Goal: Task Accomplishment & Management: Complete application form

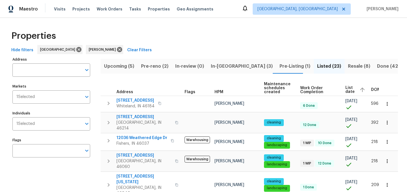
scroll to position [331, 0]
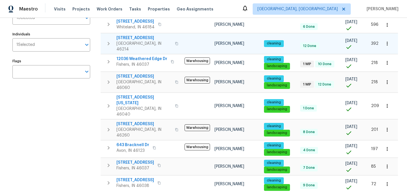
scroll to position [0, 0]
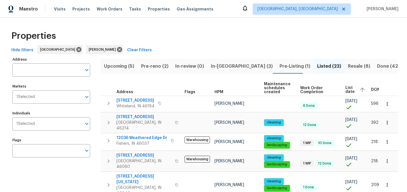
click at [224, 65] on span "In-reno (3)" at bounding box center [242, 66] width 62 height 8
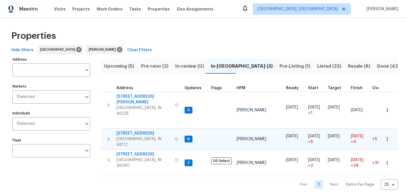
click at [128, 130] on span "527 S Grant St" at bounding box center [143, 133] width 55 height 6
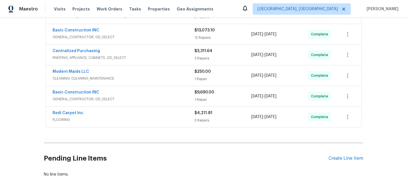
scroll to position [143, 0]
click at [338, 157] on div "Create Line Item" at bounding box center [345, 158] width 35 height 5
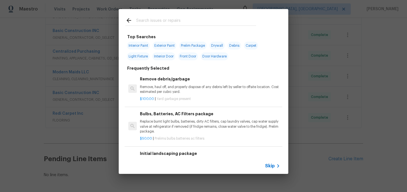
click at [153, 20] on input "text" at bounding box center [196, 21] width 120 height 8
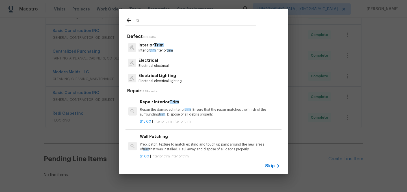
type input "t"
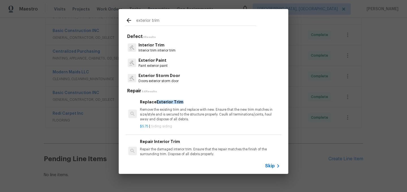
type input "exterior trim"
click at [183, 111] on p "Remove the existing trim and replace with new. Ensure that the new trim matches…" at bounding box center [210, 114] width 140 height 14
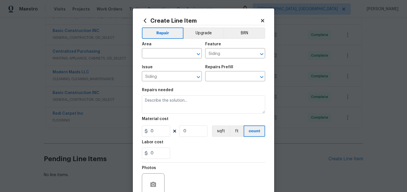
type input "Replace Exterior Trim $5.75"
type textarea "Remove the existing trim and replace with new. Ensure that the new trim matches…"
type input "5.75"
type input "1"
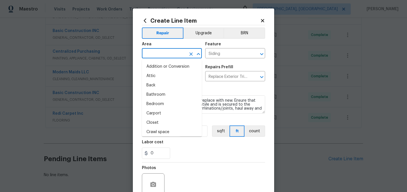
click at [161, 57] on input "text" at bounding box center [164, 53] width 44 height 9
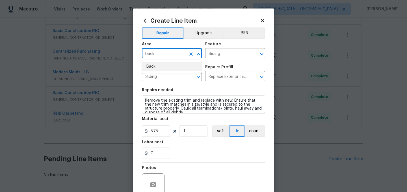
click at [154, 66] on li "Back" at bounding box center [172, 66] width 60 height 9
type input "Back"
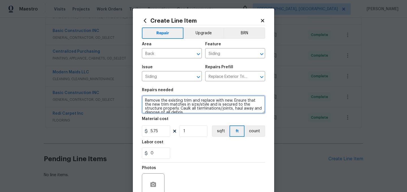
click at [145, 99] on textarea "Remove the existing trim and replace with new. Ensure that the new trim matches…" at bounding box center [203, 104] width 123 height 18
paste textarea "Replace the casing on the right side of the patio door"
type textarea "Replace the casing on the right side of the patio door Remove the existing trim…"
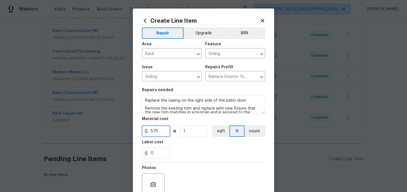
click at [162, 131] on input "5.75" at bounding box center [156, 130] width 28 height 11
type input "5"
click at [191, 132] on input "1" at bounding box center [193, 130] width 28 height 11
type input "5"
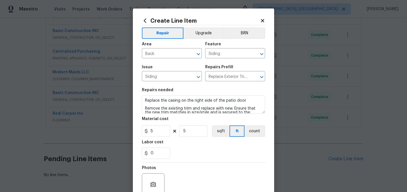
click at [201, 155] on div "0" at bounding box center [203, 152] width 123 height 11
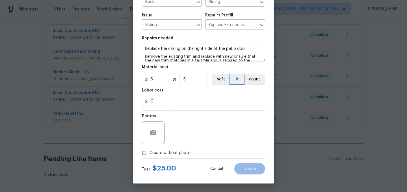
click at [177, 153] on span "Create without photos" at bounding box center [170, 153] width 43 height 6
click at [149, 153] on input "Create without photos" at bounding box center [144, 152] width 11 height 11
checkbox input "true"
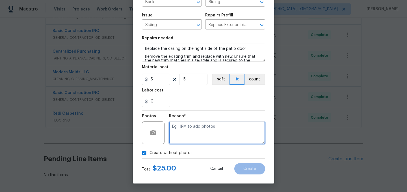
click at [191, 129] on textarea at bounding box center [217, 132] width 96 height 23
type textarea "."
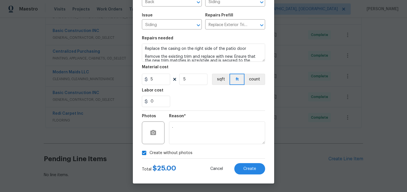
click at [166, 153] on span "Create without photos" at bounding box center [170, 153] width 43 height 6
click at [149, 153] on input "Create without photos" at bounding box center [144, 152] width 11 height 11
checkbox input "false"
click at [255, 169] on span "Create" at bounding box center [249, 168] width 13 height 4
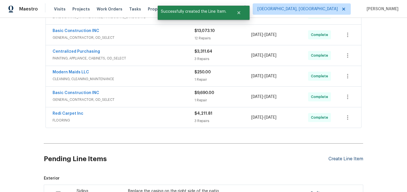
click at [336, 156] on div "Create Line Item" at bounding box center [345, 158] width 35 height 5
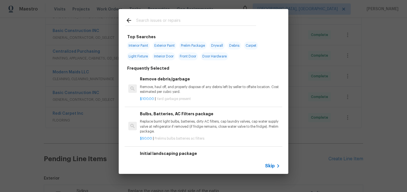
click at [150, 20] on input "text" at bounding box center [196, 21] width 120 height 8
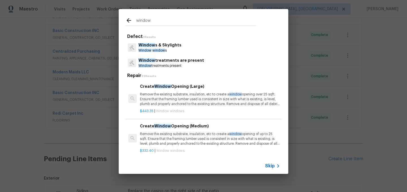
type input "window"
click at [171, 47] on p "Window s & Skylights" at bounding box center [159, 45] width 43 height 6
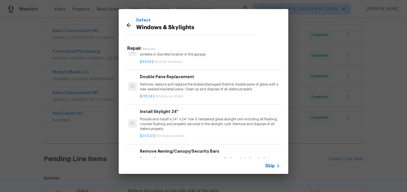
scroll to position [175, 0]
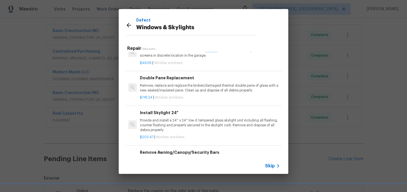
click at [185, 87] on p "Remove, replace and reglaze the broken/damaged thermal double pane of glass wit…" at bounding box center [210, 88] width 140 height 10
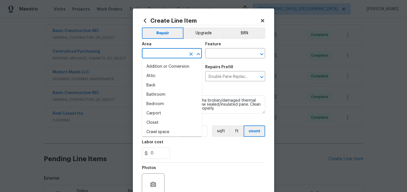
click at [158, 50] on input "text" at bounding box center [164, 53] width 44 height 9
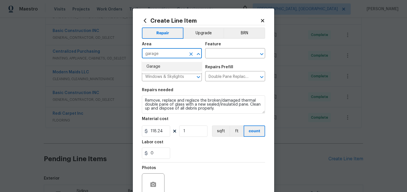
click at [155, 66] on li "Garage" at bounding box center [172, 66] width 60 height 9
type input "Garage"
click at [225, 55] on input "text" at bounding box center [227, 53] width 44 height 9
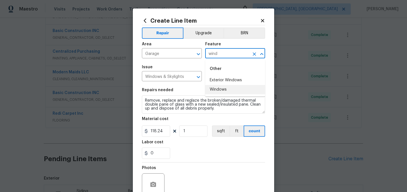
click at [220, 88] on li "Windows" at bounding box center [235, 89] width 60 height 9
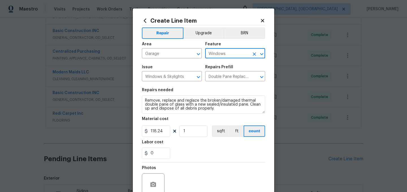
type input "Windows"
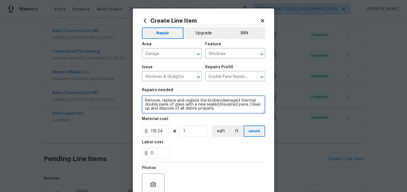
click at [146, 99] on textarea "Remove, replace and reglaze the broken/damaged thermal double pane of glass wit…" at bounding box center [203, 104] width 123 height 18
paste textarea "Replace the busted glass pane"
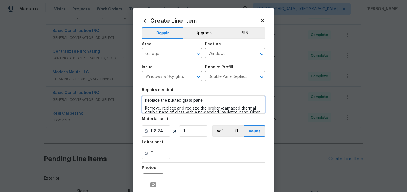
type textarea "Replace the busted glass pane. Remove, replace and reglaze the broken/damaged t…"
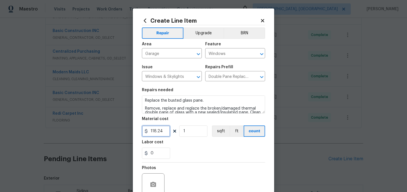
click at [160, 135] on input "118.24" at bounding box center [156, 130] width 28 height 11
type input "200"
click at [206, 159] on div "0" at bounding box center [203, 152] width 123 height 11
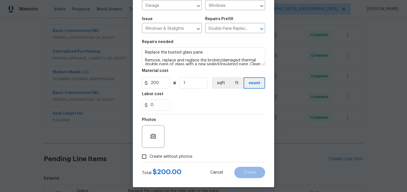
scroll to position [52, 0]
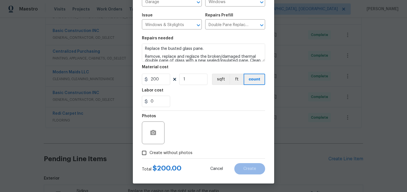
click at [168, 151] on span "Create without photos" at bounding box center [170, 153] width 43 height 6
click at [149, 151] on input "Create without photos" at bounding box center [144, 152] width 11 height 11
checkbox input "true"
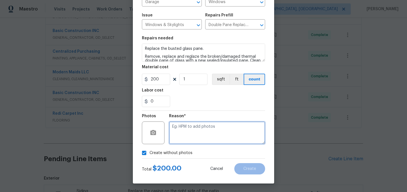
click at [188, 135] on textarea at bounding box center [217, 132] width 96 height 23
type textarea "."
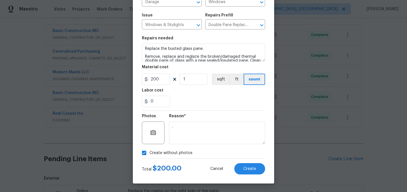
click at [165, 151] on span "Create without photos" at bounding box center [170, 153] width 43 height 6
click at [149, 151] on input "Create without photos" at bounding box center [144, 152] width 11 height 11
checkbox input "false"
click at [253, 167] on span "Create" at bounding box center [249, 168] width 13 height 4
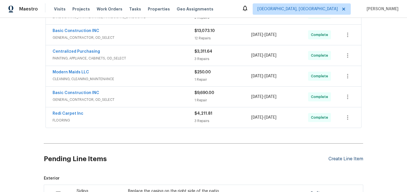
click at [341, 160] on div "Create Line Item" at bounding box center [345, 158] width 35 height 5
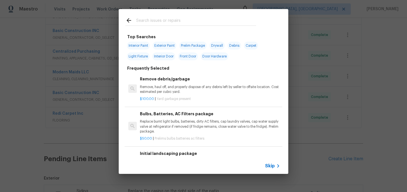
click at [152, 18] on input "text" at bounding box center [196, 21] width 120 height 8
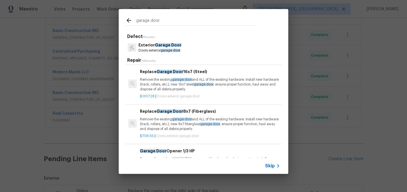
scroll to position [155, 0]
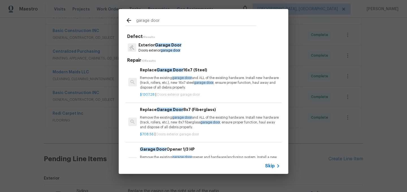
type input "garage door"
click at [152, 81] on p "Remove the existing garage door and ALL of the existing hardware. Install new h…" at bounding box center [210, 82] width 140 height 14
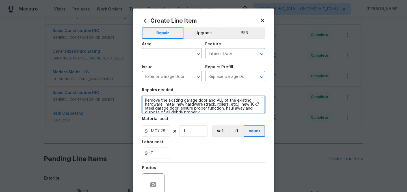
click at [145, 101] on textarea "Remove the existing garage door and ALL of the existing hardware. Install new h…" at bounding box center [203, 104] width 123 height 18
paste textarea "Install a new dual non insulated garage door, needs new tracks and pullys also.…"
click at [162, 105] on textarea "Install a new dual non insulated garage door, needs new tracks and pullys also.…" at bounding box center [203, 104] width 123 height 18
type textarea "Install a new dual non insulated garage door, needs new tracks and pulleys also…"
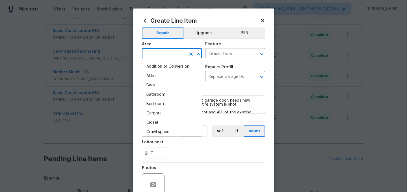
click at [166, 53] on input "text" at bounding box center [164, 53] width 44 height 9
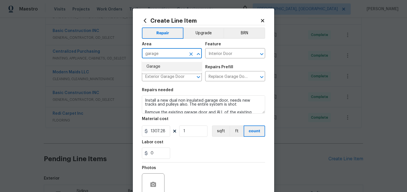
click at [158, 64] on li "Garage" at bounding box center [172, 66] width 60 height 9
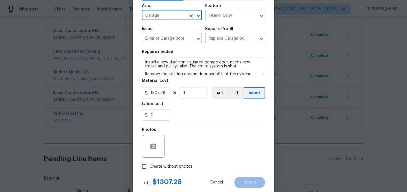
scroll to position [48, 0]
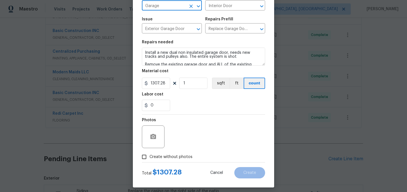
type input "Garage"
click at [167, 83] on input "1307.28" at bounding box center [156, 82] width 28 height 11
type input "1850"
click at [207, 107] on div "0" at bounding box center [203, 104] width 123 height 11
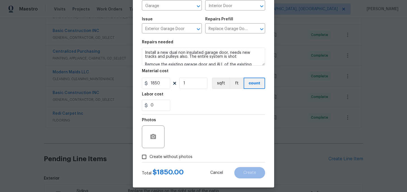
click at [153, 159] on span "Create without photos" at bounding box center [170, 157] width 43 height 6
click at [149, 159] on input "Create without photos" at bounding box center [144, 156] width 11 height 11
checkbox input "true"
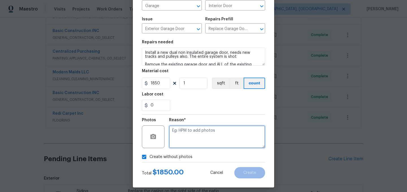
click at [192, 143] on textarea at bounding box center [217, 136] width 96 height 23
type textarea "."
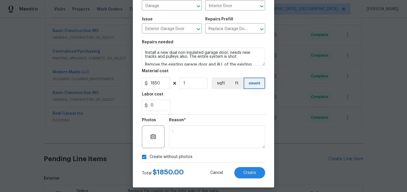
click at [167, 157] on span "Create without photos" at bounding box center [170, 157] width 43 height 6
click at [149, 157] on input "Create without photos" at bounding box center [144, 156] width 11 height 11
checkbox input "false"
click at [250, 172] on span "Create" at bounding box center [249, 172] width 13 height 4
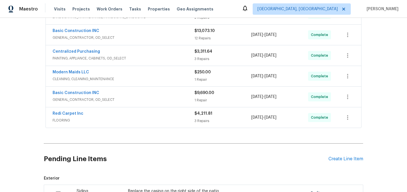
click at [339, 155] on div "Pending Line Items Create Line Item" at bounding box center [203, 159] width 319 height 26
click at [339, 159] on div "Create Line Item" at bounding box center [345, 158] width 35 height 5
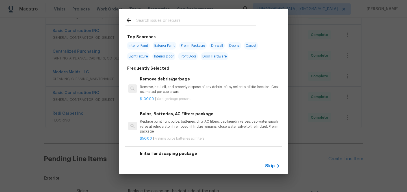
click at [149, 23] on input "text" at bounding box center [196, 21] width 120 height 8
paste input "Install a new garbage disposeal"
type input "Install a new garbage disposeal"
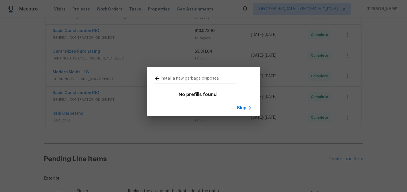
drag, startPoint x: 221, startPoint y: 77, endPoint x: 151, endPoint y: 76, distance: 70.4
click at [151, 76] on div "Install a new garbage disposeal" at bounding box center [195, 78] width 96 height 22
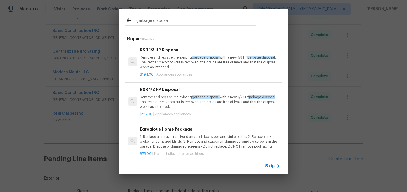
type input "garbage disposal"
click at [162, 99] on p "Remove and replace the existing garbage disposal with a new 1/2 HP garbage disp…" at bounding box center [210, 102] width 140 height 14
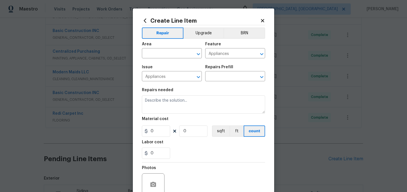
type input "R&R 1/2 HP Disposal $217.00"
type textarea "Remove and replace the existing garbage disposal with a new 1/2 HP garbage disp…"
type input "217"
type input "1"
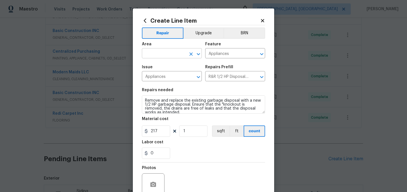
click at [157, 53] on input "text" at bounding box center [164, 53] width 44 height 9
click at [157, 64] on li "Kitchen" at bounding box center [172, 66] width 60 height 9
type input "Kitchen"
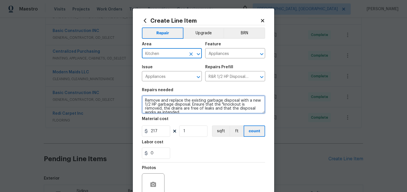
click at [143, 101] on textarea "Remove and replace the existing garbage disposal with a new 1/2 HP garbage disp…" at bounding box center [203, 104] width 123 height 18
paste textarea "Install a new garbage disposeal"
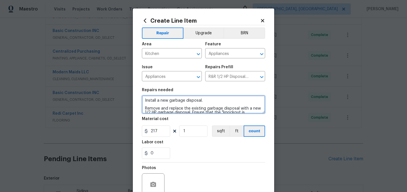
type textarea "Install a new garbage disposal. Remove and replace the existing garbage disposa…"
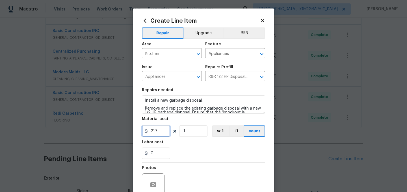
click at [162, 134] on input "217" at bounding box center [156, 130] width 28 height 11
type input "210"
click at [187, 149] on div "0" at bounding box center [203, 152] width 123 height 11
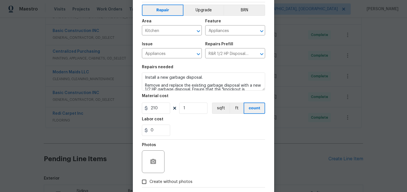
scroll to position [52, 0]
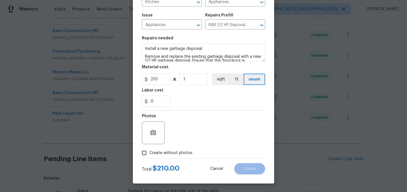
click at [172, 152] on span "Create without photos" at bounding box center [170, 153] width 43 height 6
click at [149, 152] on input "Create without photos" at bounding box center [144, 152] width 11 height 11
checkbox input "true"
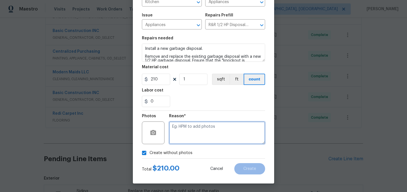
click at [187, 133] on textarea at bounding box center [217, 132] width 96 height 23
type textarea "."
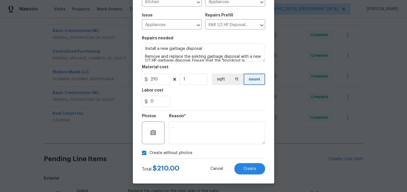
click at [159, 157] on label "Create without photos" at bounding box center [166, 152] width 54 height 11
click at [149, 157] on input "Create without photos" at bounding box center [144, 152] width 11 height 11
checkbox input "false"
click at [256, 172] on button "Create" at bounding box center [249, 168] width 31 height 11
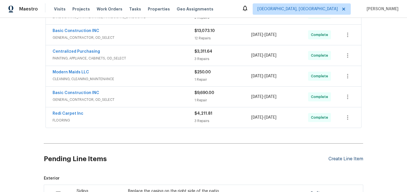
click at [336, 158] on div "Create Line Item" at bounding box center [345, 158] width 35 height 5
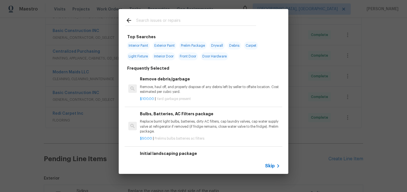
click at [150, 19] on input "text" at bounding box center [196, 21] width 120 height 8
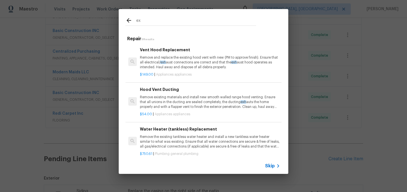
type input "e"
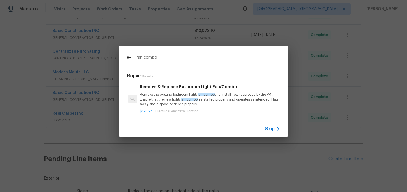
type input "fan combo"
click at [166, 100] on p "Remove the existing bathroom light/ fan combo and install new (approved by the …" at bounding box center [210, 99] width 140 height 14
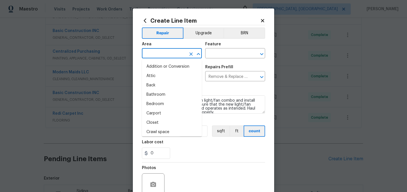
click at [163, 54] on input "text" at bounding box center [164, 53] width 44 height 9
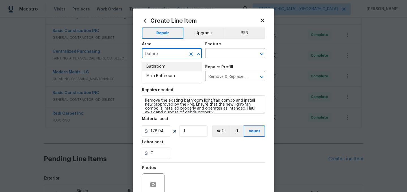
click at [159, 68] on li "Bathroom" at bounding box center [172, 66] width 60 height 9
type input "Bathroom"
click at [221, 53] on input "text" at bounding box center [227, 53] width 44 height 9
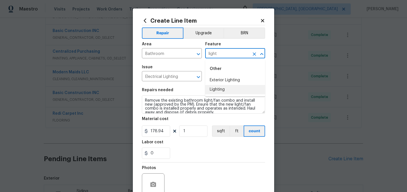
click at [223, 86] on li "Lighting" at bounding box center [235, 89] width 60 height 9
type input "Lighting"
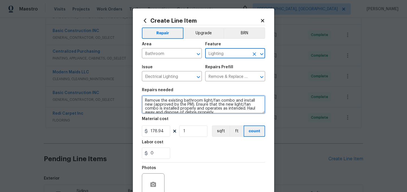
click at [145, 100] on textarea "Remove the existing bathroom light/fan combo and install new (approved by the P…" at bounding box center [203, 104] width 123 height 18
paste textarea "Install a new exhaust fan light combo"
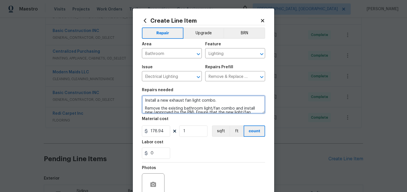
type textarea "Install a new exhaust fan light combo. Remove the existing bathroom light/fan c…"
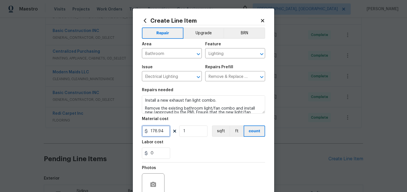
click at [165, 130] on input "178.94" at bounding box center [156, 130] width 28 height 11
type input "150"
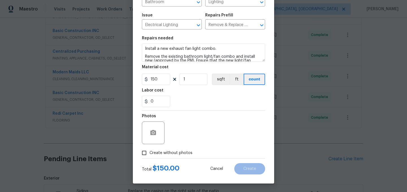
click at [178, 152] on span "Create without photos" at bounding box center [170, 153] width 43 height 6
click at [149, 152] on input "Create without photos" at bounding box center [144, 152] width 11 height 11
checkbox input "true"
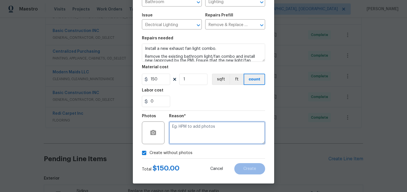
click at [190, 135] on textarea at bounding box center [217, 132] width 96 height 23
type textarea "."
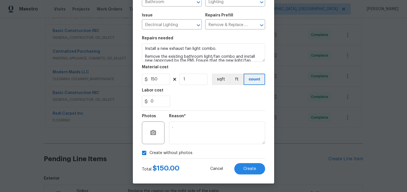
click at [172, 152] on span "Create without photos" at bounding box center [170, 153] width 43 height 6
click at [149, 152] on input "Create without photos" at bounding box center [144, 152] width 11 height 11
checkbox input "false"
click at [262, 166] on button "Create" at bounding box center [249, 168] width 31 height 11
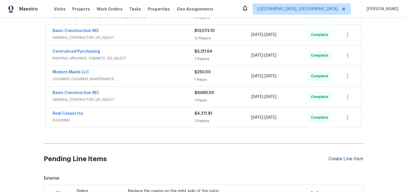
click at [347, 158] on div "Create Line Item" at bounding box center [345, 158] width 35 height 5
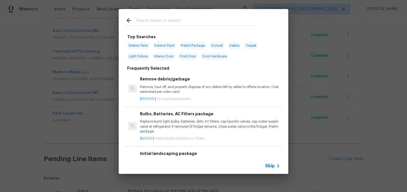
click at [154, 22] on input "text" at bounding box center [196, 21] width 120 height 8
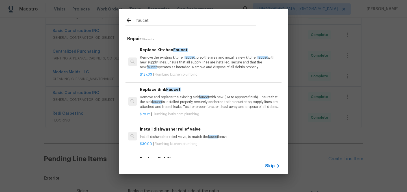
type input "faucet"
click at [173, 102] on p "Remove and replace the existing sink faucet with new (PM to approve finish). En…" at bounding box center [210, 102] width 140 height 14
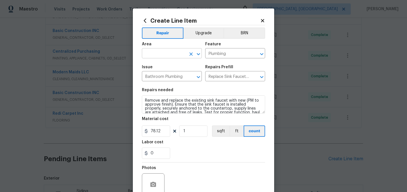
click at [161, 56] on input "text" at bounding box center [164, 53] width 44 height 9
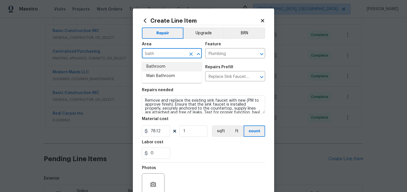
click at [157, 68] on li "Bathroom" at bounding box center [172, 66] width 60 height 9
type input "Bathroom"
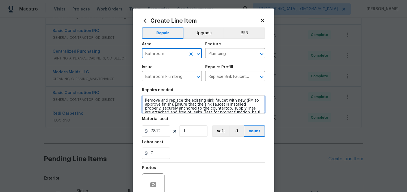
click at [146, 100] on textarea "Remove and replace the existing sink faucet with new (PM to approve finish). En…" at bounding box center [203, 104] width 123 height 18
paste textarea "Install a new faucet"
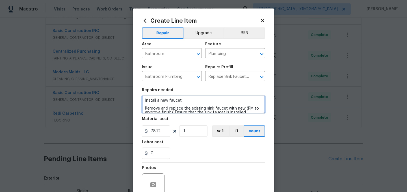
type textarea "Install a new faucet. Remove and replace the existing sink faucet with new (PM …"
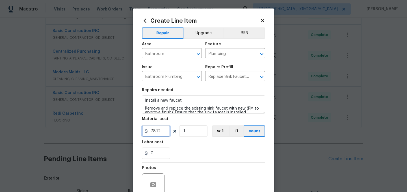
click at [157, 130] on input "78.12" at bounding box center [156, 130] width 28 height 11
type input "85"
click at [193, 157] on div "0" at bounding box center [203, 152] width 123 height 11
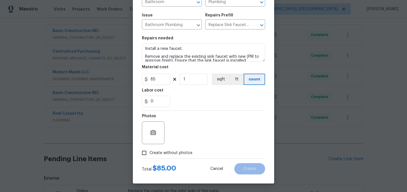
click at [178, 154] on span "Create without photos" at bounding box center [170, 153] width 43 height 6
click at [149, 154] on input "Create without photos" at bounding box center [144, 152] width 11 height 11
checkbox input "true"
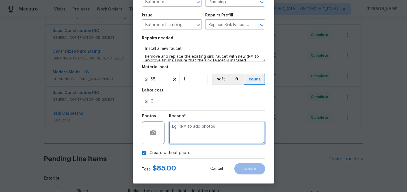
click at [199, 139] on textarea at bounding box center [217, 132] width 96 height 23
type textarea "."
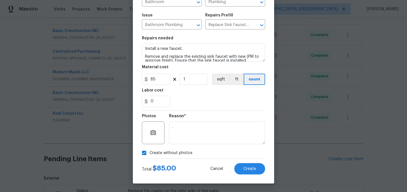
click at [171, 153] on span "Create without photos" at bounding box center [170, 153] width 43 height 6
click at [149, 153] on input "Create without photos" at bounding box center [144, 152] width 11 height 11
checkbox input "false"
click at [259, 168] on button "Create" at bounding box center [249, 168] width 31 height 11
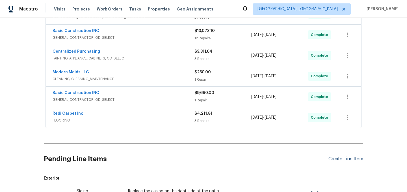
click at [335, 157] on div "Create Line Item" at bounding box center [345, 158] width 35 height 5
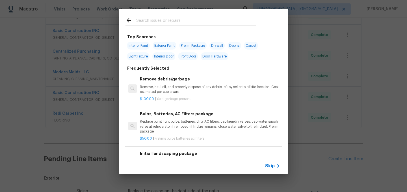
click at [151, 19] on input "text" at bounding box center [196, 21] width 120 height 8
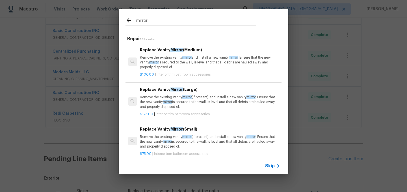
type input "mirror"
click at [172, 63] on p "Remove the existing vanity mirror and install a new vanity mirror . Ensure that…" at bounding box center [210, 62] width 140 height 14
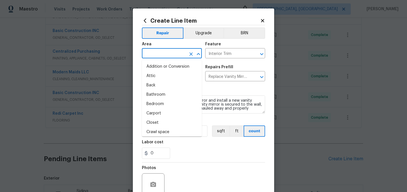
click at [159, 54] on input "text" at bounding box center [164, 53] width 44 height 9
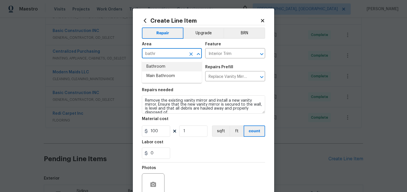
click at [156, 66] on li "Bathroom" at bounding box center [172, 66] width 60 height 9
type input "Bathroom"
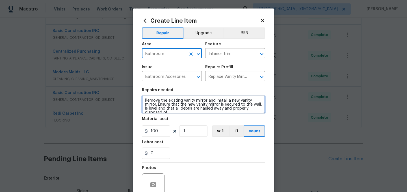
click at [144, 101] on textarea "Remove the existing vanity mirror and install a new vanity mirror. Ensure that …" at bounding box center [203, 104] width 123 height 18
paste textarea "Install a new mirror"
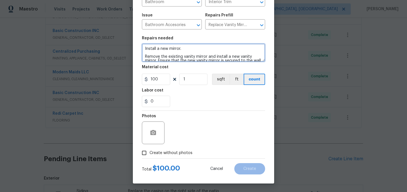
type textarea "Install a new mirror. Remove the existing vanity mirror and install a new vanit…"
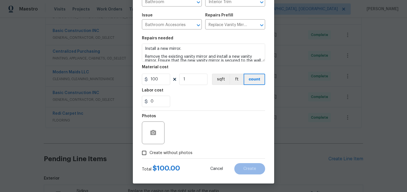
click at [179, 153] on span "Create without photos" at bounding box center [170, 153] width 43 height 6
click at [149, 153] on input "Create without photos" at bounding box center [144, 152] width 11 height 11
checkbox input "true"
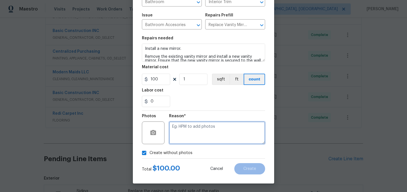
click at [199, 129] on textarea at bounding box center [217, 132] width 96 height 23
type textarea "."
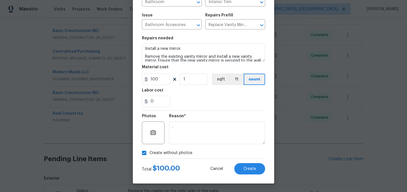
click at [170, 154] on span "Create without photos" at bounding box center [170, 153] width 43 height 6
click at [149, 154] on input "Create without photos" at bounding box center [144, 152] width 11 height 11
checkbox input "false"
click at [262, 171] on button "Create" at bounding box center [249, 168] width 31 height 11
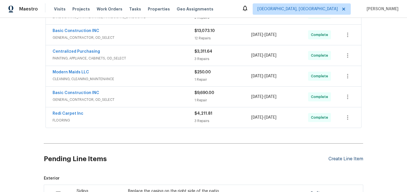
click at [337, 156] on div "Create Line Item" at bounding box center [345, 158] width 35 height 5
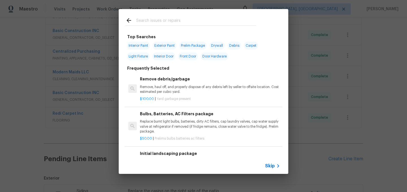
click at [159, 21] on input "text" at bounding box center [196, 21] width 120 height 8
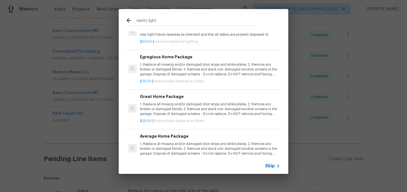
scroll to position [0, 0]
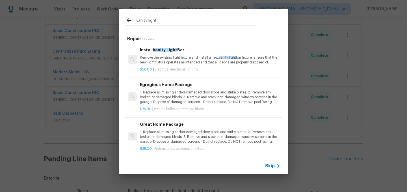
type input "vanity light"
click at [177, 60] on p "Remove the existing light fixture and install a new, vanity light bar fixture. …" at bounding box center [210, 60] width 140 height 10
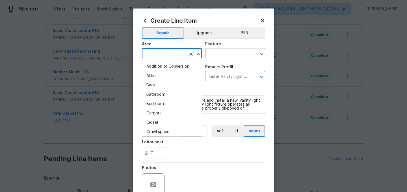
click at [160, 57] on input "text" at bounding box center [164, 53] width 44 height 9
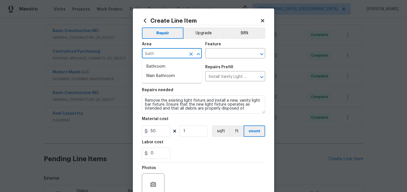
type input "bath"
click at [171, 65] on li "Bathroom" at bounding box center [172, 66] width 60 height 9
type input "Bathroom"
click at [219, 50] on input "text" at bounding box center [227, 53] width 44 height 9
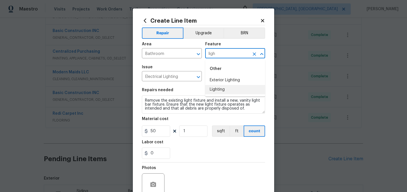
click at [217, 88] on li "Lighting" at bounding box center [235, 89] width 60 height 9
type input "Lighting"
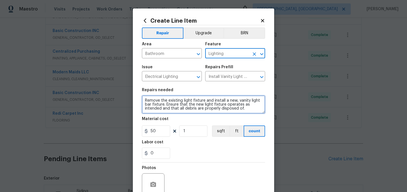
click at [143, 100] on textarea "Remove the existing light fixture and install a new, vanity light bar fixture. …" at bounding box center [203, 104] width 123 height 18
paste textarea "Install a vanity light"
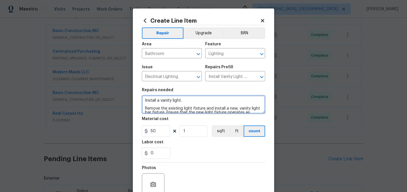
type textarea "Install a vanity light. Remove the existing light fixture and install a new, va…"
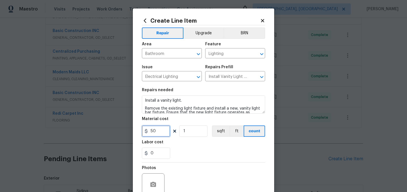
click at [160, 133] on input "50" at bounding box center [156, 130] width 28 height 11
type input "125"
click at [211, 153] on div "0" at bounding box center [203, 152] width 123 height 11
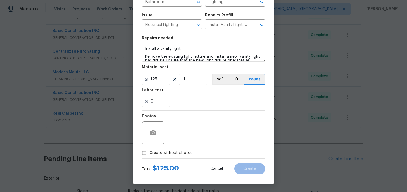
click at [178, 153] on span "Create without photos" at bounding box center [170, 153] width 43 height 6
click at [149, 153] on input "Create without photos" at bounding box center [144, 152] width 11 height 11
checkbox input "true"
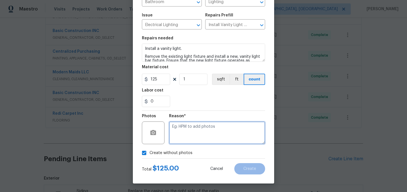
click at [197, 135] on textarea at bounding box center [217, 132] width 96 height 23
type textarea "."
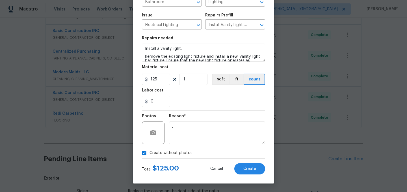
click at [175, 153] on span "Create without photos" at bounding box center [170, 153] width 43 height 6
click at [149, 153] on input "Create without photos" at bounding box center [144, 152] width 11 height 11
checkbox input "false"
click at [252, 170] on span "Create" at bounding box center [249, 168] width 13 height 4
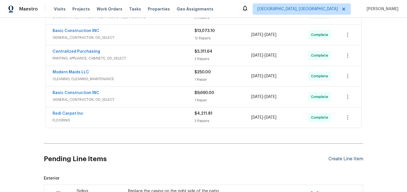
click at [335, 158] on div "Create Line Item" at bounding box center [345, 158] width 35 height 5
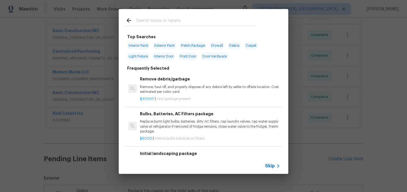
click at [153, 22] on input "text" at bounding box center [196, 21] width 120 height 8
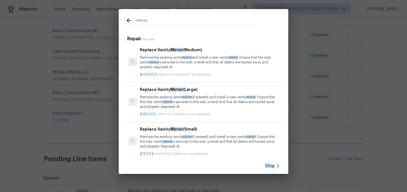
type input "mirror"
click at [174, 61] on p "Remove the existing vanity mirror and install a new vanity mirror . Ensure that…" at bounding box center [210, 62] width 140 height 14
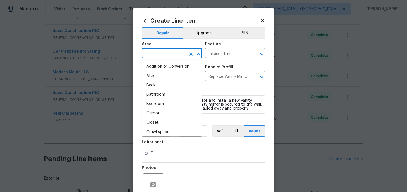
click at [162, 54] on input "text" at bounding box center [164, 53] width 44 height 9
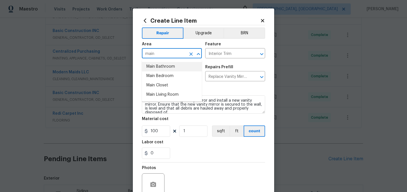
click at [164, 67] on li "Main Bathroom" at bounding box center [172, 66] width 60 height 9
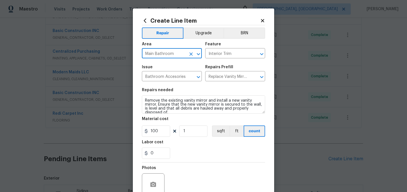
type input "Main Bathroom"
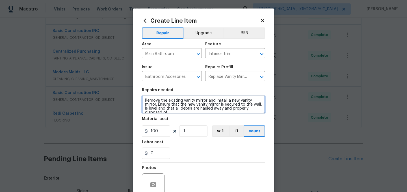
click at [145, 99] on textarea "Remove the existing vanity mirror and install a new vanity mirror. Ensure that …" at bounding box center [203, 104] width 123 height 18
paste textarea "Remove the medicine cabinet and install a flat mirror"
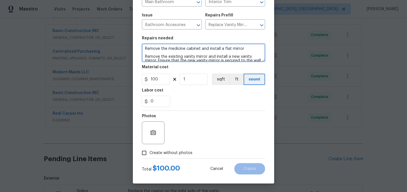
type textarea "Remove the medicine cabinet and install a flat mirror Remove the existing vanit…"
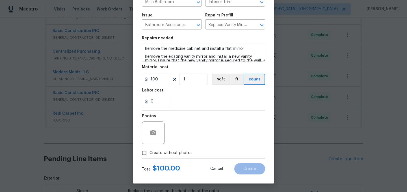
click at [172, 151] on span "Create without photos" at bounding box center [170, 153] width 43 height 6
click at [149, 151] on input "Create without photos" at bounding box center [144, 152] width 11 height 11
checkbox input "true"
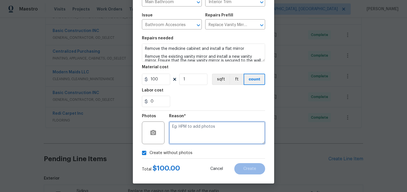
click at [187, 131] on textarea at bounding box center [217, 132] width 96 height 23
type textarea "."
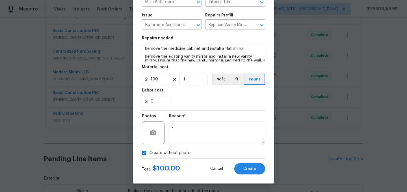
click at [163, 153] on span "Create without photos" at bounding box center [170, 153] width 43 height 6
click at [149, 153] on input "Create without photos" at bounding box center [144, 152] width 11 height 11
checkbox input "false"
click at [241, 166] on button "Create" at bounding box center [249, 168] width 31 height 11
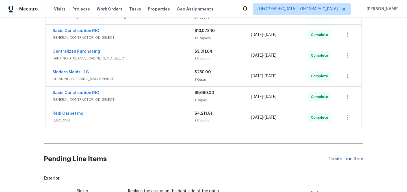
click at [339, 159] on div "Create Line Item" at bounding box center [345, 158] width 35 height 5
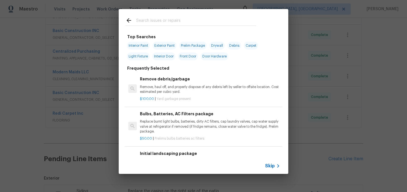
click at [153, 22] on input "text" at bounding box center [196, 21] width 120 height 8
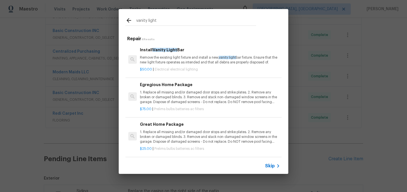
type input "vanity light"
click at [183, 60] on p "Remove the existing light fixture and install a new, vanity light bar fixture. …" at bounding box center [210, 60] width 140 height 10
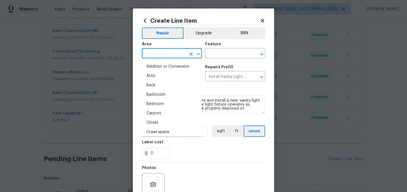
click at [157, 55] on input "text" at bounding box center [164, 53] width 44 height 9
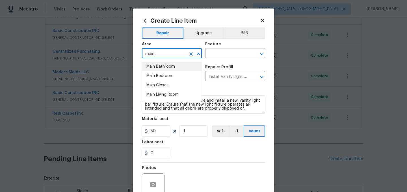
click at [165, 66] on li "Main Bathroom" at bounding box center [172, 66] width 60 height 9
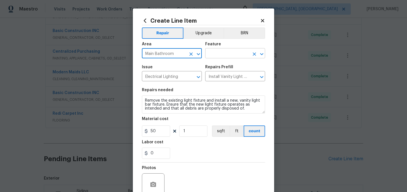
type input "Main Bathroom"
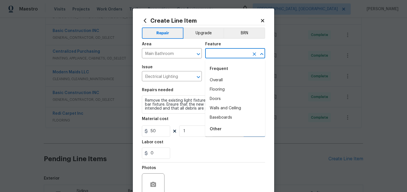
click at [220, 54] on input "text" at bounding box center [227, 53] width 44 height 9
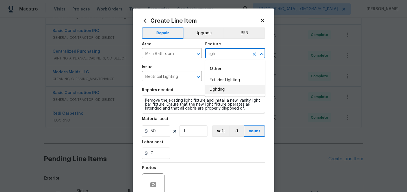
click at [220, 87] on li "Lighting" at bounding box center [235, 89] width 60 height 9
type input "Lighting"
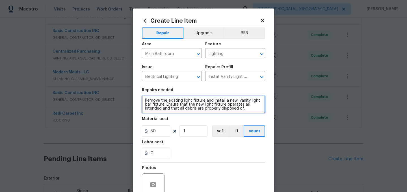
click at [146, 98] on textarea "Remove the existing light fixture and install a new, vanity light bar fixture. …" at bounding box center [203, 104] width 123 height 18
paste textarea "Remove and replace the vanity light."
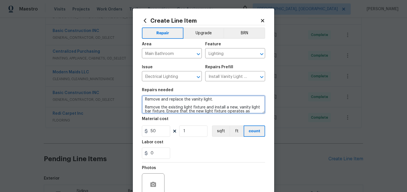
type textarea "Remove and replace the vanity light. Remove the existing light fixture and inst…"
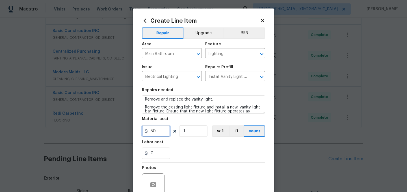
click at [159, 132] on input "50" at bounding box center [156, 130] width 28 height 11
type input "125"
click at [193, 156] on div "0" at bounding box center [203, 152] width 123 height 11
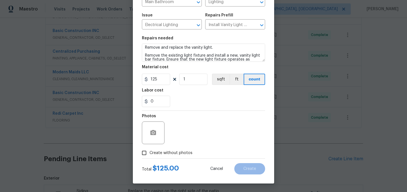
click at [176, 153] on span "Create without photos" at bounding box center [170, 153] width 43 height 6
click at [149, 153] on input "Create without photos" at bounding box center [144, 152] width 11 height 11
checkbox input "true"
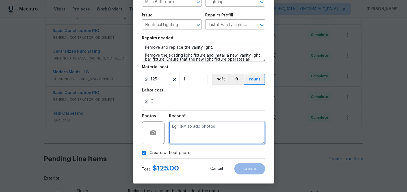
click at [198, 130] on textarea at bounding box center [217, 132] width 96 height 23
type textarea "."
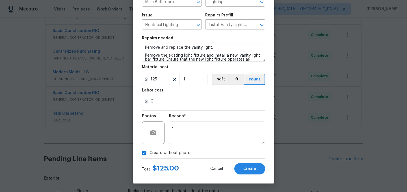
click at [165, 151] on span "Create without photos" at bounding box center [170, 153] width 43 height 6
click at [149, 151] on input "Create without photos" at bounding box center [144, 152] width 11 height 11
checkbox input "false"
click at [255, 167] on span "Create" at bounding box center [249, 168] width 13 height 4
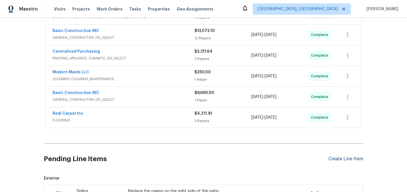
click at [337, 159] on div "Create Line Item" at bounding box center [345, 158] width 35 height 5
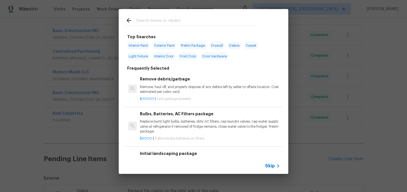
click at [153, 19] on input "text" at bounding box center [196, 21] width 120 height 8
click at [172, 89] on p "Remove, haul off, and properly dispose of any debris left by seller to offsite …" at bounding box center [210, 89] width 140 height 10
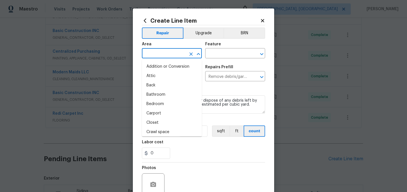
click at [157, 54] on input "text" at bounding box center [164, 53] width 44 height 9
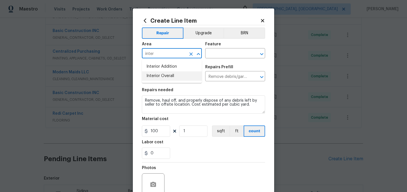
click at [163, 77] on li "Interior Overall" at bounding box center [172, 75] width 60 height 9
type input "Interior Overall"
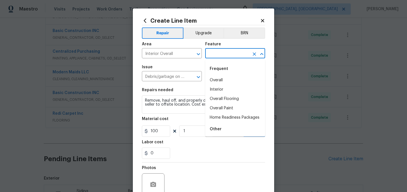
click at [219, 56] on input "text" at bounding box center [227, 53] width 44 height 9
click at [230, 115] on li "Home Readiness Packages" at bounding box center [235, 117] width 60 height 9
type input "Home Readiness Packages"
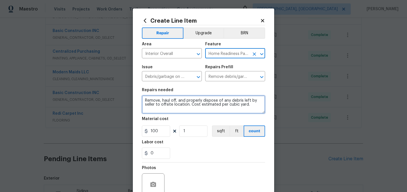
click at [144, 100] on textarea "Remove, haul off, and properly dispose of any debris left by seller to offsite …" at bounding box center [203, 104] width 123 height 18
paste textarea "Additional funds needed for the debris removal. We tLoaded 3 large dump trailer…"
click at [242, 102] on textarea "Additional funds needed for the debris removal. We tLoaded 3 large dump trailer…" at bounding box center [203, 104] width 123 height 18
type textarea "Additional funds needed for the debris removal. We Loaded 3 large dump trailers…"
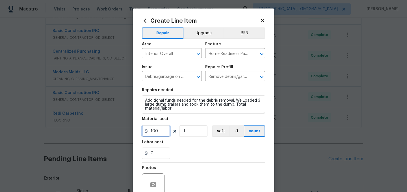
click at [157, 133] on input "100" at bounding box center [156, 130] width 28 height 11
click at [187, 131] on input "1" at bounding box center [193, 130] width 28 height 11
type input "8"
click at [160, 151] on input "0" at bounding box center [156, 152] width 28 height 11
type input "50"
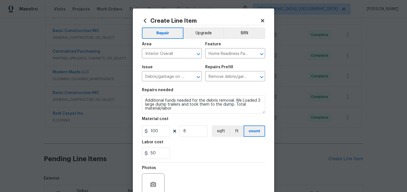
click at [182, 153] on div "50" at bounding box center [203, 152] width 123 height 11
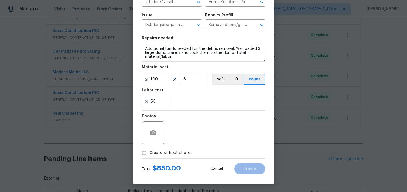
click at [173, 153] on span "Create without photos" at bounding box center [170, 153] width 43 height 6
click at [149, 153] on input "Create without photos" at bounding box center [144, 152] width 11 height 11
checkbox input "true"
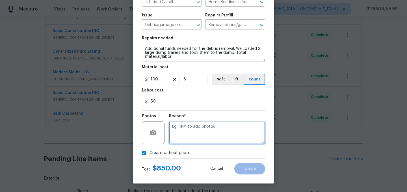
click at [194, 127] on textarea at bounding box center [217, 132] width 96 height 23
type textarea "."
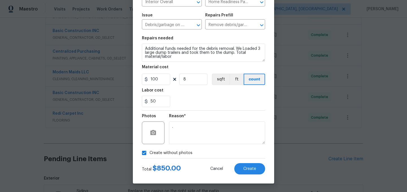
click at [169, 153] on span "Create without photos" at bounding box center [170, 153] width 43 height 6
click at [149, 153] on input "Create without photos" at bounding box center [144, 152] width 11 height 11
checkbox input "false"
click at [248, 165] on button "Create" at bounding box center [249, 168] width 31 height 11
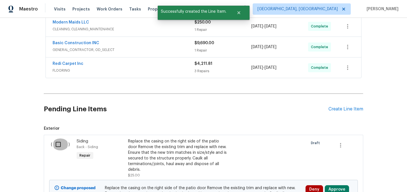
click at [55, 142] on input "checkbox" at bounding box center [60, 144] width 16 height 12
checkbox input "true"
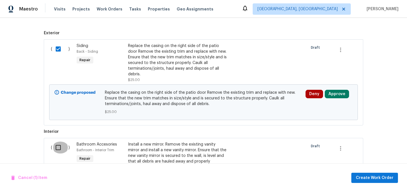
click at [57, 148] on input "checkbox" at bounding box center [60, 147] width 16 height 12
checkbox input "true"
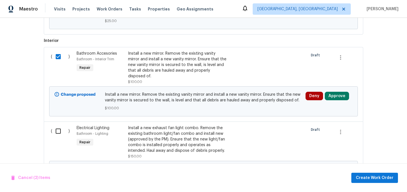
click at [57, 125] on input "checkbox" at bounding box center [60, 131] width 16 height 12
checkbox input "true"
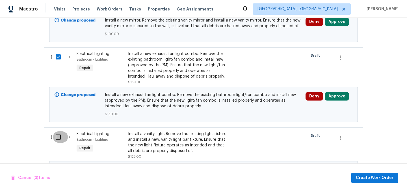
click at [58, 131] on input "checkbox" at bounding box center [60, 137] width 16 height 12
checkbox input "true"
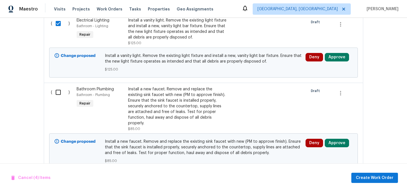
click at [58, 86] on input "checkbox" at bounding box center [60, 92] width 16 height 12
checkbox input "true"
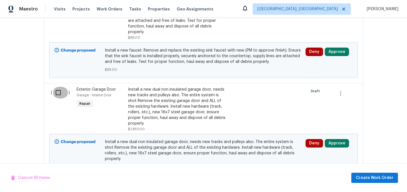
click at [58, 86] on input "checkbox" at bounding box center [60, 92] width 16 height 12
checkbox input "true"
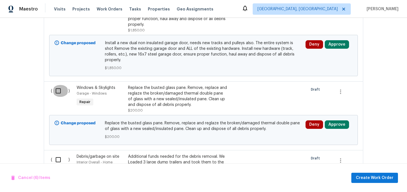
click at [59, 85] on input "checkbox" at bounding box center [60, 91] width 16 height 12
checkbox input "true"
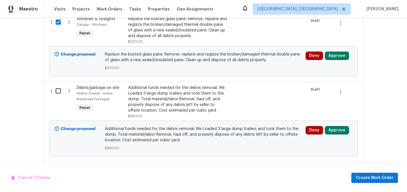
click at [59, 85] on input "checkbox" at bounding box center [60, 91] width 16 height 12
checkbox input "true"
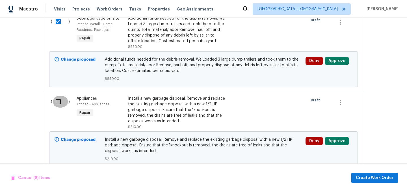
click at [59, 96] on input "checkbox" at bounding box center [60, 102] width 16 height 12
checkbox input "true"
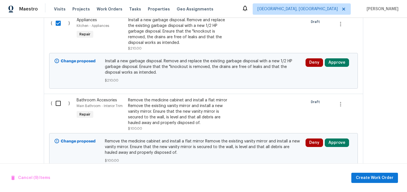
scroll to position [981, 0]
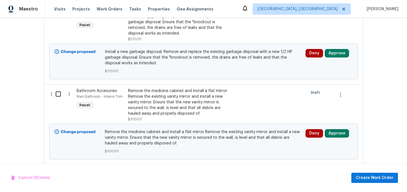
click at [59, 86] on div "( )" at bounding box center [62, 104] width 26 height 37
click at [58, 88] on input "checkbox" at bounding box center [60, 94] width 16 height 12
checkbox input "true"
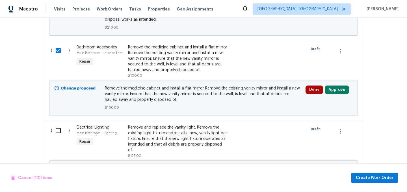
scroll to position [1045, 0]
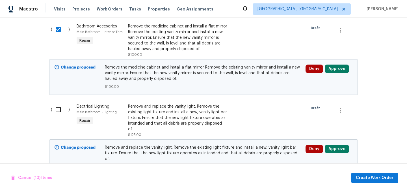
click at [58, 103] on input "checkbox" at bounding box center [60, 109] width 16 height 12
checkbox input "true"
click at [372, 176] on span "Create Work Order" at bounding box center [375, 177] width 38 height 7
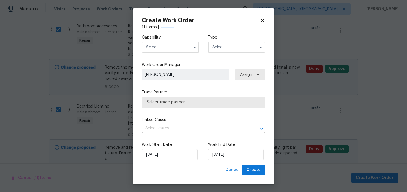
checkbox input "false"
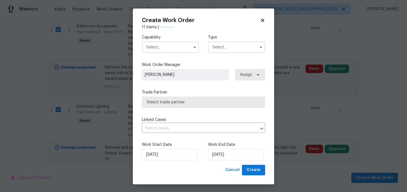
checkbox input "false"
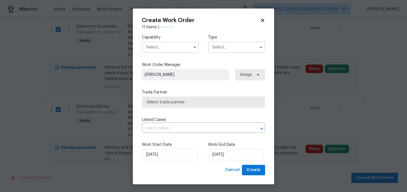
checkbox input "false"
click at [168, 47] on input "text" at bounding box center [170, 47] width 57 height 11
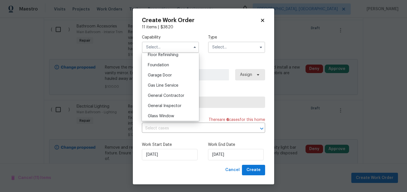
scroll to position [229, 0]
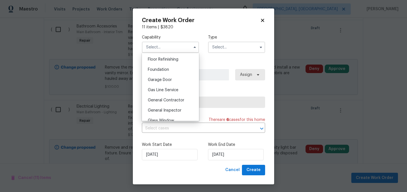
click at [164, 97] on div "General Contractor" at bounding box center [170, 100] width 54 height 10
type input "General Contractor"
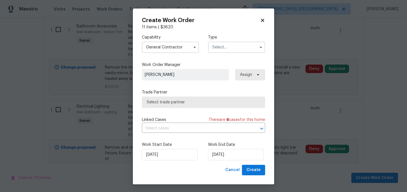
click at [226, 46] on input "text" at bounding box center [236, 47] width 57 height 11
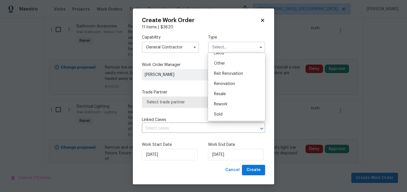
scroll to position [1, 0]
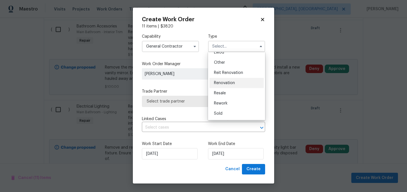
click at [225, 83] on span "Renovation" at bounding box center [224, 83] width 21 height 4
type input "Renovation"
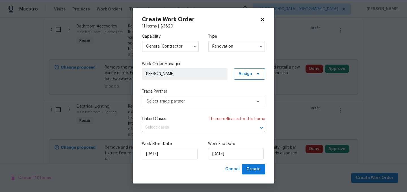
scroll to position [0, 0]
click at [192, 104] on span "Select trade partner" at bounding box center [203, 101] width 123 height 11
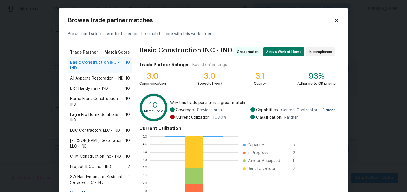
scroll to position [58, 0]
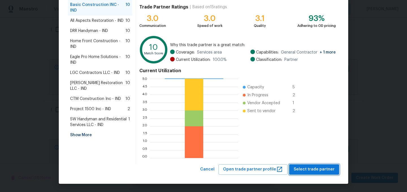
click at [315, 170] on span "Select trade partner" at bounding box center [314, 169] width 41 height 7
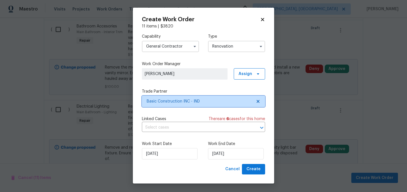
scroll to position [0, 0]
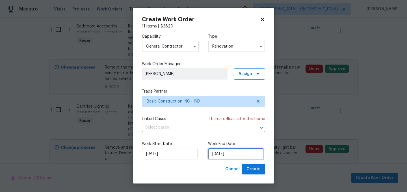
click at [235, 152] on input "10/8/2025" at bounding box center [236, 153] width 56 height 11
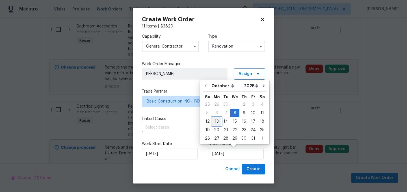
click at [217, 120] on div "13" at bounding box center [216, 121] width 9 height 8
type input "10/13/2025"
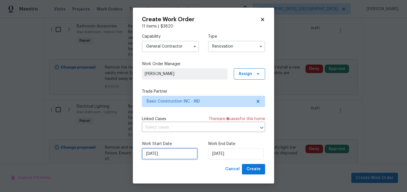
click at [172, 153] on input "10/8/2025" at bounding box center [170, 153] width 56 height 11
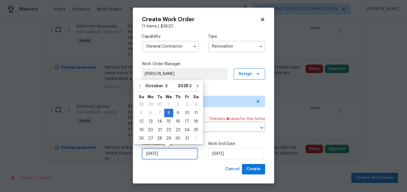
click at [172, 154] on input "10/8/2025" at bounding box center [170, 153] width 56 height 11
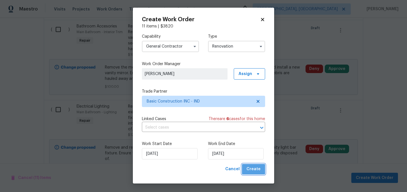
click at [255, 169] on span "Create" at bounding box center [253, 168] width 14 height 7
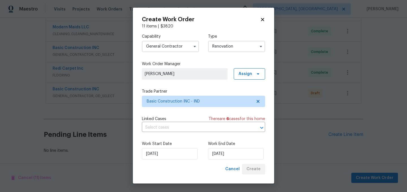
scroll to position [188, 0]
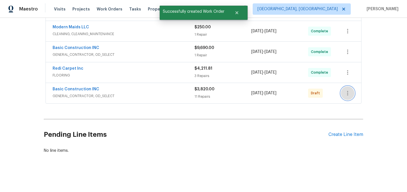
click at [350, 94] on icon "button" at bounding box center [347, 93] width 7 height 7
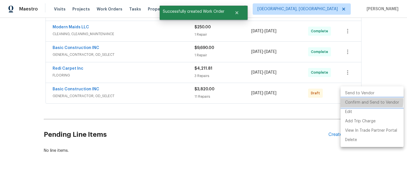
click at [362, 101] on li "Confirm and Send to Vendor" at bounding box center [371, 102] width 63 height 9
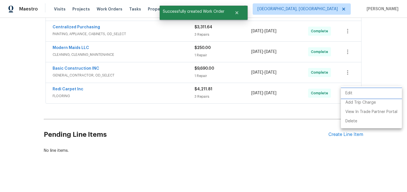
scroll to position [64, 0]
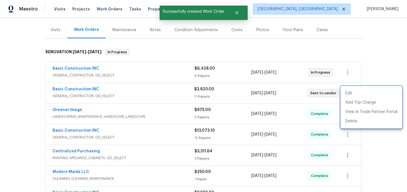
click at [188, 146] on div at bounding box center [203, 96] width 407 height 192
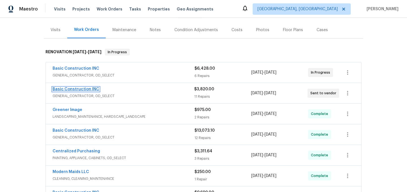
click at [79, 88] on link "Basic Construction INC" at bounding box center [76, 89] width 47 height 4
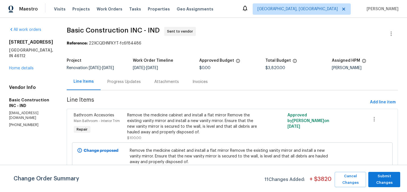
click at [117, 81] on div "Progress Updates" at bounding box center [123, 82] width 33 height 6
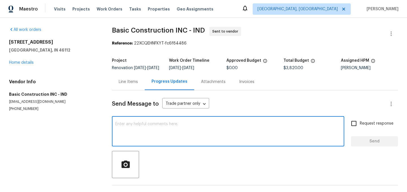
click at [145, 128] on textarea at bounding box center [227, 132] width 225 height 20
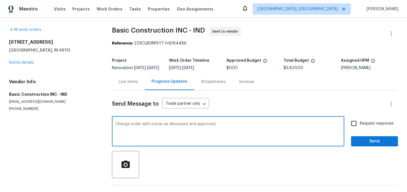
type textarea "Change order with extras as discussed and approved."
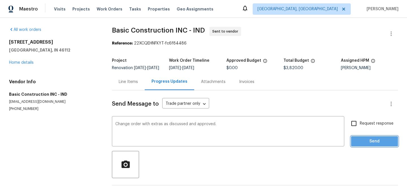
click at [375, 145] on span "Send" at bounding box center [374, 141] width 38 height 7
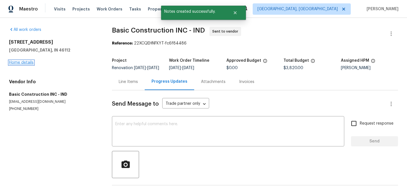
click at [24, 62] on link "Home details" at bounding box center [21, 62] width 25 height 4
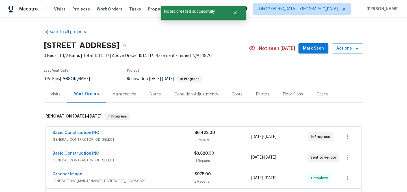
click at [235, 94] on div "Costs" at bounding box center [236, 94] width 11 height 6
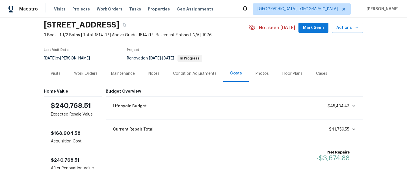
scroll to position [32, 0]
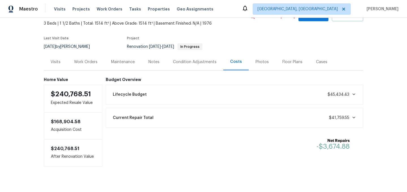
click at [85, 66] on div "Work Orders" at bounding box center [85, 61] width 37 height 17
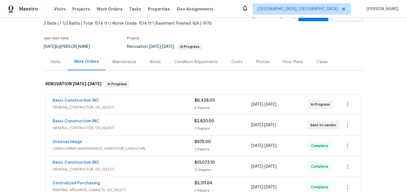
click at [44, 65] on div "Back to all projects 527 S Grant St, Brownsburg, IN 46112 3 Beds | 1 1/2 Baths …" at bounding box center [203, 105] width 407 height 174
click at [57, 63] on div "Visits" at bounding box center [56, 62] width 10 height 6
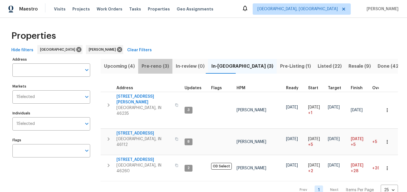
click at [157, 65] on span "Pre-reno (3)" at bounding box center [155, 66] width 27 height 8
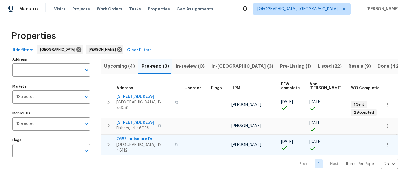
click at [136, 136] on span "7662 Innismore Dr" at bounding box center [143, 139] width 55 height 6
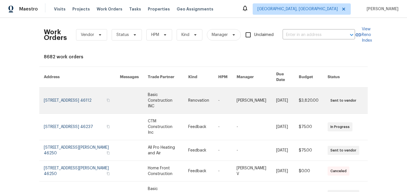
click at [158, 95] on link at bounding box center [168, 100] width 40 height 26
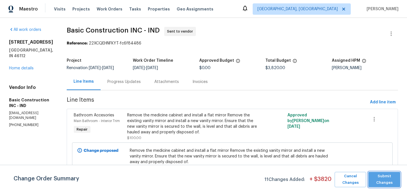
click at [393, 182] on span "Submit Changes" at bounding box center [384, 179] width 26 height 13
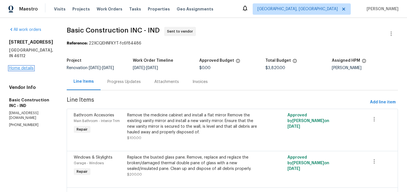
click at [23, 70] on link "Home details" at bounding box center [21, 68] width 25 height 4
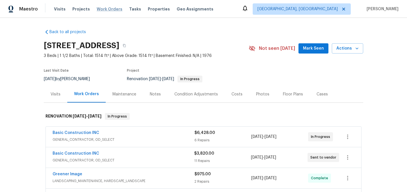
click at [104, 7] on span "Work Orders" at bounding box center [110, 9] width 26 height 6
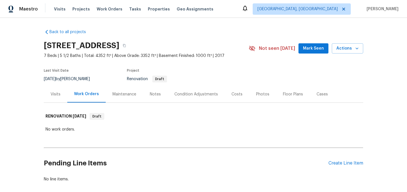
scroll to position [29, 0]
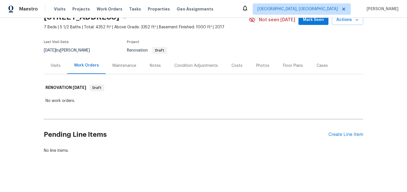
click at [195, 64] on div "Condition Adjustments" at bounding box center [196, 66] width 44 height 6
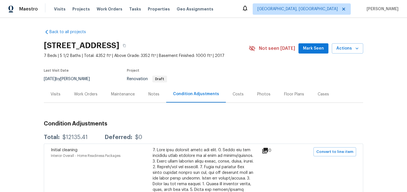
click at [93, 91] on div "Work Orders" at bounding box center [85, 94] width 23 height 6
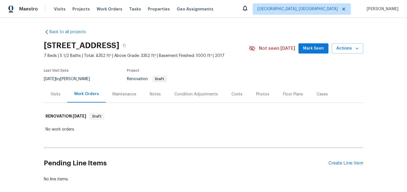
click at [151, 92] on div "Notes" at bounding box center [155, 94] width 11 height 6
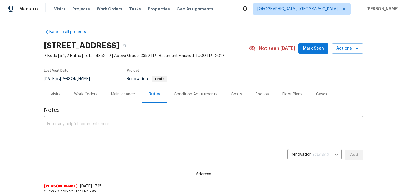
click at [91, 96] on div "Work Orders" at bounding box center [85, 94] width 23 height 6
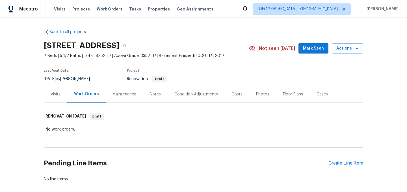
click at [196, 94] on div "Condition Adjustments" at bounding box center [196, 94] width 44 height 6
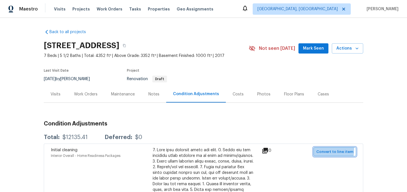
click at [322, 149] on span "Convert to line item" at bounding box center [334, 151] width 37 height 6
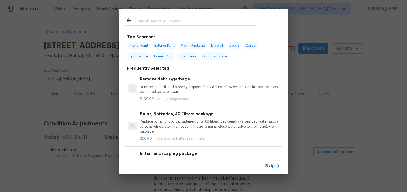
click at [155, 21] on input "text" at bounding box center [196, 21] width 120 height 8
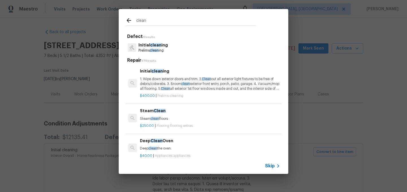
type input "clean"
click at [163, 80] on p "1. Wipe down exterior doors and trim. 2. Clean out all exterior light fixtures …" at bounding box center [210, 84] width 140 height 14
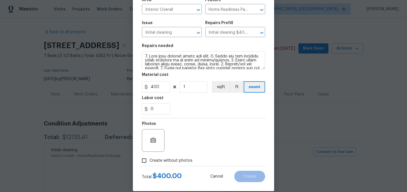
scroll to position [52, 0]
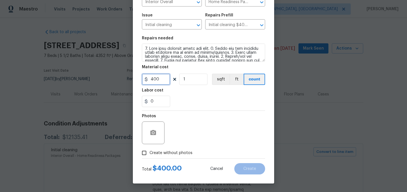
click at [162, 79] on input "400" at bounding box center [156, 78] width 28 height 11
type input "655"
click at [188, 99] on div "0" at bounding box center [203, 101] width 123 height 11
click at [171, 150] on span "Create without photos" at bounding box center [170, 153] width 43 height 6
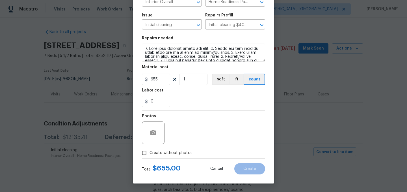
click at [149, 150] on input "Create without photos" at bounding box center [144, 152] width 11 height 11
checkbox input "true"
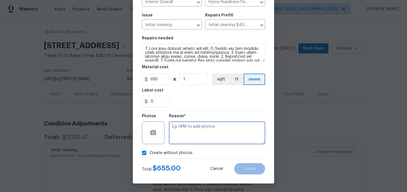
click at [185, 136] on textarea at bounding box center [217, 132] width 96 height 23
type textarea "."
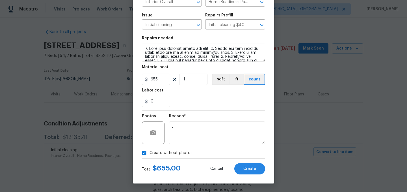
click at [166, 152] on span "Create without photos" at bounding box center [170, 153] width 43 height 6
click at [149, 152] on input "Create without photos" at bounding box center [144, 152] width 11 height 11
checkbox input "false"
click at [248, 165] on button "Create" at bounding box center [249, 168] width 31 height 11
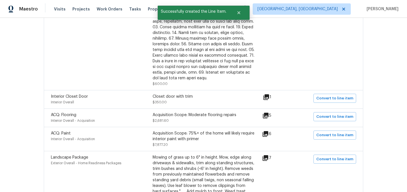
scroll to position [215, 0]
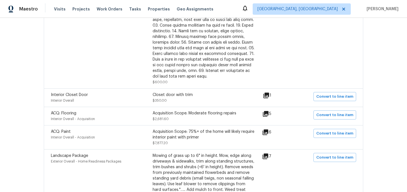
click at [269, 95] on icon at bounding box center [266, 95] width 6 height 6
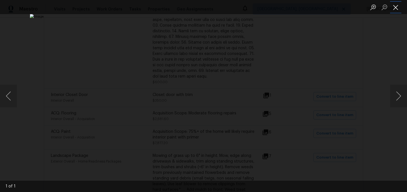
click at [396, 7] on button "Close lightbox" at bounding box center [395, 7] width 11 height 10
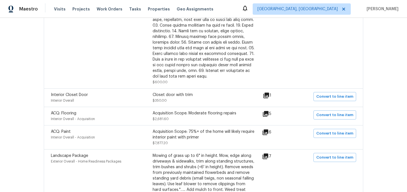
click at [268, 113] on icon at bounding box center [266, 114] width 6 height 6
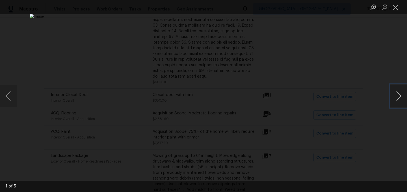
click at [401, 94] on button "Next image" at bounding box center [398, 95] width 17 height 23
click at [397, 8] on button "Close lightbox" at bounding box center [395, 7] width 11 height 10
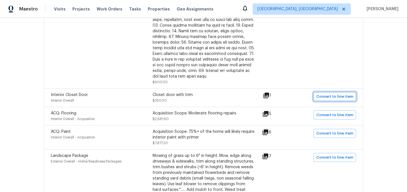
click at [329, 96] on span "Convert to line item" at bounding box center [334, 96] width 37 height 6
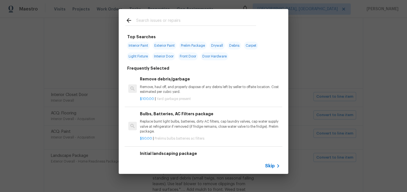
click at [127, 20] on icon at bounding box center [129, 20] width 5 height 5
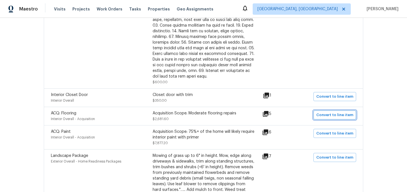
click at [340, 116] on span "Convert to line item" at bounding box center [334, 115] width 37 height 6
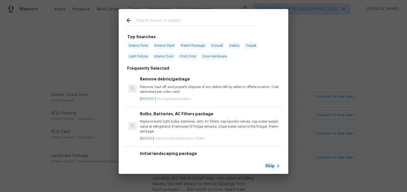
click at [272, 163] on span "Skip" at bounding box center [270, 166] width 10 height 6
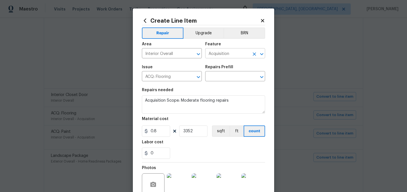
click at [220, 55] on input "Acquisition" at bounding box center [227, 53] width 44 height 9
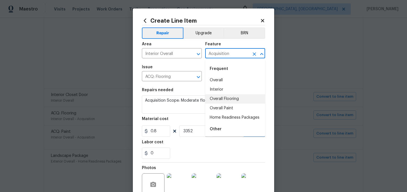
click at [234, 98] on li "Overall Flooring" at bounding box center [235, 98] width 60 height 9
type input "Overall Flooring"
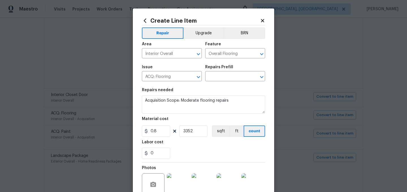
click at [165, 72] on div "Issue" at bounding box center [172, 68] width 60 height 7
click at [164, 77] on input "ACQ: Flooring" at bounding box center [164, 76] width 44 height 9
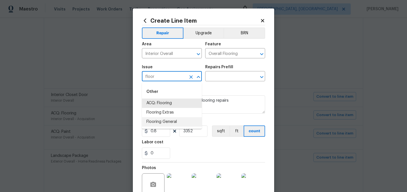
click at [163, 121] on li "Flooring General" at bounding box center [172, 121] width 60 height 9
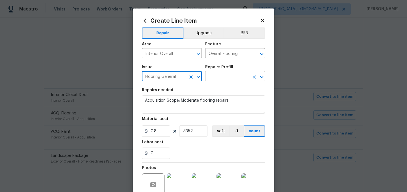
type input "Flooring General"
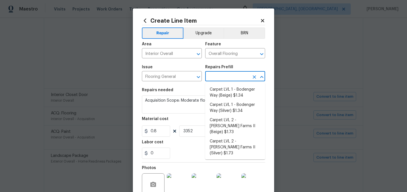
click at [214, 74] on input "text" at bounding box center [227, 76] width 44 height 9
click at [235, 107] on li "Carpet LVL 1 - Bodenger Way (Silver) $1.34" at bounding box center [235, 107] width 60 height 15
type input "Carpet LVL 1 - Bodenger Way (Silver) $1.34"
type textarea "Install new carpet. (Bodenger Way [GEOGRAPHIC_DATA], Silver) at all previously …"
type input "1.34"
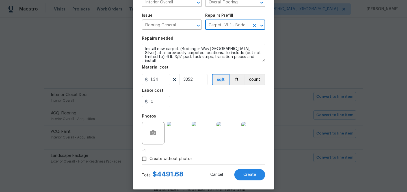
scroll to position [58, 0]
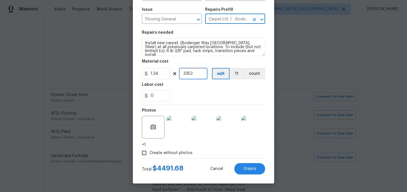
click at [195, 74] on input "3352" at bounding box center [193, 73] width 28 height 11
type input "2200"
click at [214, 96] on div "0" at bounding box center [203, 95] width 123 height 11
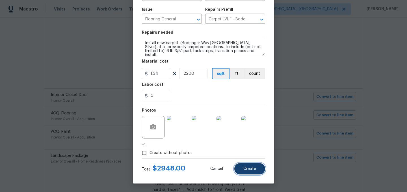
click at [253, 170] on span "Create" at bounding box center [249, 168] width 13 height 4
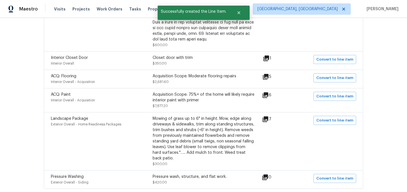
scroll to position [256, 0]
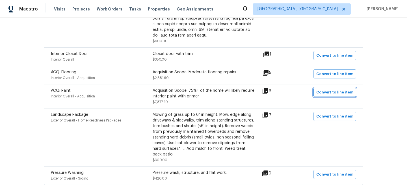
click at [327, 94] on span "Convert to line item" at bounding box center [334, 92] width 37 height 6
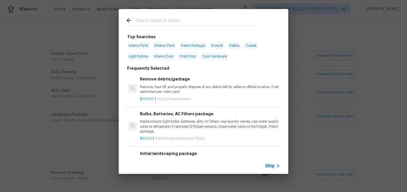
click at [268, 164] on span "Skip" at bounding box center [270, 166] width 10 height 6
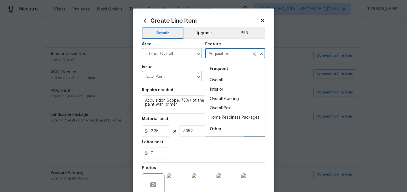
click at [217, 53] on input "Acquisition" at bounding box center [227, 53] width 44 height 9
click at [226, 107] on li "Overall Paint" at bounding box center [235, 107] width 60 height 9
type input "Overall Paint"
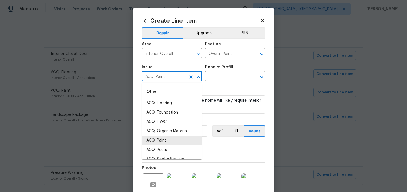
click at [166, 76] on input "ACQ: Paint" at bounding box center [164, 76] width 44 height 9
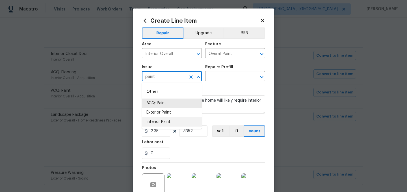
click at [165, 122] on li "Interior Paint" at bounding box center [172, 121] width 60 height 9
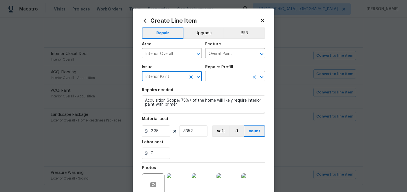
type input "Interior Paint"
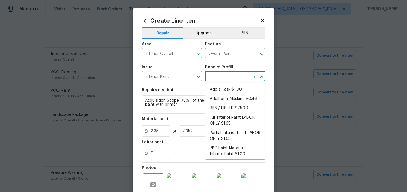
click at [218, 75] on input "text" at bounding box center [227, 76] width 44 height 9
click at [234, 121] on li "Full Interior Paint LABOR ONLY $1.65" at bounding box center [235, 120] width 60 height 15
type input "Full Interior Paint LABOR ONLY $1.65"
type textarea "Full Interior paint - (walls, ceilings, trim, and doors) - PAINT PROVIDED BY OP…"
type input "1.65"
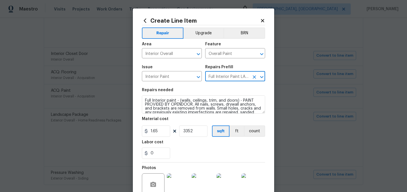
click at [197, 152] on div "0" at bounding box center [203, 152] width 123 height 11
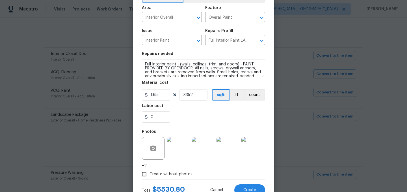
scroll to position [58, 0]
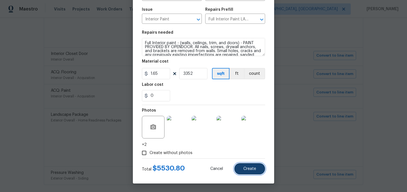
click at [249, 168] on span "Create" at bounding box center [249, 168] width 13 height 4
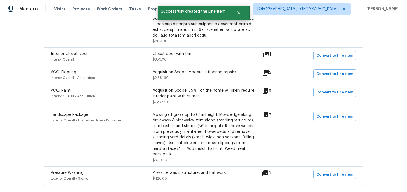
click at [268, 115] on icon at bounding box center [265, 115] width 6 height 6
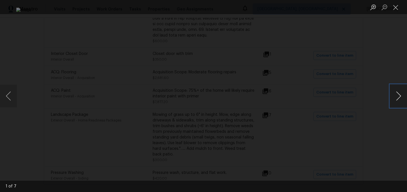
click at [398, 94] on button "Next image" at bounding box center [398, 95] width 17 height 23
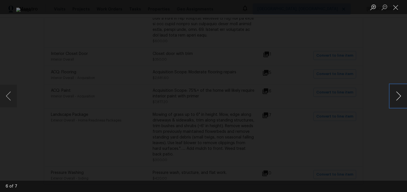
click at [398, 94] on button "Next image" at bounding box center [398, 95] width 17 height 23
click at [11, 93] on button "Previous image" at bounding box center [8, 95] width 17 height 23
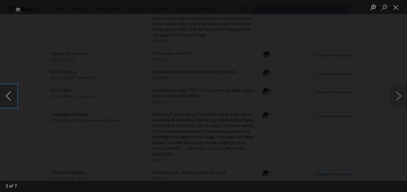
click at [11, 93] on button "Previous image" at bounding box center [8, 95] width 17 height 23
click at [394, 10] on button "Close lightbox" at bounding box center [395, 7] width 11 height 10
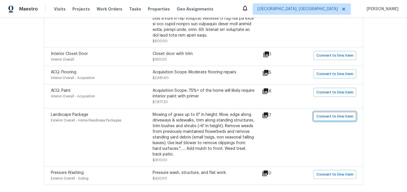
click at [332, 114] on span "Convert to line item" at bounding box center [334, 116] width 37 height 6
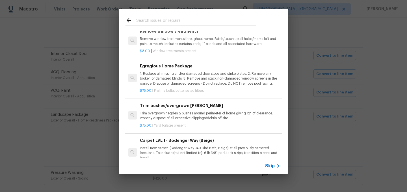
scroll to position [162, 0]
click at [188, 114] on p "Trim overgrown hegdes & bushes around perimeter of home giving 12" of clearance…" at bounding box center [210, 115] width 140 height 10
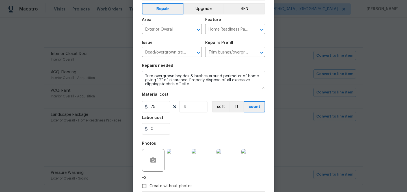
scroll to position [25, 0]
click at [189, 107] on input "4" at bounding box center [193, 105] width 28 height 11
type input "2"
click at [200, 123] on div "0" at bounding box center [203, 127] width 123 height 11
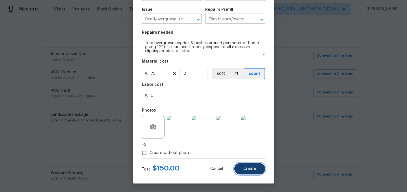
click at [253, 170] on span "Create" at bounding box center [249, 168] width 13 height 4
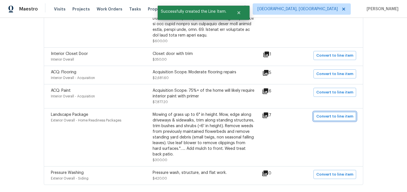
click at [330, 116] on span "Convert to line item" at bounding box center [334, 116] width 37 height 6
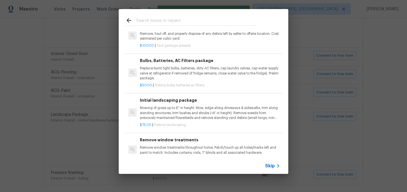
scroll to position [53, 0]
click at [190, 112] on p "Mowing of grass up to 6" in height. Mow, edge along driveways & sidewalks, trim…" at bounding box center [210, 112] width 140 height 14
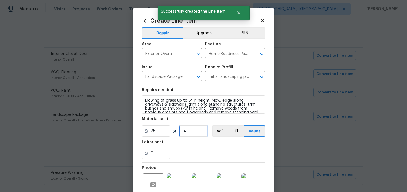
click at [192, 130] on input "4" at bounding box center [193, 130] width 28 height 11
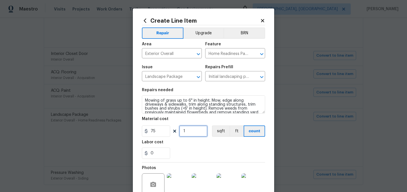
type input "1"
click at [194, 158] on div "0" at bounding box center [203, 152] width 123 height 11
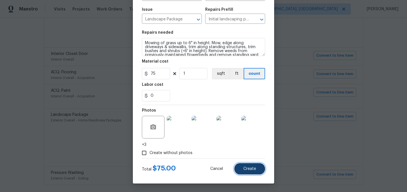
click at [258, 171] on button "Create" at bounding box center [249, 168] width 31 height 11
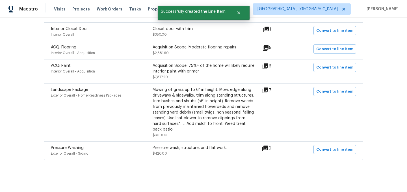
scroll to position [283, 0]
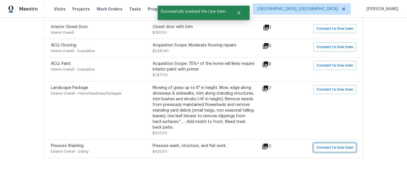
click at [334, 146] on span "Convert to line item" at bounding box center [334, 147] width 37 height 6
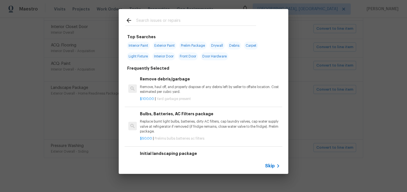
click at [266, 164] on span "Skip" at bounding box center [270, 166] width 10 height 6
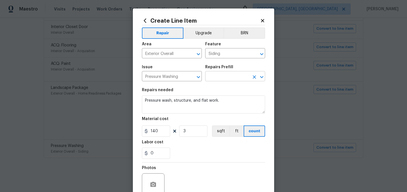
click at [214, 77] on input "text" at bounding box center [227, 76] width 44 height 9
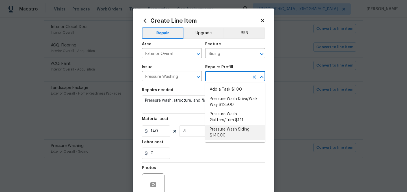
click at [225, 133] on li "Pressure Wash Siding $140.00" at bounding box center [235, 132] width 60 height 15
type input "Pressure Wash Siding $140.00"
type textarea "Protect areas as needed for pressure washing. Pressure wash the siding on the h…"
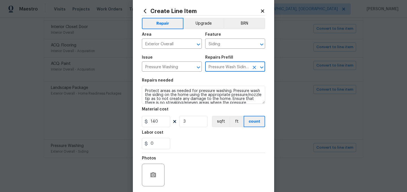
scroll to position [52, 0]
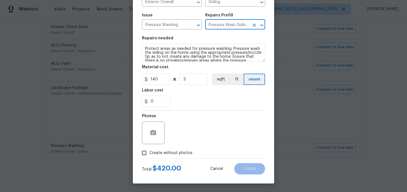
click at [174, 154] on span "Create without photos" at bounding box center [170, 153] width 43 height 6
click at [149, 154] on input "Create without photos" at bounding box center [144, 152] width 11 height 11
checkbox input "true"
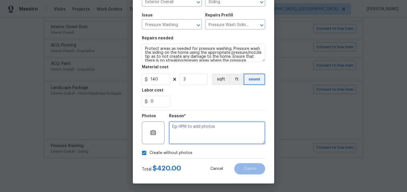
click at [205, 131] on textarea at bounding box center [217, 132] width 96 height 23
type textarea "."
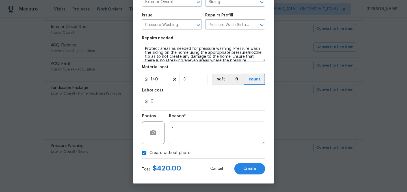
click at [166, 152] on span "Create without photos" at bounding box center [170, 153] width 43 height 6
click at [149, 152] on input "Create without photos" at bounding box center [144, 152] width 11 height 11
checkbox input "false"
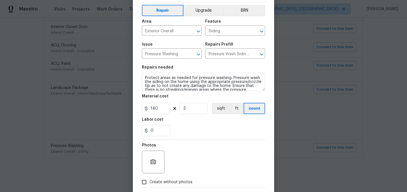
scroll to position [0, 0]
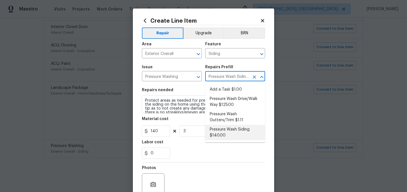
click at [221, 76] on input "Pressure Wash Siding $140.00" at bounding box center [227, 76] width 44 height 9
click at [228, 104] on li "Pressure Wash Drive/Walk Way $125.00" at bounding box center [235, 101] width 60 height 15
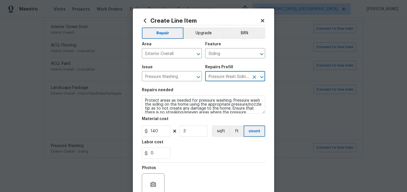
type input "Pressure Wash Drive/Walk Way $125.00"
type textarea "Pressure wash the driveways/walkways as directed by the PM. Ensure that all deb…"
type input "125"
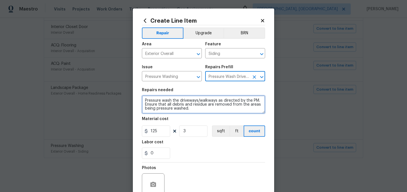
click at [180, 99] on textarea "Pressure wash the driveways/walkways as directed by the PM. Ensure that all deb…" at bounding box center [203, 104] width 123 height 18
type textarea "Pressure wash the house, driveways and walkways as directed by the PM. Ensure t…"
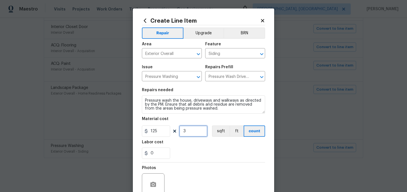
click at [192, 129] on input "3" at bounding box center [193, 130] width 28 height 11
type input "4"
click at [196, 156] on div "0" at bounding box center [203, 152] width 123 height 11
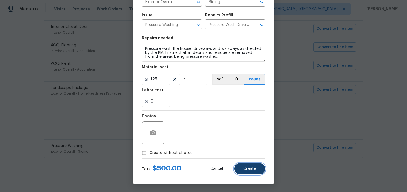
click at [253, 168] on span "Create" at bounding box center [249, 168] width 13 height 4
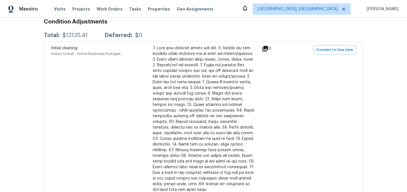
scroll to position [0, 0]
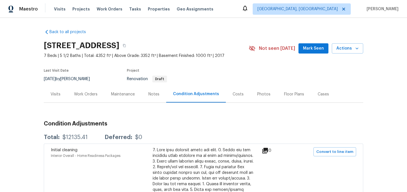
click at [233, 94] on div "Costs" at bounding box center [238, 94] width 11 height 6
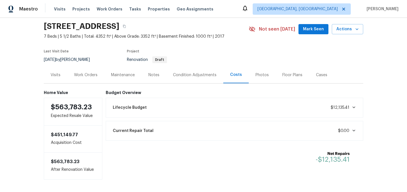
scroll to position [19, 0]
click at [83, 74] on div "Work Orders" at bounding box center [85, 75] width 23 height 6
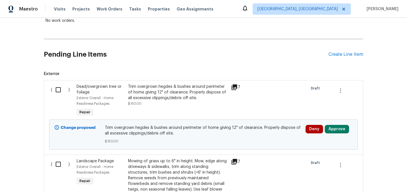
scroll to position [110, 0]
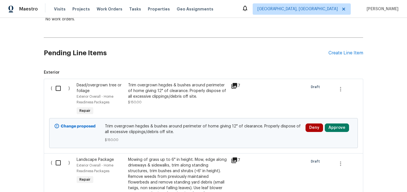
click at [60, 91] on input "checkbox" at bounding box center [60, 88] width 16 height 12
checkbox input "true"
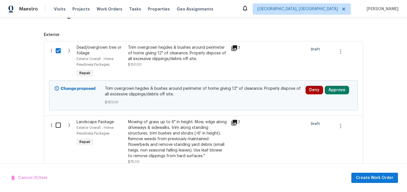
scroll to position [157, 0]
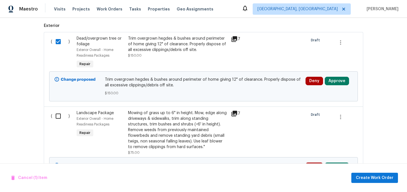
click at [58, 116] on input "checkbox" at bounding box center [60, 116] width 16 height 12
checkbox input "true"
click at [372, 180] on span "Create Work Order" at bounding box center [375, 177] width 38 height 7
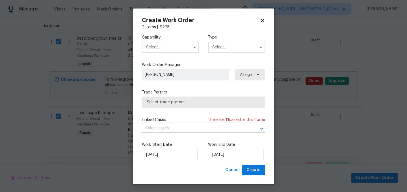
click at [159, 48] on input "text" at bounding box center [170, 47] width 57 height 11
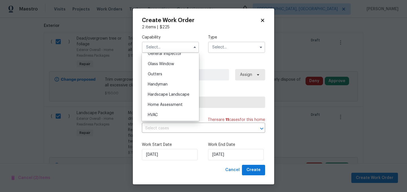
scroll to position [292, 0]
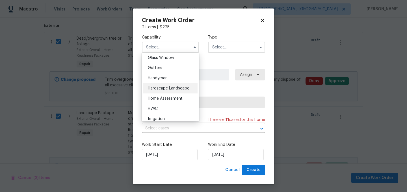
click at [169, 86] on span "Hardscape Landscape" at bounding box center [169, 88] width 42 height 4
type input "Hardscape Landscape"
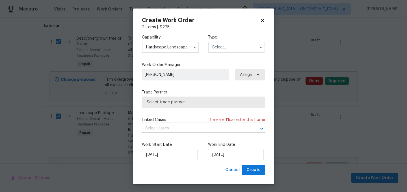
click at [233, 41] on div "Type" at bounding box center [236, 43] width 57 height 18
click at [233, 47] on input "text" at bounding box center [236, 47] width 57 height 11
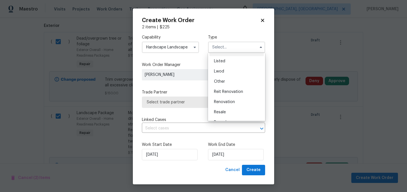
scroll to position [51, 0]
click at [227, 99] on span "Renovation" at bounding box center [224, 100] width 21 height 4
type input "Renovation"
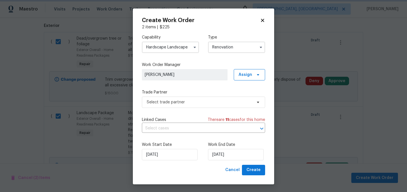
scroll to position [0, 0]
click at [203, 98] on span "Select trade partner" at bounding box center [203, 101] width 123 height 11
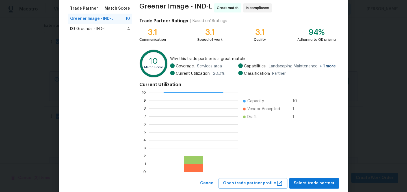
scroll to position [58, 0]
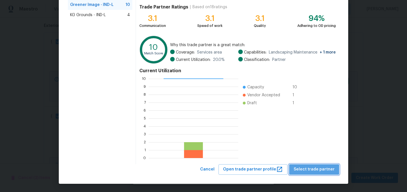
click at [321, 167] on span "Select trade partner" at bounding box center [314, 169] width 41 height 7
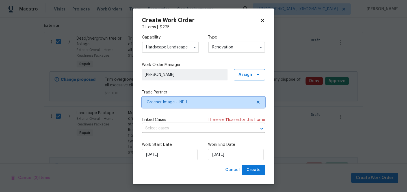
scroll to position [0, 0]
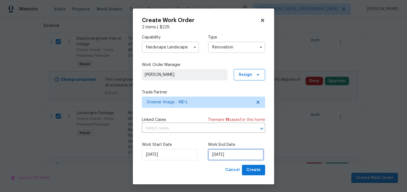
click at [236, 154] on input "[DATE]" at bounding box center [236, 154] width 56 height 11
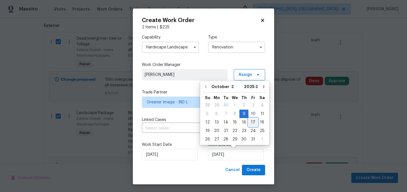
click at [251, 123] on div "17" at bounding box center [252, 122] width 9 height 8
type input "[DATE]"
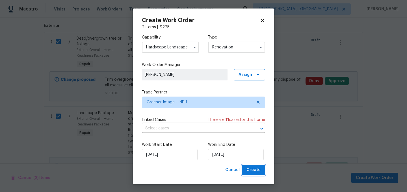
click at [254, 172] on span "Create" at bounding box center [253, 169] width 14 height 7
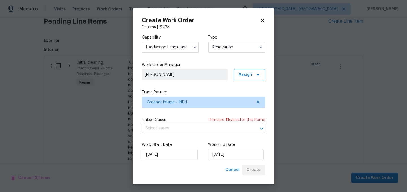
scroll to position [172, 0]
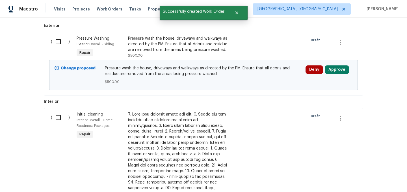
click at [57, 117] on input "checkbox" at bounding box center [60, 117] width 16 height 12
checkbox input "true"
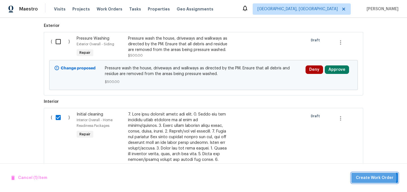
click at [375, 177] on span "Create Work Order" at bounding box center [375, 177] width 38 height 7
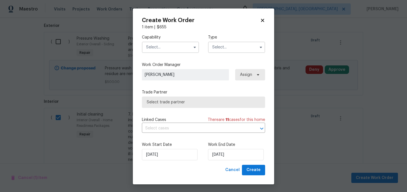
click at [167, 49] on input "text" at bounding box center [170, 47] width 57 height 11
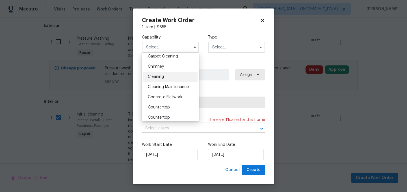
scroll to position [64, 0]
click at [162, 78] on span "Cleaning" at bounding box center [156, 77] width 16 height 4
type input "Cleaning"
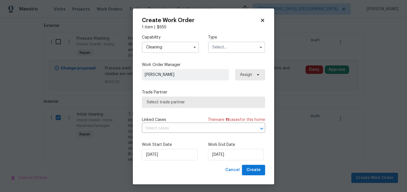
click at [227, 49] on input "text" at bounding box center [236, 47] width 57 height 11
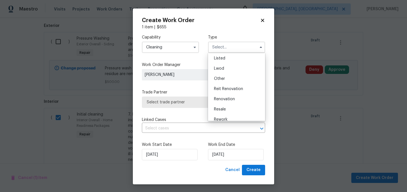
scroll to position [51, 0]
click at [227, 99] on span "Renovation" at bounding box center [224, 100] width 21 height 4
type input "Renovation"
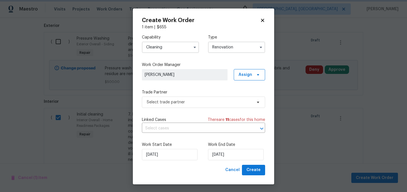
scroll to position [0, 0]
click at [194, 101] on span "Select trade partner" at bounding box center [199, 102] width 105 height 6
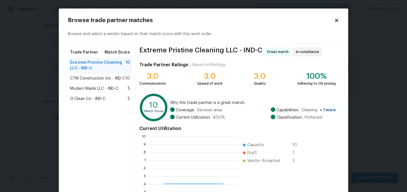
scroll to position [79, 90]
click at [104, 86] on span "Modern Maids LLC - IND-C" at bounding box center [94, 89] width 48 height 6
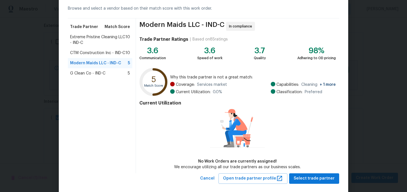
scroll to position [34, 0]
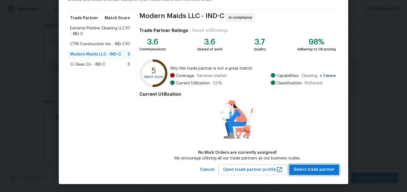
click at [316, 170] on span "Select trade partner" at bounding box center [314, 169] width 41 height 7
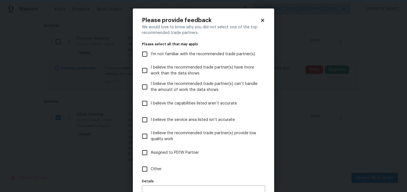
scroll to position [0, 0]
click at [187, 153] on span "Assigned to PD1W Partner" at bounding box center [175, 152] width 48 height 6
click at [151, 153] on input "Assigned to PD1W Partner" at bounding box center [145, 152] width 12 height 12
checkbox input "true"
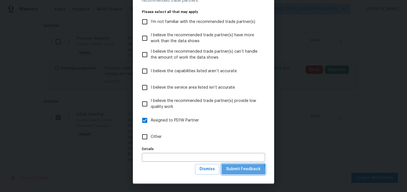
click at [243, 170] on span "Submit Feedback" at bounding box center [243, 168] width 34 height 7
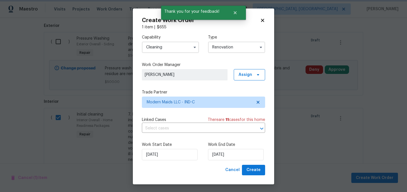
scroll to position [0, 0]
click at [233, 154] on input "10/9/2025" at bounding box center [236, 154] width 56 height 11
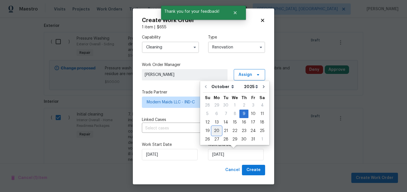
click at [215, 132] on div "20" at bounding box center [216, 131] width 9 height 8
type input "10/20/2025"
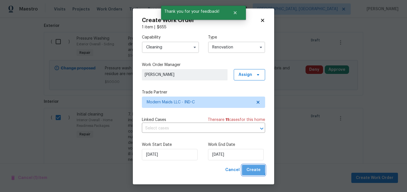
click at [254, 170] on span "Create" at bounding box center [253, 169] width 14 height 7
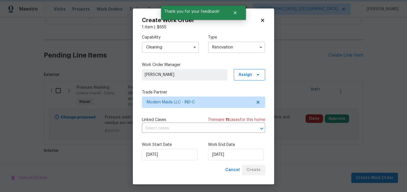
scroll to position [192, 0]
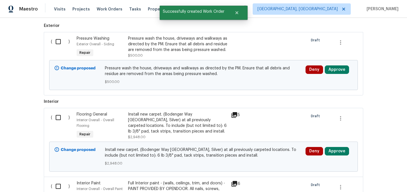
click at [57, 118] on input "checkbox" at bounding box center [60, 117] width 16 height 12
checkbox input "true"
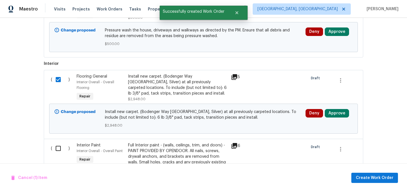
scroll to position [229, 0]
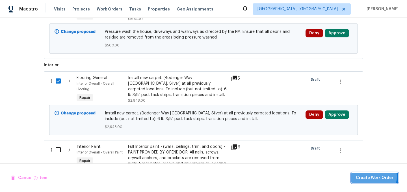
click at [373, 176] on span "Create Work Order" at bounding box center [375, 177] width 38 height 7
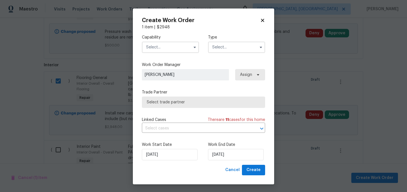
click at [164, 45] on input "text" at bounding box center [170, 47] width 57 height 11
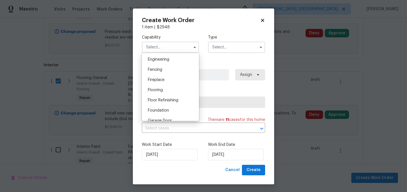
scroll to position [189, 0]
click at [165, 89] on div "Flooring" at bounding box center [170, 89] width 54 height 10
type input "Flooring"
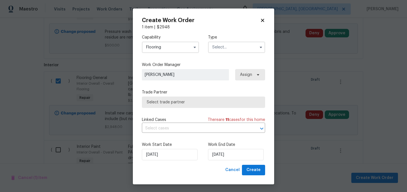
click at [230, 42] on input "text" at bounding box center [236, 47] width 57 height 11
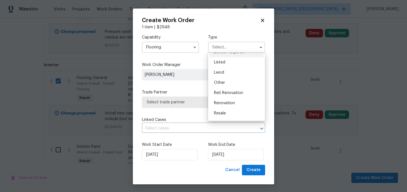
scroll to position [67, 0]
click at [234, 83] on span "Renovation" at bounding box center [224, 84] width 21 height 4
type input "Renovation"
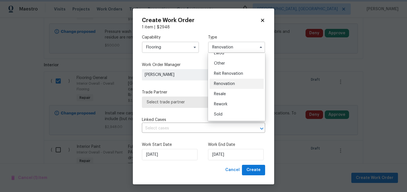
scroll to position [0, 0]
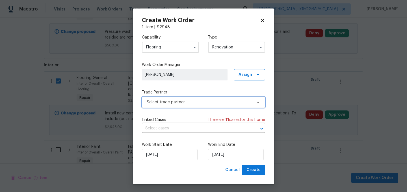
click at [195, 98] on span "Select trade partner" at bounding box center [203, 101] width 123 height 11
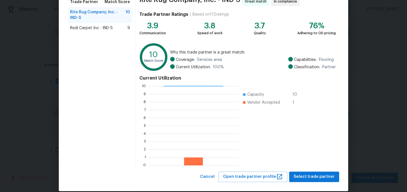
scroll to position [58, 0]
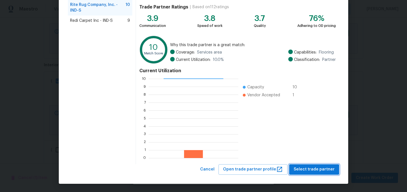
click at [313, 166] on span "Select trade partner" at bounding box center [314, 169] width 41 height 7
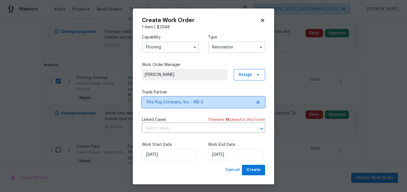
scroll to position [0, 0]
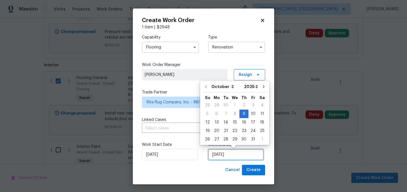
click at [230, 156] on input "[DATE]" at bounding box center [236, 154] width 56 height 11
click at [251, 123] on div "17" at bounding box center [252, 122] width 9 height 8
type input "10/17/2025"
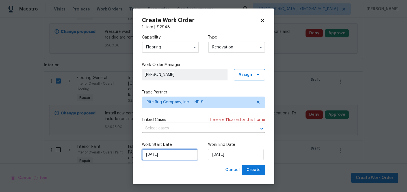
click at [168, 157] on input "[DATE]" at bounding box center [170, 154] width 56 height 11
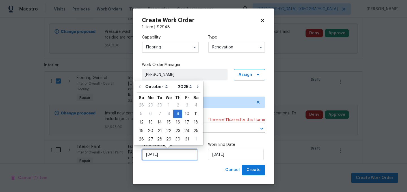
click at [168, 157] on input "[DATE]" at bounding box center [170, 154] width 56 height 11
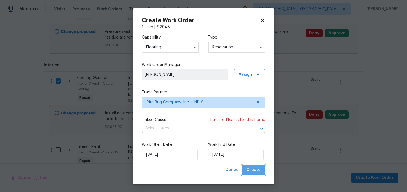
click at [256, 169] on span "Create" at bounding box center [253, 169] width 14 height 7
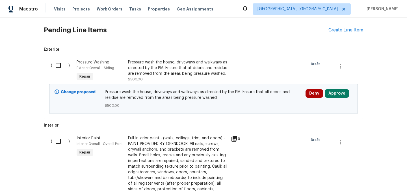
scroll to position [185, 0]
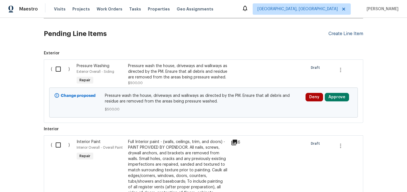
click at [338, 34] on div "Create Line Item" at bounding box center [345, 33] width 35 height 5
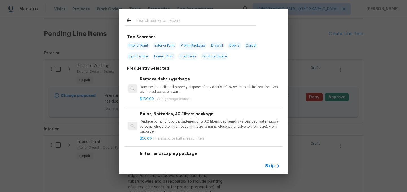
click at [129, 19] on icon at bounding box center [128, 20] width 7 height 7
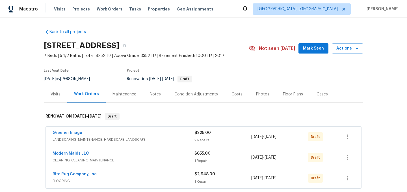
scroll to position [2, 0]
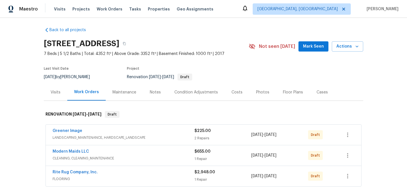
click at [204, 94] on div "Condition Adjustments" at bounding box center [196, 92] width 44 height 6
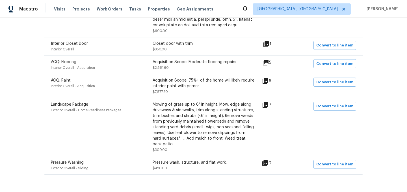
scroll to position [266, 0]
click at [332, 83] on span "Convert to line item" at bounding box center [334, 82] width 37 height 6
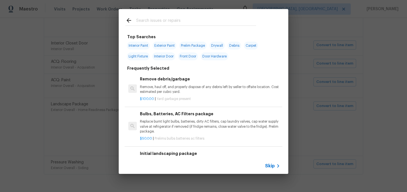
click at [162, 20] on input "text" at bounding box center [196, 21] width 120 height 8
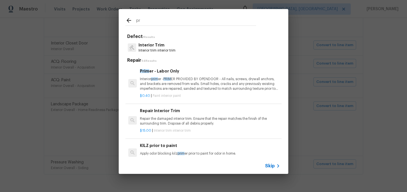
type input "p"
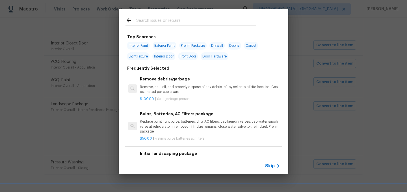
click at [273, 166] on span "Skip" at bounding box center [270, 166] width 10 height 6
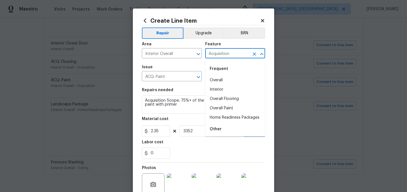
click at [215, 53] on input "Acquisition" at bounding box center [227, 53] width 44 height 9
click at [223, 108] on li "Overall Paint" at bounding box center [235, 107] width 60 height 9
type input "Overall Paint"
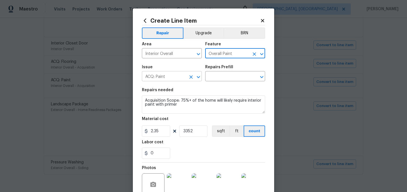
click at [168, 74] on input "ACQ: Paint" at bounding box center [164, 76] width 44 height 9
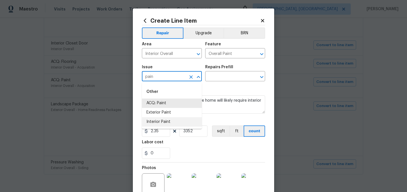
click at [167, 118] on li "Interior Paint" at bounding box center [172, 121] width 60 height 9
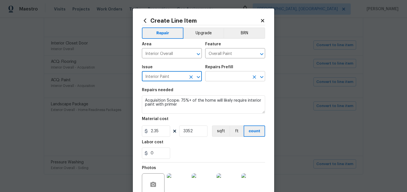
type input "Interior Paint"
click at [224, 80] on input "text" at bounding box center [227, 76] width 44 height 9
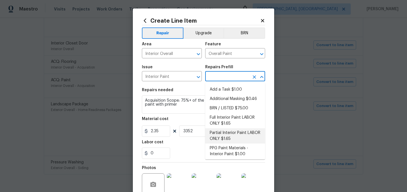
scroll to position [11, 0]
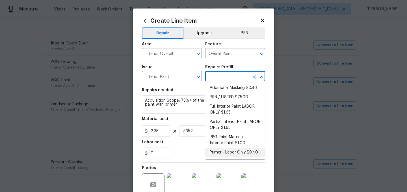
click at [230, 153] on li "Primer - Labor Only $0.40" at bounding box center [235, 151] width 60 height 9
type input "Primer - Labor Only $0.40"
type textarea "Interior primer - PRIMER PROVIDED BY OPENDOOR - All nails, screws, drywall anch…"
type input "0.4"
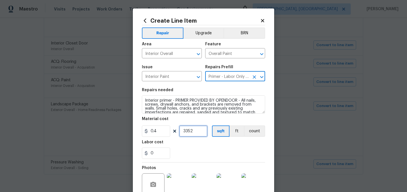
click at [195, 132] on input "3352" at bounding box center [193, 130] width 28 height 11
type input "2500"
click at [207, 156] on div "0" at bounding box center [203, 152] width 123 height 11
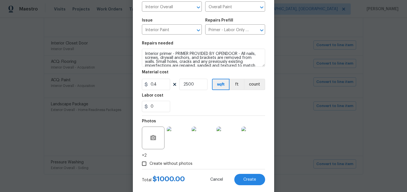
scroll to position [58, 0]
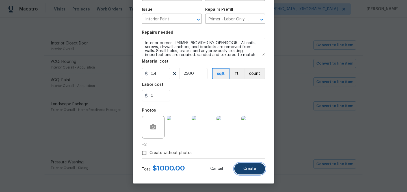
click at [251, 170] on span "Create" at bounding box center [249, 168] width 13 height 4
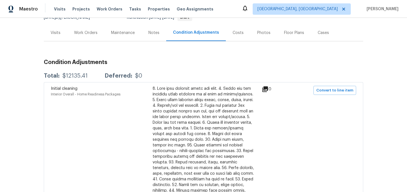
scroll to position [0, 0]
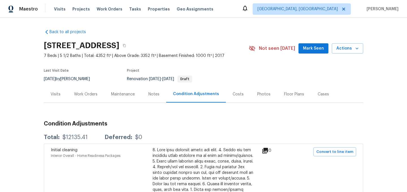
click at [87, 94] on div "Work Orders" at bounding box center [85, 94] width 23 height 6
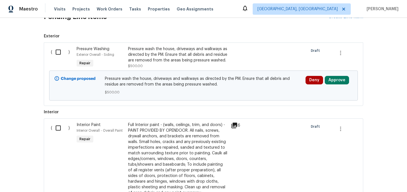
scroll to position [170, 0]
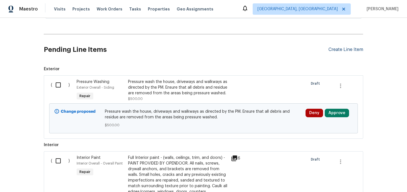
click at [340, 50] on div "Create Line Item" at bounding box center [345, 49] width 35 height 5
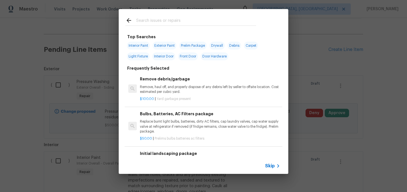
click at [164, 22] on input "text" at bounding box center [196, 21] width 120 height 8
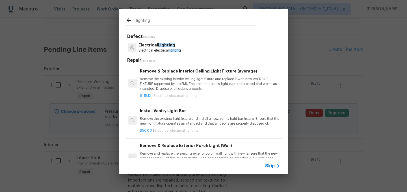
type input "lighting"
click at [181, 45] on p "Electrical Lighting" at bounding box center [159, 45] width 42 height 6
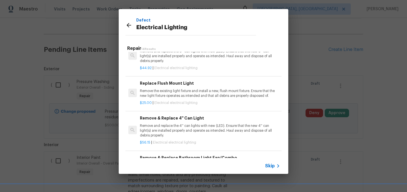
scroll to position [130, 0]
click at [187, 92] on p "Remove the existing light fixture and install a new, flush mount fixture. Ensur…" at bounding box center [210, 93] width 140 height 10
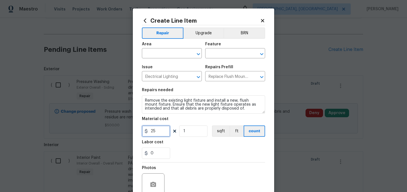
click at [159, 130] on input "25" at bounding box center [156, 130] width 28 height 11
type input "40"
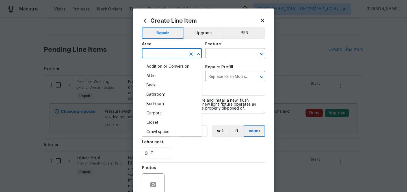
click at [159, 51] on input "text" at bounding box center [164, 53] width 44 height 9
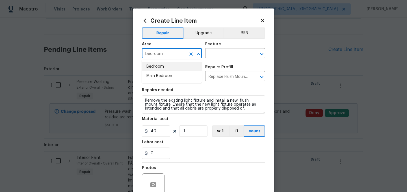
click at [162, 66] on li "Bedroom" at bounding box center [172, 66] width 60 height 9
type input "Bedroom"
click at [227, 51] on input "text" at bounding box center [227, 53] width 44 height 9
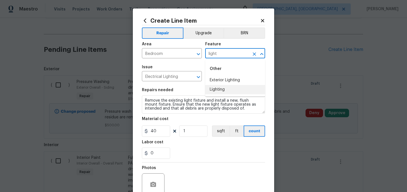
click at [221, 87] on li "Lighting" at bounding box center [235, 89] width 60 height 9
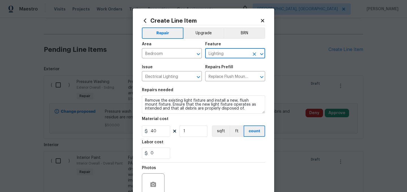
type input "Lighting"
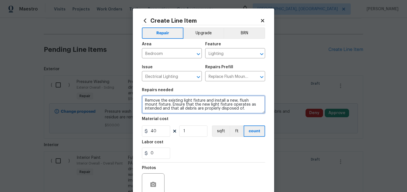
click at [143, 99] on textarea "Remove the existing light fixture and install a new, flush mount fixture. Ensur…" at bounding box center [203, 104] width 123 height 18
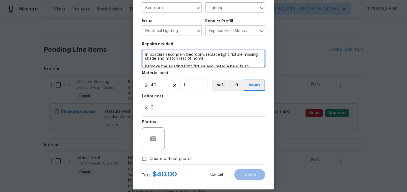
scroll to position [52, 0]
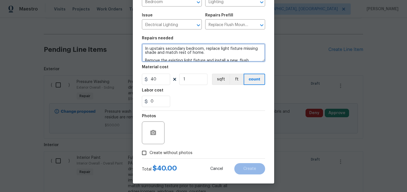
type textarea "In upstairs secondary bedroom, replace light fixture missing shade and match re…"
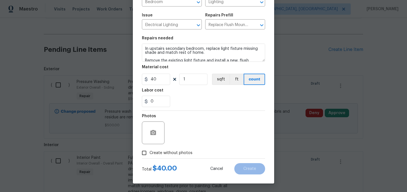
click at [176, 152] on span "Create without photos" at bounding box center [170, 153] width 43 height 6
click at [149, 152] on input "Create without photos" at bounding box center [144, 152] width 11 height 11
checkbox input "true"
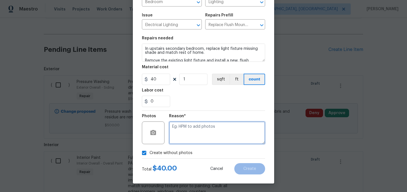
click at [194, 132] on textarea at bounding box center [217, 132] width 96 height 23
type textarea "."
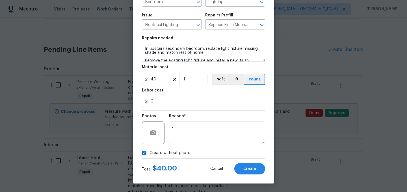
click at [166, 153] on span "Create without photos" at bounding box center [170, 153] width 43 height 6
click at [149, 153] on input "Create without photos" at bounding box center [144, 152] width 11 height 11
checkbox input "false"
click at [252, 167] on span "Create" at bounding box center [249, 168] width 13 height 4
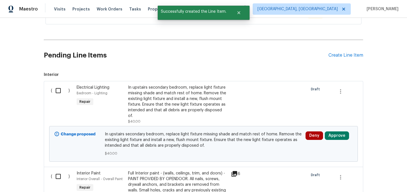
scroll to position [170, 0]
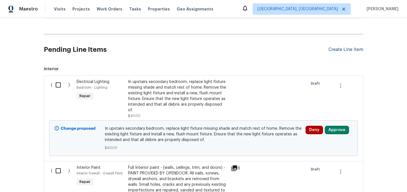
click at [342, 51] on div "Create Line Item" at bounding box center [345, 49] width 35 height 5
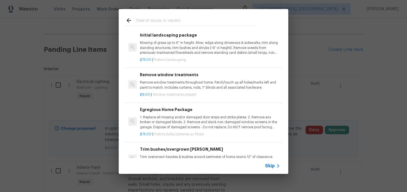
scroll to position [116, 0]
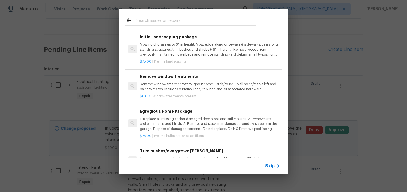
click at [196, 123] on p "1. Replace all missing and/or damaged door stops and strike plates. 2. Remove a…" at bounding box center [210, 123] width 140 height 14
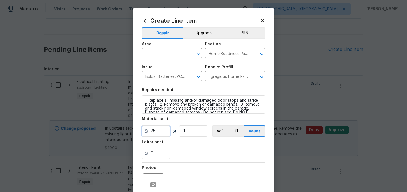
click at [162, 133] on input "75" at bounding box center [156, 130] width 28 height 11
click at [161, 51] on input "text" at bounding box center [164, 53] width 44 height 9
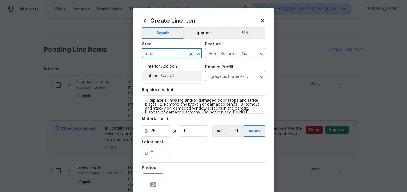
click at [166, 74] on li "Interior Overall" at bounding box center [172, 75] width 60 height 9
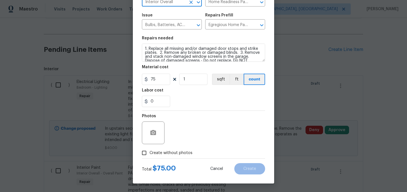
type input "Interior Overall"
click at [157, 151] on span "Create without photos" at bounding box center [170, 153] width 43 height 6
click at [149, 151] on input "Create without photos" at bounding box center [144, 152] width 11 height 11
checkbox input "true"
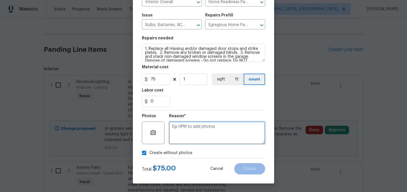
click at [187, 140] on textarea at bounding box center [217, 132] width 96 height 23
type textarea "."
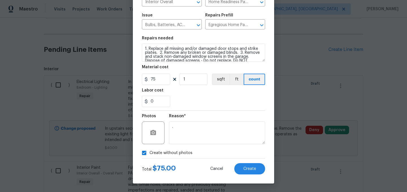
click at [174, 153] on span "Create without photos" at bounding box center [170, 153] width 43 height 6
click at [149, 153] on input "Create without photos" at bounding box center [144, 152] width 11 height 11
checkbox input "false"
click at [248, 166] on span "Create" at bounding box center [249, 168] width 13 height 4
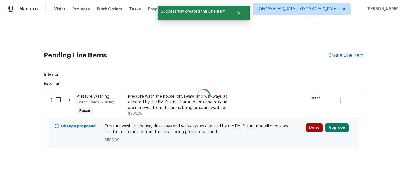
scroll to position [170, 0]
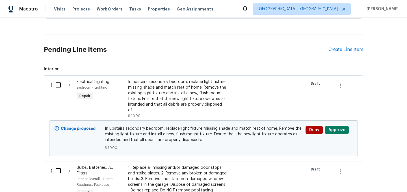
click at [339, 53] on div "Pending Line Items Create Line Item" at bounding box center [203, 49] width 319 height 26
click at [335, 50] on div "Create Line Item" at bounding box center [345, 49] width 35 height 5
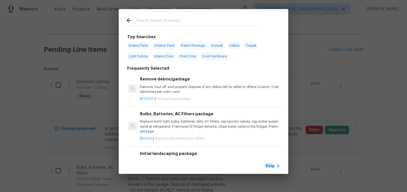
click at [185, 26] on div at bounding box center [191, 20] width 144 height 22
click at [175, 19] on input "text" at bounding box center [196, 21] width 120 height 8
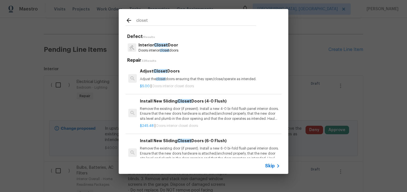
type input "closet"
click at [187, 47] on div "Interior Closet Door Doors interior closet doors" at bounding box center [203, 47] width 156 height 15
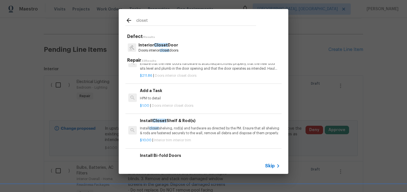
scroll to position [176, 0]
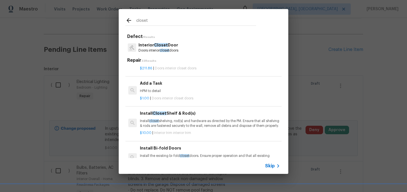
click at [180, 122] on p "Install closet shelving, rod(s) and hardware as directed by the PM. Ensure that…" at bounding box center [210, 123] width 140 height 10
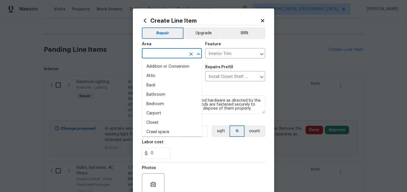
click at [157, 52] on input "text" at bounding box center [164, 53] width 44 height 9
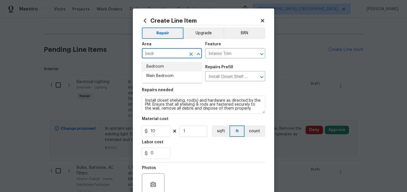
click at [160, 64] on li "Bedroom" at bounding box center [172, 66] width 60 height 9
type input "Bedroom"
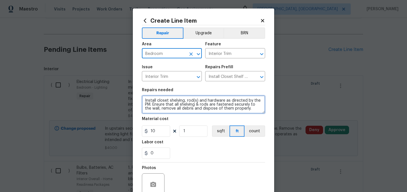
click at [144, 100] on textarea "Install closet shelving, rod(s) and hardware as directed by the PM. Ensure that…" at bounding box center [203, 104] width 123 height 18
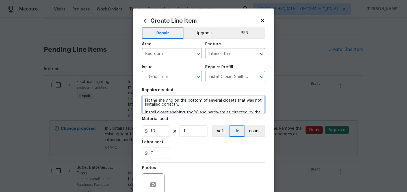
type textarea "Fix the shelving on the bottom of several closets that was not installed correc…"
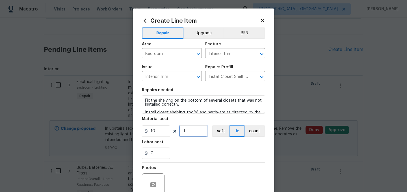
click at [192, 132] on input "1" at bounding box center [193, 130] width 28 height 11
type input "6"
click at [192, 155] on div "0" at bounding box center [203, 152] width 123 height 11
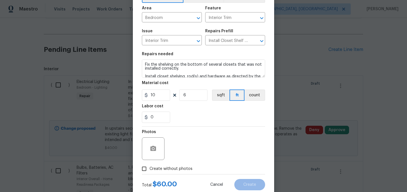
scroll to position [35, 0]
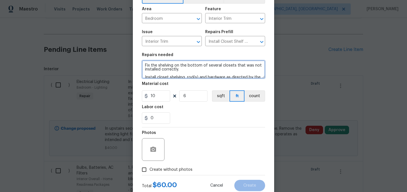
click at [158, 65] on textarea "Fix the shelving on the bottom of several closets that was not installed correc…" at bounding box center [203, 69] width 123 height 18
click at [229, 67] on textarea "Fix the wire shelving on the bottom of several closets that was not installed c…" at bounding box center [203, 69] width 123 height 18
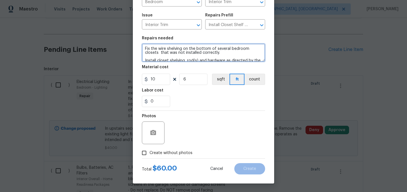
type textarea "Fix the wire shelving on the bottom of several bedroom closets that was not ins…"
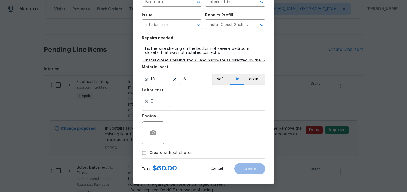
click at [176, 151] on span "Create without photos" at bounding box center [170, 153] width 43 height 6
click at [149, 151] on input "Create without photos" at bounding box center [144, 152] width 11 height 11
checkbox input "true"
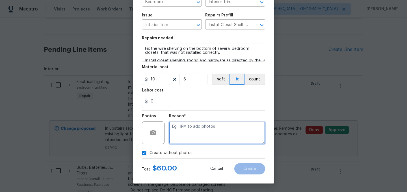
click at [199, 133] on textarea at bounding box center [217, 132] width 96 height 23
type textarea "."
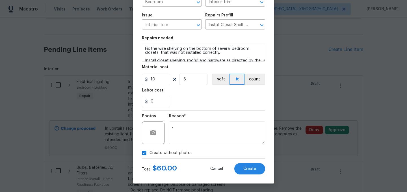
click at [172, 155] on span "Create without photos" at bounding box center [170, 153] width 43 height 6
click at [149, 155] on input "Create without photos" at bounding box center [144, 152] width 11 height 11
checkbox input "false"
click at [250, 168] on span "Create" at bounding box center [249, 168] width 13 height 4
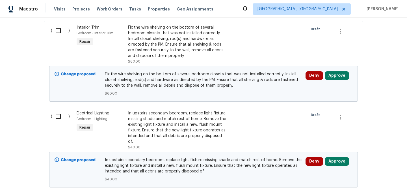
scroll to position [175, 0]
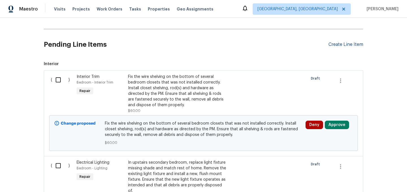
click at [342, 43] on div "Create Line Item" at bounding box center [345, 44] width 35 height 5
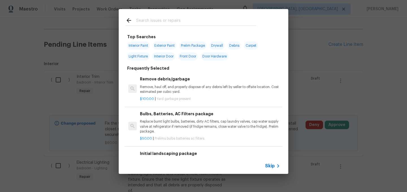
click at [168, 17] on input "text" at bounding box center [196, 21] width 120 height 8
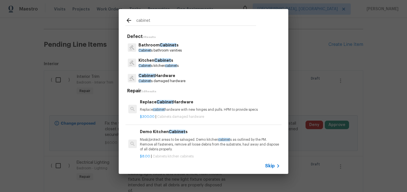
type input "cabinet"
click at [176, 59] on p "Kitchen Cabinet s" at bounding box center [158, 60] width 40 height 6
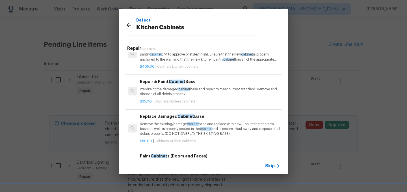
scroll to position [295, 0]
click at [160, 130] on p "Remove the existing/damage cabinet base and replace with new. Ensure that the n…" at bounding box center [210, 128] width 140 height 14
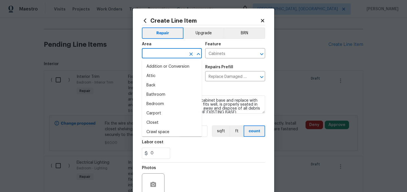
click at [151, 56] on input "text" at bounding box center [164, 53] width 44 height 9
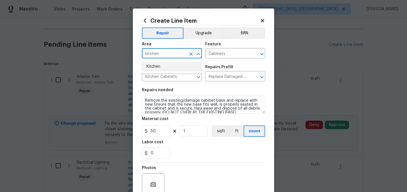
click at [149, 64] on li "Kitchen" at bounding box center [172, 66] width 60 height 9
type input "Kitchen"
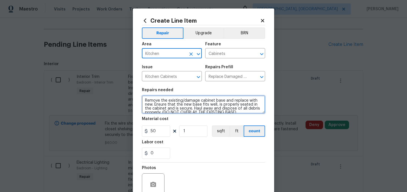
click at [163, 104] on textarea "Remove the existing/damage cabinet base and replace with new. Ensure that the n…" at bounding box center [203, 104] width 123 height 18
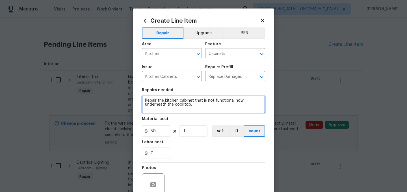
type textarea "Repair the kitchen cabinet that is not functional now, underneath the cooktop."
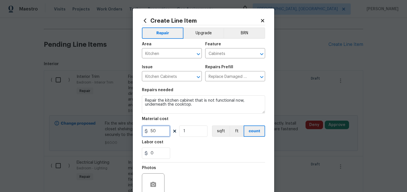
click at [159, 132] on input "50" at bounding box center [156, 130] width 28 height 11
type input "75"
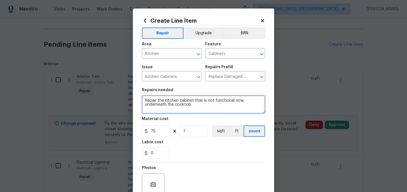
click at [201, 103] on textarea "Repair the kitchen cabinet that is not functional now, underneath the cooktop." at bounding box center [203, 104] width 123 height 18
click at [194, 98] on textarea "Repair the kitchen cabinet that is not functional now, underneath the cooktop." at bounding box center [203, 104] width 123 height 18
click at [195, 100] on textarea "Repair the kitchen cabinet that is not functional now, underneath the cooktop." at bounding box center [203, 104] width 123 height 18
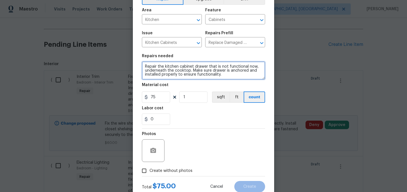
scroll to position [52, 0]
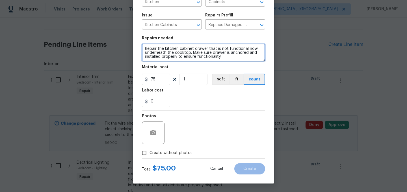
type textarea "Repair the kitchen cabinet drawer that is not functional now, underneath the co…"
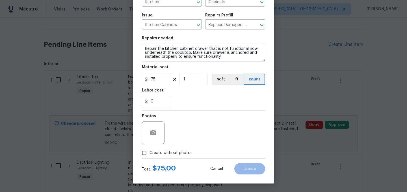
click at [173, 151] on span "Create without photos" at bounding box center [170, 153] width 43 height 6
click at [149, 151] on input "Create without photos" at bounding box center [144, 152] width 11 height 11
checkbox input "true"
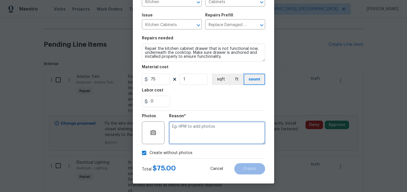
click at [191, 133] on textarea at bounding box center [217, 132] width 96 height 23
type textarea "."
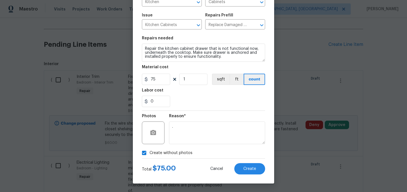
click at [162, 151] on span "Create without photos" at bounding box center [170, 153] width 43 height 6
click at [149, 151] on input "Create without photos" at bounding box center [144, 152] width 11 height 11
checkbox input "false"
click at [248, 166] on button "Create" at bounding box center [249, 168] width 31 height 11
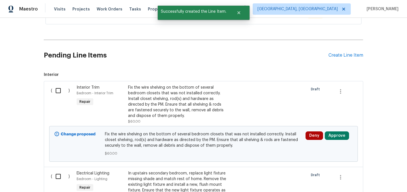
scroll to position [175, 0]
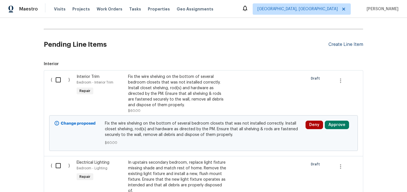
click at [345, 43] on div "Create Line Item" at bounding box center [345, 44] width 35 height 5
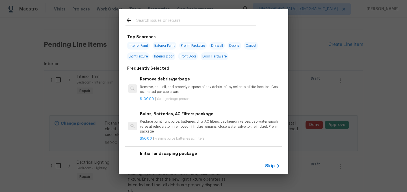
click at [172, 25] on input "text" at bounding box center [196, 21] width 120 height 8
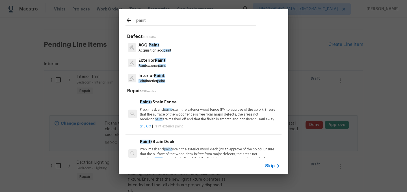
type input "paint"
click at [159, 74] on span "Paint" at bounding box center [159, 75] width 11 height 4
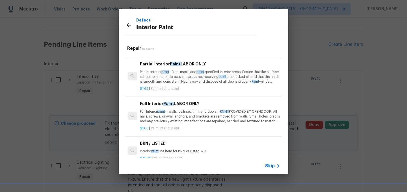
scroll to position [23, 0]
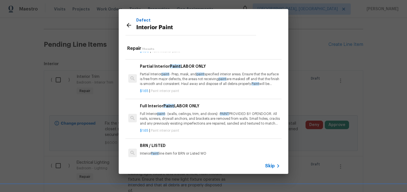
click at [152, 81] on p "Partial Interior paint - Prep, mask, and paint specified interior areas. Ensure…" at bounding box center [210, 79] width 140 height 14
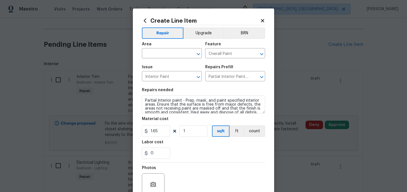
click at [158, 49] on div "Area" at bounding box center [172, 45] width 60 height 7
click at [158, 50] on input "text" at bounding box center [164, 53] width 44 height 9
type input "m"
click at [155, 66] on li "Hallway" at bounding box center [172, 66] width 60 height 9
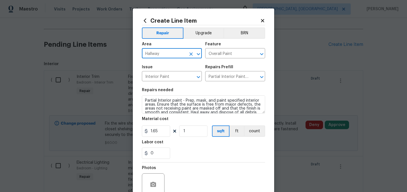
type input "Hallway"
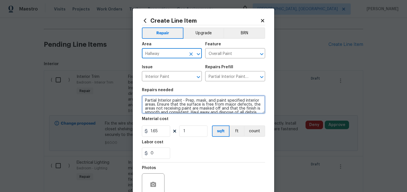
click at [145, 100] on textarea "Partial Interior paint - Prep, mask, and paint specified interior areas. Ensure…" at bounding box center [203, 104] width 123 height 18
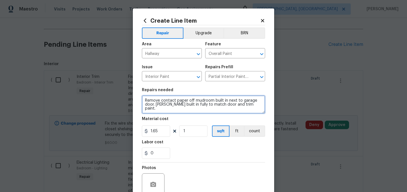
click at [146, 99] on textarea "Remove contact paper off mudroom built in next to garage door. Paint built in f…" at bounding box center [203, 104] width 123 height 18
type textarea "Hallway - Remove contact paper off mudroom built in next to garage door. Paint …"
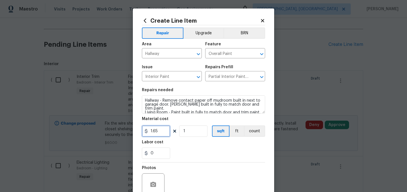
click at [163, 130] on input "1.65" at bounding box center [156, 130] width 28 height 11
type input "350"
click at [199, 149] on div "0" at bounding box center [203, 152] width 123 height 11
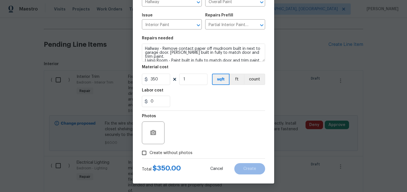
click at [167, 151] on span "Create without photos" at bounding box center [170, 153] width 43 height 6
click at [149, 151] on input "Create without photos" at bounding box center [144, 152] width 11 height 11
checkbox input "true"
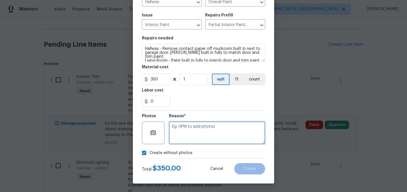
click at [186, 132] on textarea at bounding box center [217, 132] width 96 height 23
type textarea "."
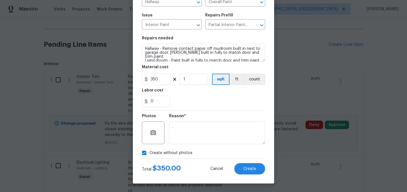
click at [168, 155] on span "Create without photos" at bounding box center [170, 153] width 43 height 6
click at [149, 155] on input "Create without photos" at bounding box center [144, 152] width 11 height 11
checkbox input "false"
click at [249, 172] on button "Create" at bounding box center [249, 168] width 31 height 11
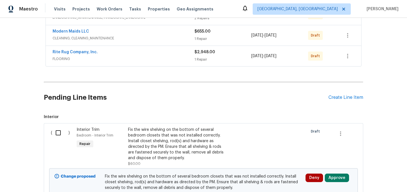
scroll to position [135, 0]
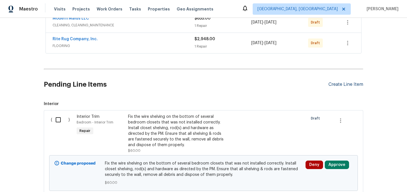
click at [336, 82] on div "Create Line Item" at bounding box center [345, 84] width 35 height 5
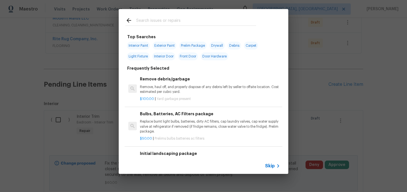
click at [157, 18] on input "text" at bounding box center [196, 21] width 120 height 8
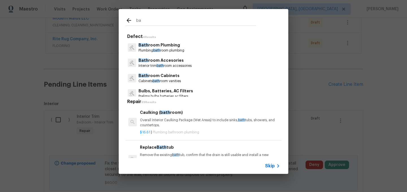
type input "b"
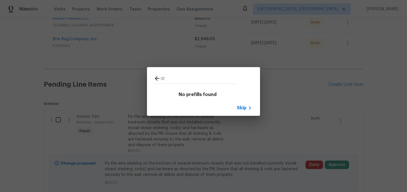
type input "q"
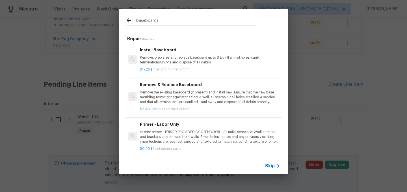
type input "baseboards"
click at [192, 60] on p "Remove, prep area and replace baseboard up to 8 LF. Fill all nail holes, caulk …" at bounding box center [210, 60] width 140 height 10
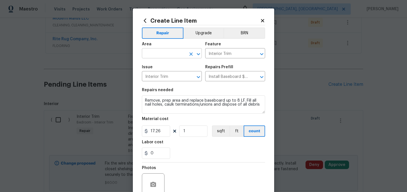
click at [158, 53] on input "text" at bounding box center [164, 53] width 44 height 9
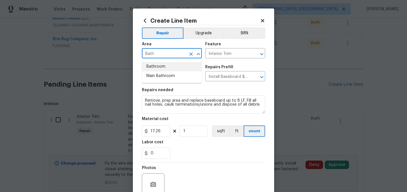
click at [160, 68] on li "Bathroom" at bounding box center [172, 66] width 60 height 9
type input "Bathroom"
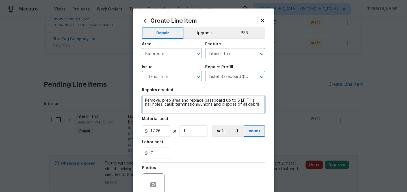
click at [146, 99] on textarea "Remove, prep area and replace baseboard up to 8 LF. Fill all nail holes, caulk …" at bounding box center [203, 104] width 123 height 18
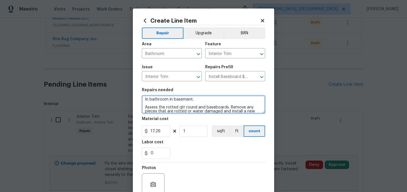
scroll to position [5, 0]
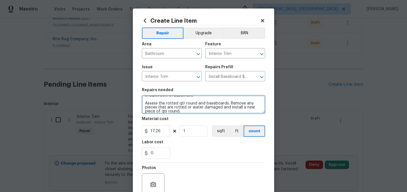
click at [162, 112] on textarea "In bathroom in basement. Assess the rotted qtr round and baseboards. Remove any…" at bounding box center [203, 104] width 123 height 18
type textarea "In bathroom in basement. Assess the rotted qtr round and baseboards. Remove any…"
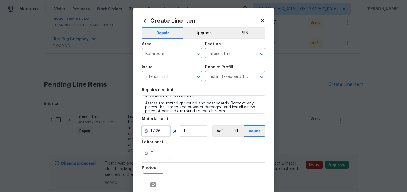
click at [166, 131] on input "17.26" at bounding box center [156, 130] width 28 height 11
type input "100"
click at [212, 146] on div "Labor cost" at bounding box center [203, 143] width 123 height 7
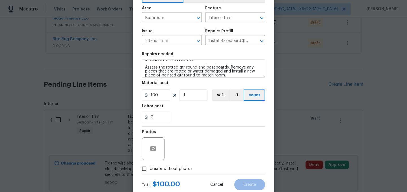
scroll to position [52, 0]
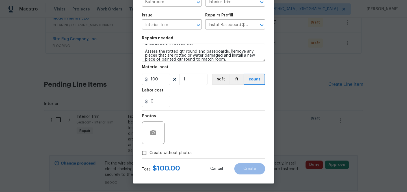
click at [170, 154] on span "Create without photos" at bounding box center [170, 153] width 43 height 6
click at [149, 154] on input "Create without photos" at bounding box center [144, 152] width 11 height 11
checkbox input "true"
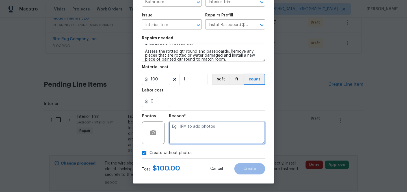
click at [193, 133] on textarea at bounding box center [217, 132] width 96 height 23
type textarea "."
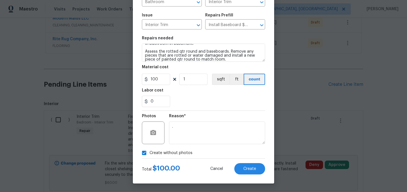
click at [163, 152] on span "Create without photos" at bounding box center [170, 153] width 43 height 6
click at [149, 152] on input "Create without photos" at bounding box center [144, 152] width 11 height 11
checkbox input "false"
click at [244, 166] on span "Create" at bounding box center [249, 168] width 13 height 4
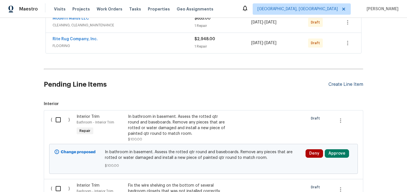
click at [337, 85] on div "Create Line Item" at bounding box center [345, 84] width 35 height 5
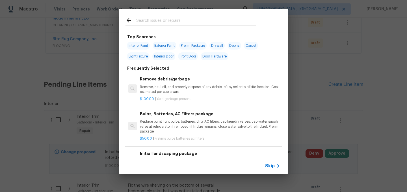
click at [157, 21] on input "text" at bounding box center [196, 21] width 120 height 8
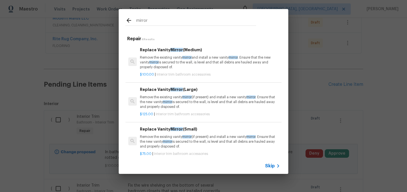
type input "mirror"
click at [180, 67] on p "Remove the existing vanity mirror and install a new vanity mirror . Ensure that…" at bounding box center [210, 62] width 140 height 14
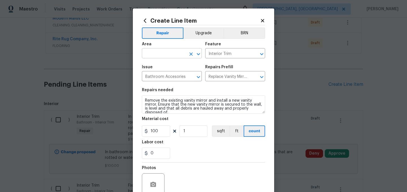
click at [157, 50] on input "text" at bounding box center [164, 53] width 44 height 9
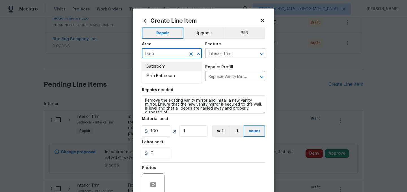
click at [155, 68] on li "Bathroom" at bounding box center [172, 66] width 60 height 9
type input "Bathroom"
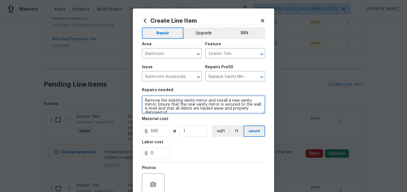
click at [144, 102] on textarea "Remove the existing vanity mirror and install a new vanity mirror. Ensure that …" at bounding box center [203, 104] width 123 height 18
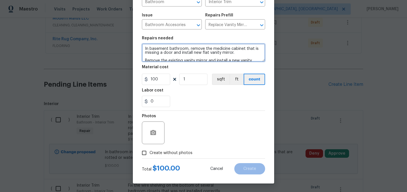
type textarea "In basement bathroom, remove the medicine cabinet that is missing a door and in…"
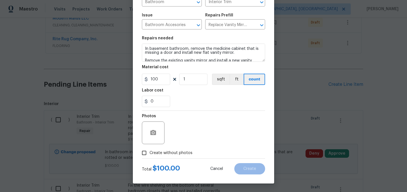
click at [161, 150] on span "Create without photos" at bounding box center [170, 153] width 43 height 6
click at [149, 150] on input "Create without photos" at bounding box center [144, 152] width 11 height 11
checkbox input "true"
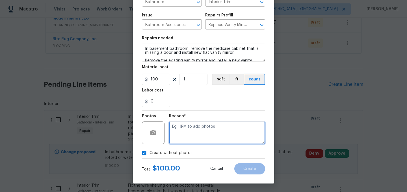
click at [189, 131] on textarea at bounding box center [217, 132] width 96 height 23
type textarea "."
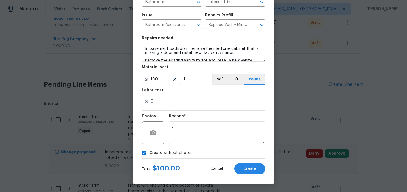
click at [166, 149] on label "Create without photos" at bounding box center [166, 152] width 54 height 11
click at [149, 149] on input "Create without photos" at bounding box center [144, 152] width 11 height 11
checkbox input "false"
click at [238, 166] on button "Create" at bounding box center [249, 168] width 31 height 11
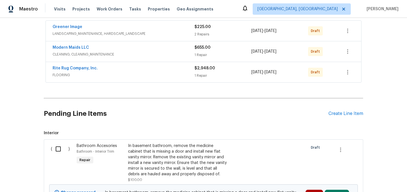
scroll to position [105, 0]
click at [81, 45] on span "Modern Maids LLC" at bounding box center [71, 48] width 36 height 6
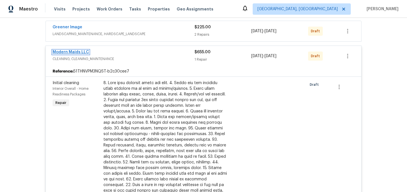
click at [78, 51] on link "Modern Maids LLC" at bounding box center [71, 52] width 36 height 4
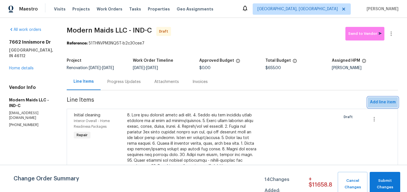
click at [387, 103] on span "Add line item" at bounding box center [383, 102] width 26 height 7
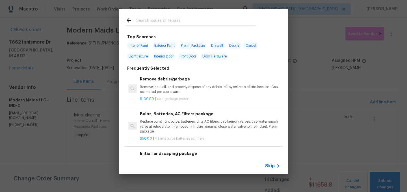
click at [152, 19] on input "text" at bounding box center [196, 21] width 120 height 8
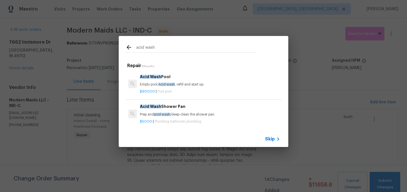
type input "acid wash"
click at [186, 113] on p "Prep and acid wash /deep clean the shower pan." at bounding box center [210, 114] width 140 height 5
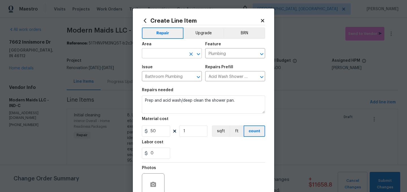
click at [157, 53] on input "text" at bounding box center [164, 53] width 44 height 9
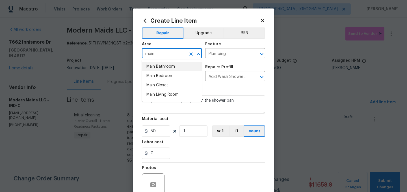
click at [162, 67] on li "Main Bathroom" at bounding box center [172, 66] width 60 height 9
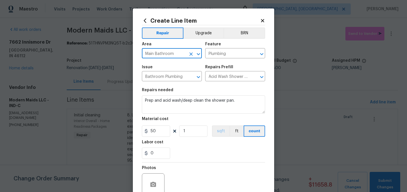
scroll to position [52, 0]
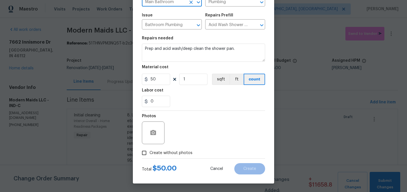
type input "Main Bathroom"
click at [178, 152] on span "Create without photos" at bounding box center [170, 153] width 43 height 6
click at [149, 152] on input "Create without photos" at bounding box center [144, 152] width 11 height 11
checkbox input "true"
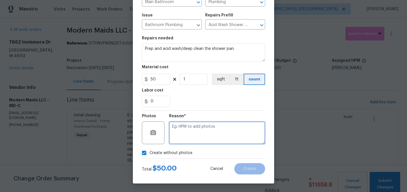
click at [196, 132] on textarea at bounding box center [217, 132] width 96 height 23
type textarea "."
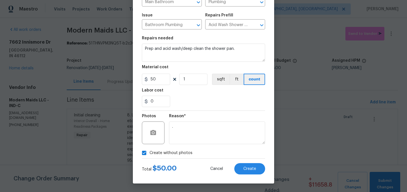
click at [171, 153] on span "Create without photos" at bounding box center [170, 153] width 43 height 6
click at [149, 153] on input "Create without photos" at bounding box center [144, 152] width 11 height 11
checkbox input "false"
click at [249, 166] on span "Create" at bounding box center [249, 168] width 13 height 4
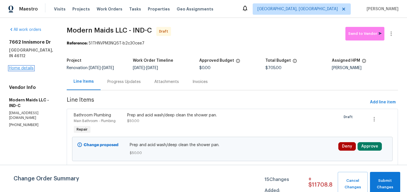
click at [18, 66] on link "Home details" at bounding box center [21, 68] width 25 height 4
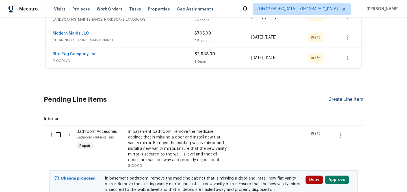
scroll to position [123, 0]
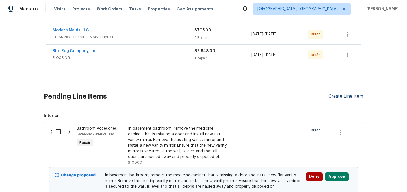
click at [343, 96] on div "Create Line Item" at bounding box center [345, 96] width 35 height 5
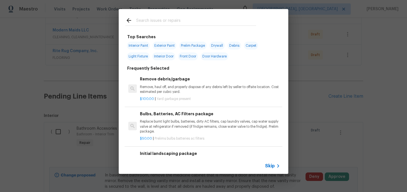
click at [172, 81] on h6 "Remove debris/garbage" at bounding box center [210, 79] width 140 height 6
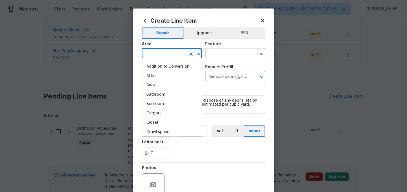
click at [157, 58] on input "text" at bounding box center [164, 53] width 44 height 9
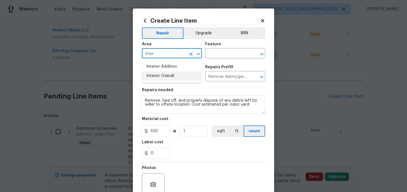
click at [165, 77] on li "Interior Overall" at bounding box center [172, 75] width 60 height 9
type input "Interior Overall"
click at [217, 54] on input "text" at bounding box center [227, 53] width 44 height 9
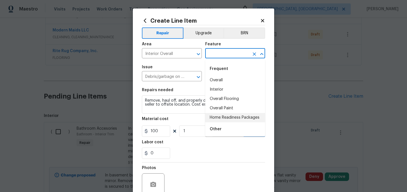
click at [223, 116] on li "Home Readiness Packages" at bounding box center [235, 117] width 60 height 9
type input "Home Readiness Packages"
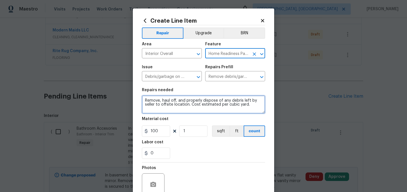
click at [145, 99] on textarea "Remove, haul off, and properly dispose of any debris left by seller to offsite …" at bounding box center [203, 104] width 123 height 18
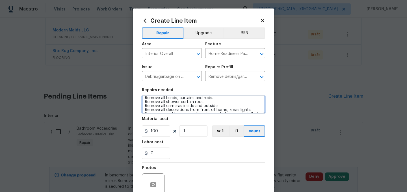
scroll to position [0, 0]
click at [182, 108] on textarea "Remove all blinds, curtains and rods. Remove all shower curtain rods. Remove al…" at bounding box center [203, 104] width 123 height 18
click at [216, 108] on textarea "Remove all blinds, curtains and rods. Remove all shower curtain rods. Remove al…" at bounding box center [203, 104] width 123 height 18
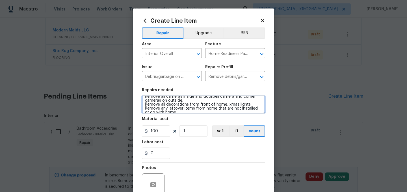
type textarea "Remove all blinds, curtains and rods. Remove all shower curtain rods. Remove al…"
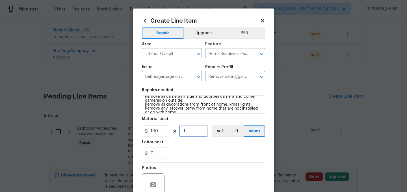
click at [197, 127] on input "1" at bounding box center [193, 130] width 28 height 11
type input "6"
click at [196, 166] on div "Photos" at bounding box center [203, 180] width 123 height 37
click at [194, 148] on div "0" at bounding box center [203, 152] width 123 height 11
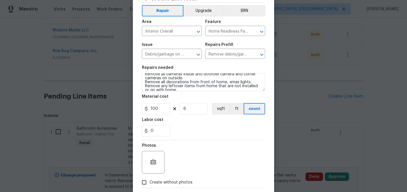
scroll to position [52, 0]
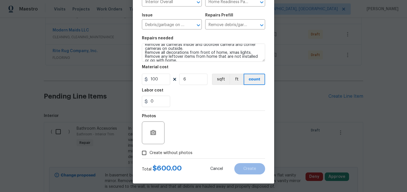
click at [173, 153] on span "Create without photos" at bounding box center [170, 153] width 43 height 6
click at [149, 153] on input "Create without photos" at bounding box center [144, 152] width 11 height 11
checkbox input "true"
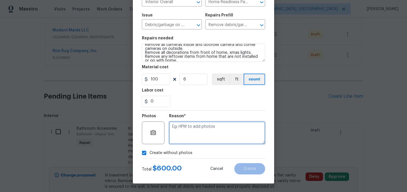
click at [191, 138] on textarea at bounding box center [217, 132] width 96 height 23
type textarea "."
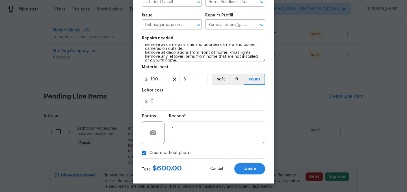
click at [170, 153] on span "Create without photos" at bounding box center [170, 153] width 43 height 6
click at [149, 153] on input "Create without photos" at bounding box center [144, 152] width 11 height 11
checkbox input "false"
click at [247, 164] on button "Create" at bounding box center [249, 168] width 31 height 11
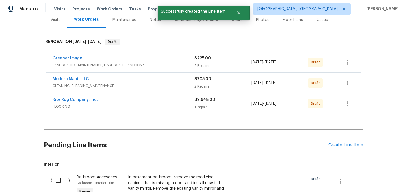
scroll to position [64, 0]
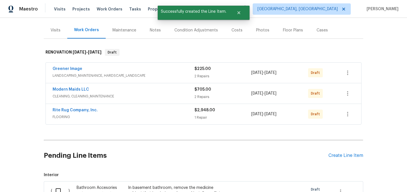
click at [102, 112] on div "Rite Rug Company, Inc." at bounding box center [124, 110] width 142 height 7
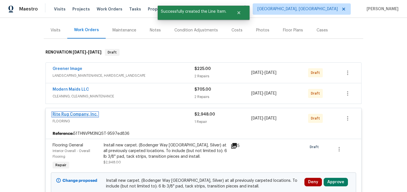
click at [77, 114] on link "Rite Rug Company, Inc." at bounding box center [75, 114] width 45 height 4
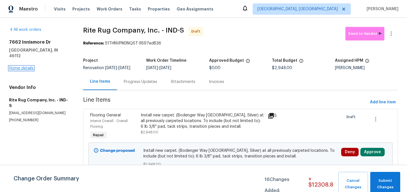
click at [27, 66] on link "Home details" at bounding box center [21, 68] width 25 height 4
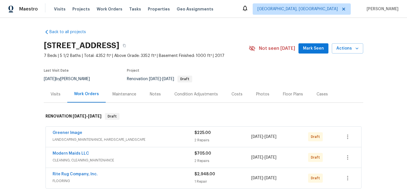
click at [236, 93] on div "Costs" at bounding box center [236, 94] width 11 height 6
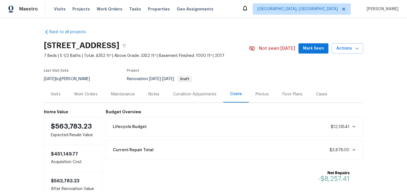
click at [89, 95] on div "Work Orders" at bounding box center [85, 94] width 23 height 6
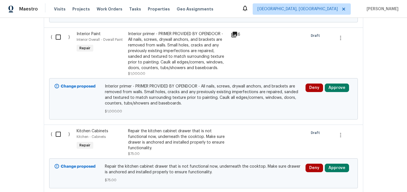
scroll to position [1056, 0]
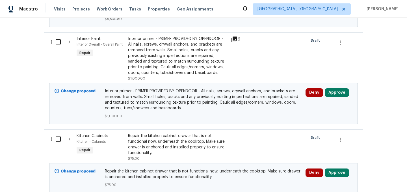
click at [175, 51] on div "Interior primer - PRIMER PROVIDED BY OPENDOOR - All nails, screws, drywall anch…" at bounding box center [177, 56] width 99 height 40
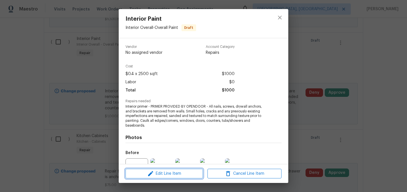
click at [164, 172] on span "Edit Line Item" at bounding box center [164, 173] width 74 height 7
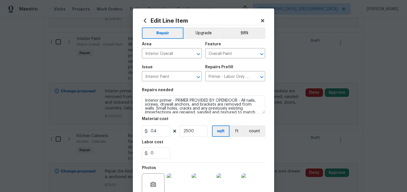
click at [262, 20] on icon at bounding box center [262, 20] width 3 height 3
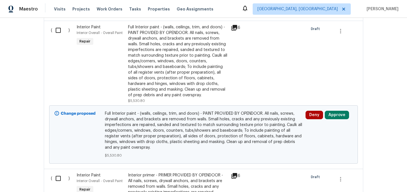
scroll to position [1015, 0]
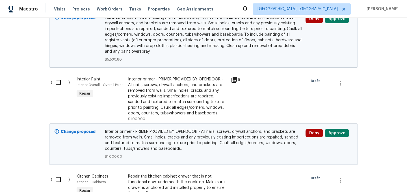
click at [172, 88] on div "Interior primer - PRIMER PROVIDED BY OPENDOOR - All nails, screws, drywall anch…" at bounding box center [177, 96] width 99 height 40
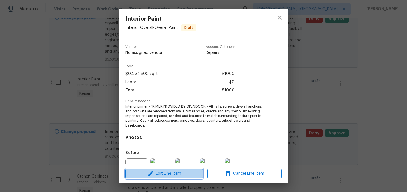
click at [172, 173] on span "Edit Line Item" at bounding box center [164, 173] width 74 height 7
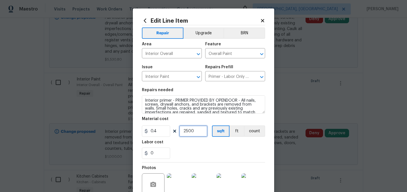
click at [197, 131] on input "2500" at bounding box center [193, 130] width 28 height 11
type input "3000"
click at [203, 146] on div "Labor cost" at bounding box center [203, 143] width 123 height 7
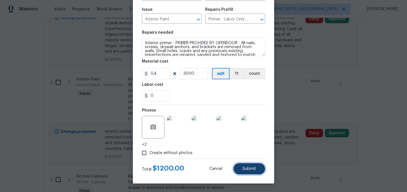
click at [246, 165] on button "Submit" at bounding box center [249, 168] width 32 height 11
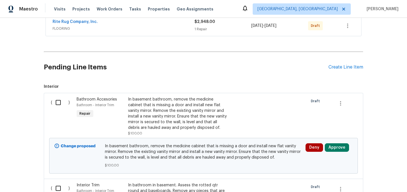
scroll to position [168, 0]
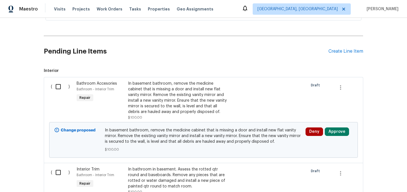
click at [57, 86] on input "checkbox" at bounding box center [60, 87] width 16 height 12
checkbox input "true"
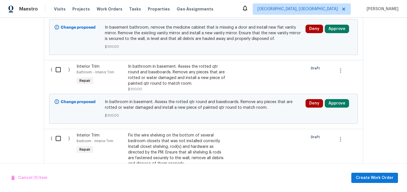
click at [58, 71] on input "checkbox" at bounding box center [60, 70] width 16 height 12
checkbox input "true"
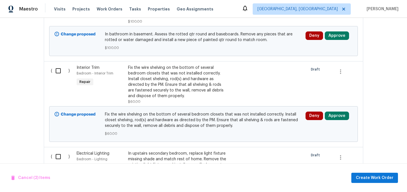
click at [58, 71] on input "checkbox" at bounding box center [60, 71] width 16 height 12
checkbox input "true"
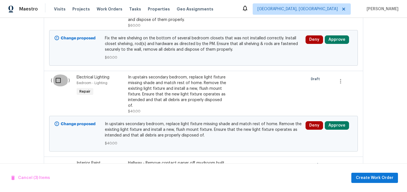
click at [57, 78] on input "checkbox" at bounding box center [60, 80] width 16 height 12
checkbox input "true"
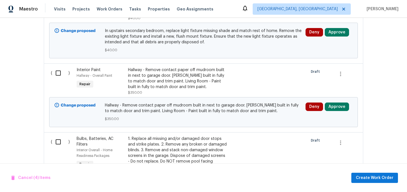
click at [57, 67] on input "checkbox" at bounding box center [60, 73] width 16 height 12
checkbox input "true"
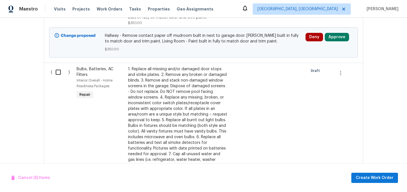
click at [57, 66] on input "checkbox" at bounding box center [60, 72] width 16 height 12
checkbox input "true"
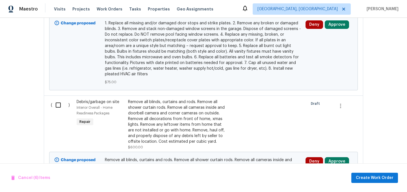
scroll to position [743, 0]
click at [60, 97] on div "( )" at bounding box center [62, 124] width 26 height 54
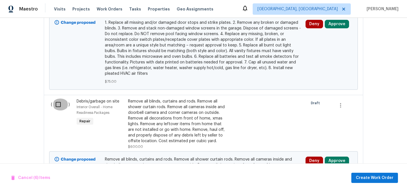
click at [59, 99] on input "checkbox" at bounding box center [60, 104] width 16 height 12
checkbox input "true"
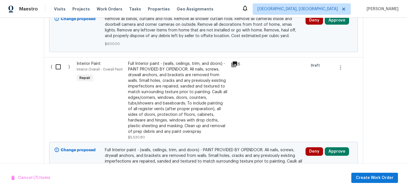
click at [58, 63] on input "checkbox" at bounding box center [60, 67] width 16 height 12
checkbox input "true"
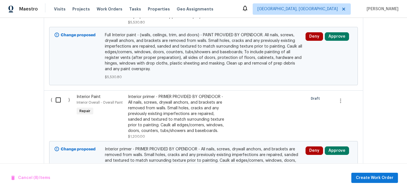
click at [56, 94] on input "checkbox" at bounding box center [60, 100] width 16 height 12
checkbox input "true"
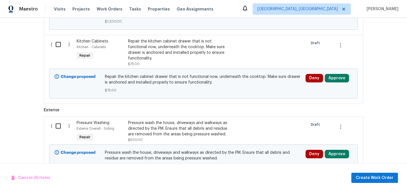
scroll to position [1152, 0]
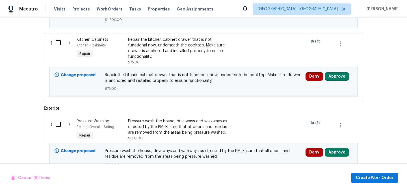
click at [59, 41] on input "checkbox" at bounding box center [60, 43] width 16 height 12
checkbox input "true"
click at [59, 119] on input "checkbox" at bounding box center [60, 124] width 16 height 12
checkbox input "true"
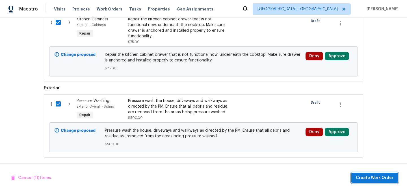
click at [377, 176] on span "Create Work Order" at bounding box center [375, 177] width 38 height 7
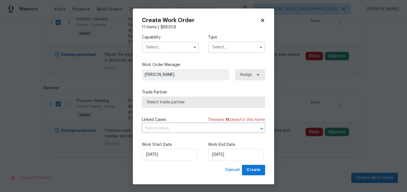
click at [170, 46] on input "text" at bounding box center [170, 47] width 57 height 11
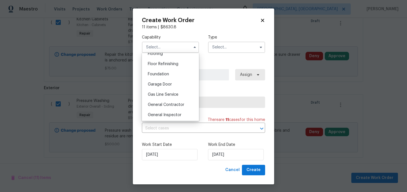
scroll to position [231, 0]
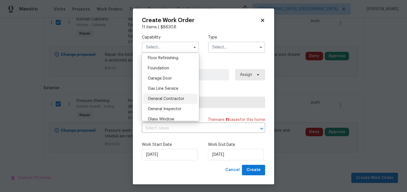
click at [175, 99] on span "General Contractor" at bounding box center [166, 99] width 36 height 4
type input "General Contractor"
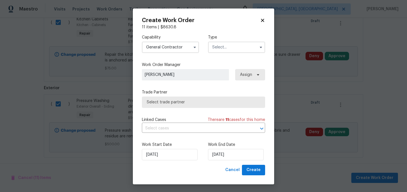
click at [228, 49] on input "text" at bounding box center [236, 47] width 57 height 11
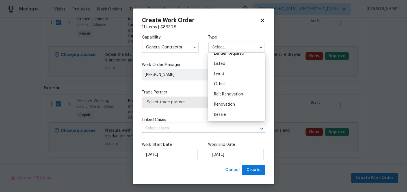
scroll to position [67, 0]
click at [231, 81] on div "Renovation" at bounding box center [236, 84] width 54 height 10
type input "Renovation"
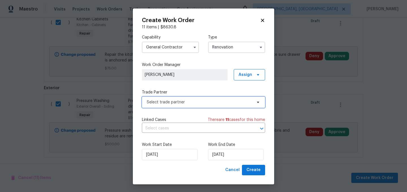
click at [199, 104] on span "Select trade partner" at bounding box center [199, 102] width 105 height 6
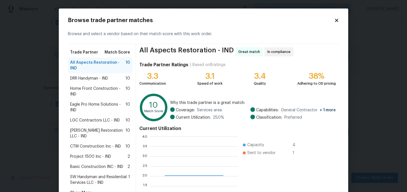
scroll to position [79, 88]
click at [94, 86] on span "Home Front Construction - IND" at bounding box center [97, 91] width 55 height 11
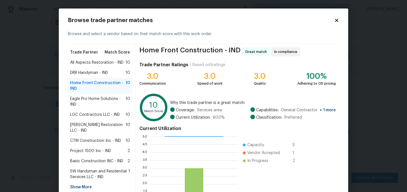
click at [90, 138] on span "CTM Construction Inc - IND" at bounding box center [95, 141] width 51 height 6
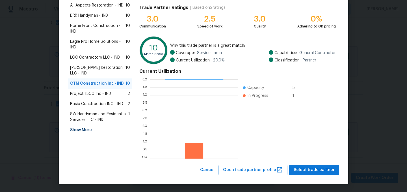
scroll to position [58, 0]
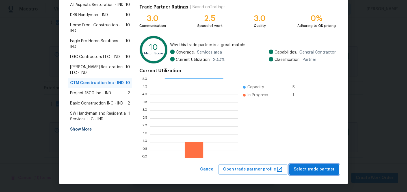
click at [315, 170] on span "Select trade partner" at bounding box center [314, 169] width 41 height 7
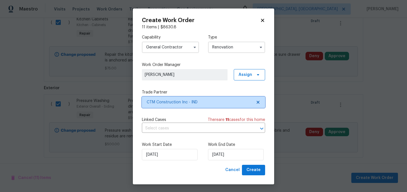
scroll to position [0, 0]
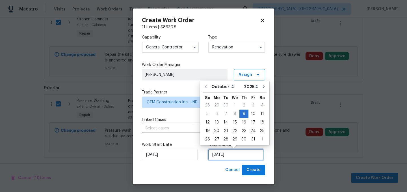
click at [234, 154] on input "10/9/2025" at bounding box center [236, 154] width 56 height 11
click at [243, 121] on div "16" at bounding box center [243, 122] width 9 height 8
type input "10/16/2025"
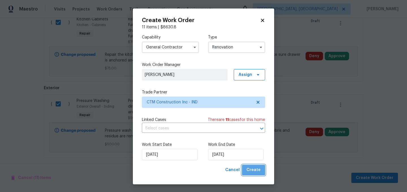
click at [257, 171] on span "Create" at bounding box center [253, 169] width 14 height 7
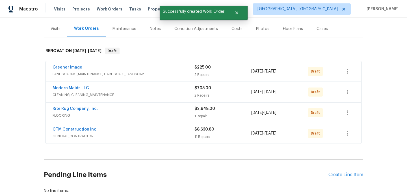
scroll to position [66, 0]
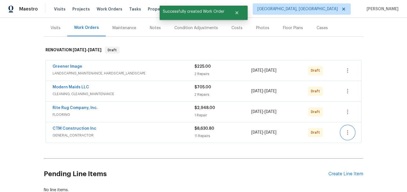
click at [349, 131] on icon "button" at bounding box center [347, 132] width 7 height 7
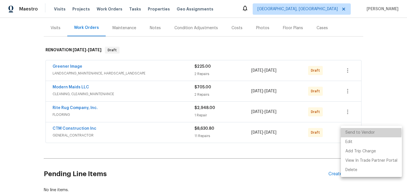
click at [360, 133] on li "Send to Vendor" at bounding box center [371, 132] width 61 height 9
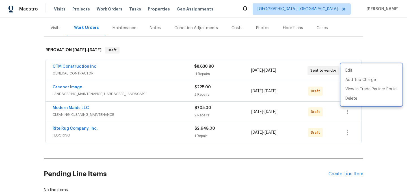
click at [228, 150] on div at bounding box center [203, 96] width 407 height 192
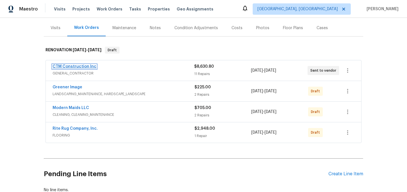
click at [75, 65] on link "CTM Construction Inc" at bounding box center [75, 66] width 44 height 4
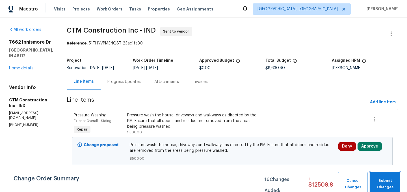
click at [389, 182] on span "Submit Changes" at bounding box center [385, 183] width 25 height 13
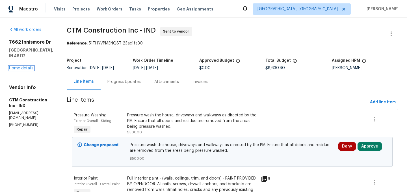
click at [23, 66] on link "Home details" at bounding box center [21, 68] width 25 height 4
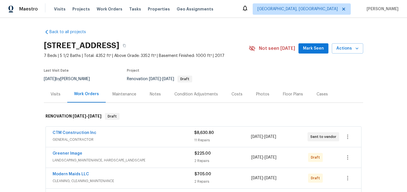
click at [234, 93] on div "Costs" at bounding box center [236, 94] width 11 height 6
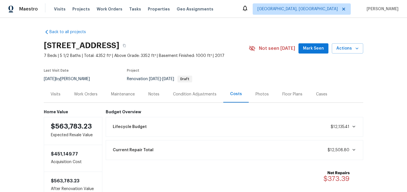
click at [89, 94] on div "Work Orders" at bounding box center [85, 94] width 23 height 6
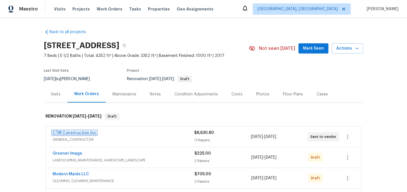
click at [73, 131] on link "CTM Construction Inc" at bounding box center [75, 133] width 44 height 4
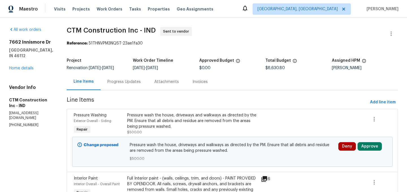
click at [126, 84] on div "Progress Updates" at bounding box center [123, 82] width 33 height 6
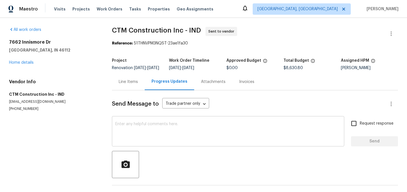
click at [143, 135] on textarea at bounding box center [227, 132] width 225 height 20
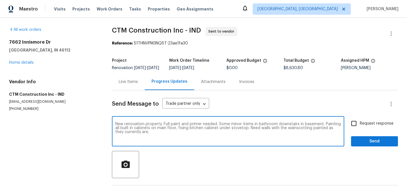
click at [303, 132] on textarea "New renovation property. Full paint and primer needed. Some minor items in bath…" at bounding box center [227, 132] width 225 height 20
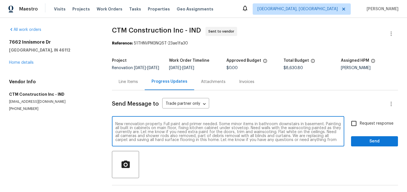
scroll to position [4, 0]
type textarea "New renovation property. Full paint and primer needed. Some minor items in bath…"
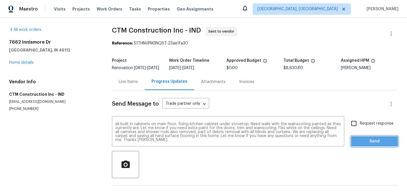
click at [375, 143] on span "Send" at bounding box center [374, 141] width 38 height 7
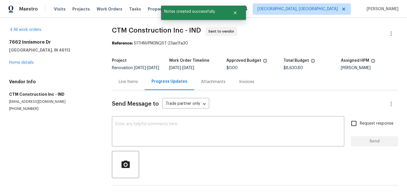
scroll to position [0, 0]
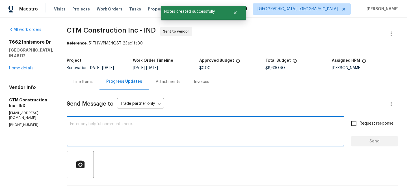
click at [155, 131] on textarea at bounding box center [205, 132] width 271 height 20
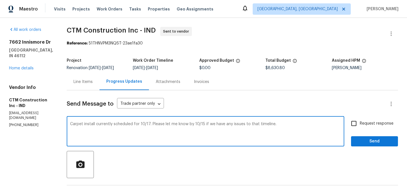
type textarea "Carpet install currently scheduled for 10/17. Please let me know by 10/15 if we…"
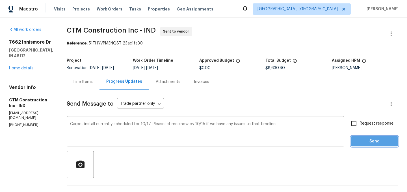
click at [366, 140] on span "Send" at bounding box center [374, 141] width 38 height 7
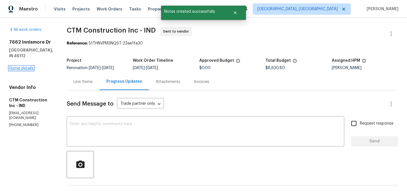
click at [21, 66] on link "Home details" at bounding box center [21, 68] width 25 height 4
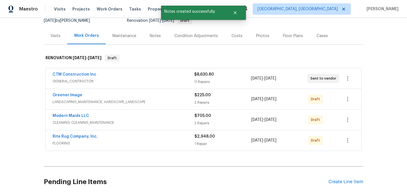
scroll to position [58, 0]
click at [350, 141] on icon "button" at bounding box center [347, 139] width 7 height 7
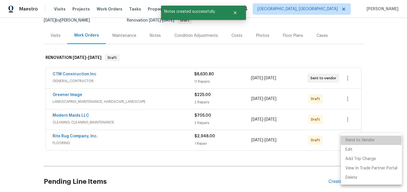
click at [363, 140] on li "Send to Vendor" at bounding box center [371, 139] width 61 height 9
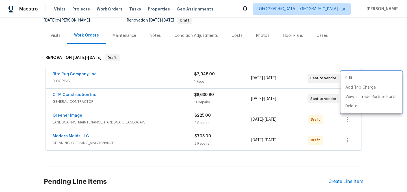
click at [76, 74] on div at bounding box center [203, 96] width 407 height 192
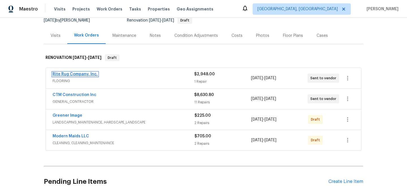
click at [78, 74] on link "Rite Rug Company, Inc." at bounding box center [75, 74] width 45 height 4
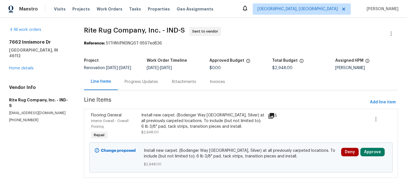
click at [142, 90] on div "Progress Updates" at bounding box center [141, 81] width 47 height 17
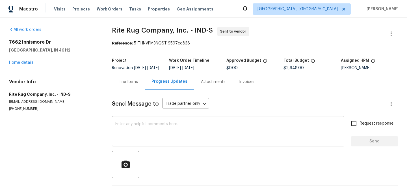
click at [155, 125] on div "x ​" at bounding box center [228, 131] width 232 height 29
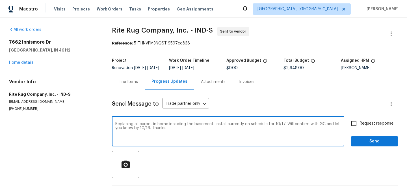
type textarea "Replacing all carpet in home including the basement. Install currently on sched…"
click at [379, 145] on span "Send" at bounding box center [374, 141] width 38 height 7
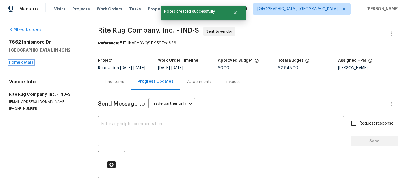
click at [22, 62] on link "Home details" at bounding box center [21, 62] width 25 height 4
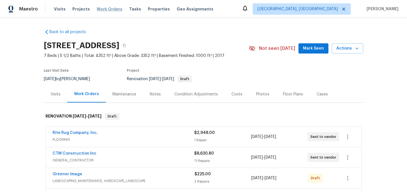
click at [106, 9] on span "Work Orders" at bounding box center [110, 9] width 26 height 6
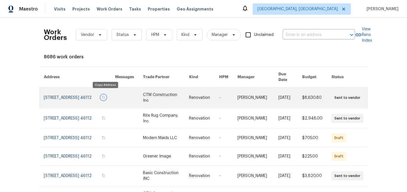
click at [105, 96] on icon "button" at bounding box center [103, 97] width 3 height 3
click at [84, 89] on link at bounding box center [79, 97] width 71 height 20
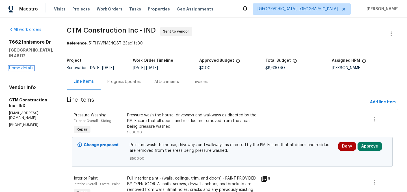
click at [29, 66] on link "Home details" at bounding box center [21, 68] width 25 height 4
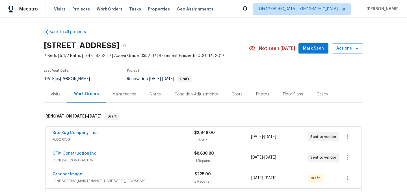
click at [229, 102] on div "Costs" at bounding box center [237, 94] width 25 height 17
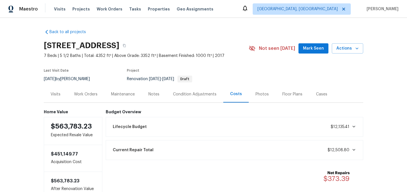
click at [91, 94] on div "Work Orders" at bounding box center [85, 94] width 23 height 6
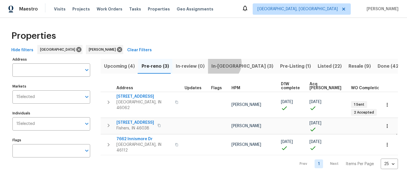
click at [220, 63] on span "In-[GEOGRAPHIC_DATA] (3)" at bounding box center [242, 66] width 62 height 8
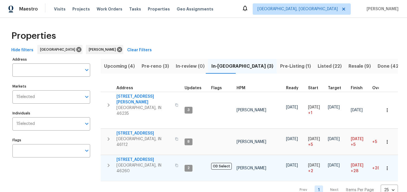
click at [175, 163] on icon "button" at bounding box center [176, 164] width 3 height 3
click at [132, 157] on span "[STREET_ADDRESS]" at bounding box center [143, 160] width 55 height 6
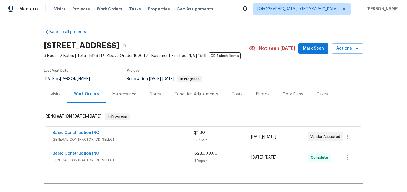
click at [283, 95] on div "Floor Plans" at bounding box center [293, 94] width 20 height 6
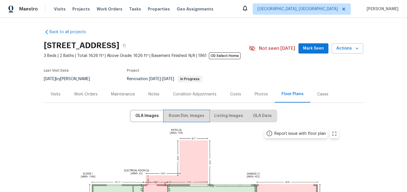
click at [197, 118] on span "Room Dim. Images" at bounding box center [187, 115] width 36 height 7
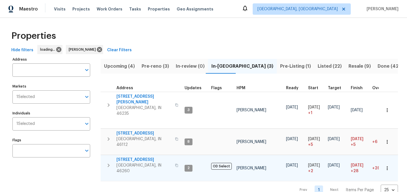
click at [136, 157] on span "[STREET_ADDRESS]" at bounding box center [143, 160] width 55 height 6
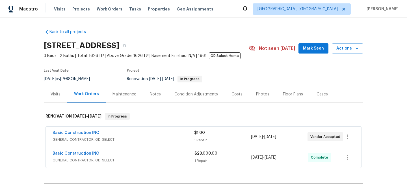
click at [192, 96] on div "Condition Adjustments" at bounding box center [196, 94] width 44 height 6
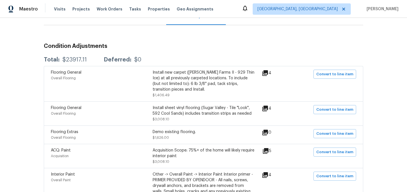
scroll to position [79, 0]
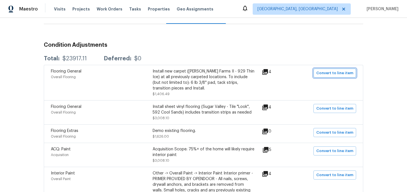
click at [337, 75] on span "Convert to line item" at bounding box center [334, 73] width 37 height 6
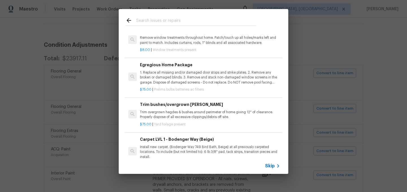
scroll to position [0, 0]
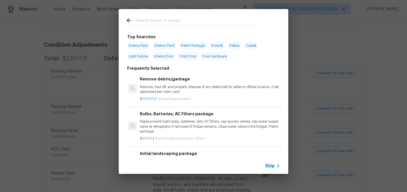
click at [274, 166] on span "Skip" at bounding box center [270, 166] width 10 height 6
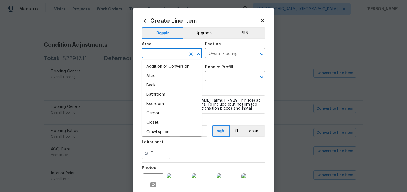
click at [164, 51] on input "text" at bounding box center [164, 53] width 44 height 9
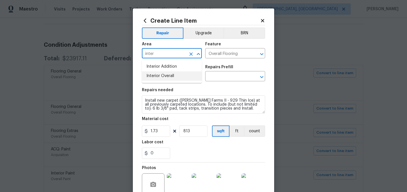
click at [167, 75] on li "Interior Overall" at bounding box center [172, 75] width 60 height 9
type input "Interior Overall"
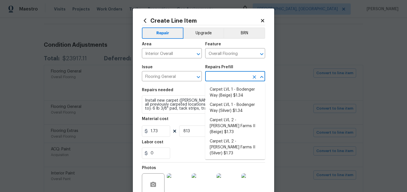
click at [216, 73] on input "text" at bounding box center [227, 76] width 44 height 9
click at [230, 111] on li "Carpet LVL 1 - Bodenger Way (Silver) $1.34" at bounding box center [235, 107] width 60 height 15
type input "Carpet LVL 1 - Bodenger Way (Silver) $1.34"
type textarea "Install new carpet. (Bodenger Way [GEOGRAPHIC_DATA], Silver) at all previously …"
type input "1.34"
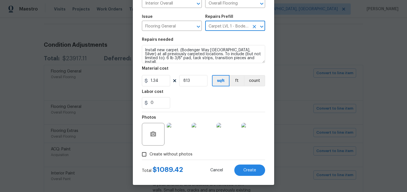
scroll to position [52, 0]
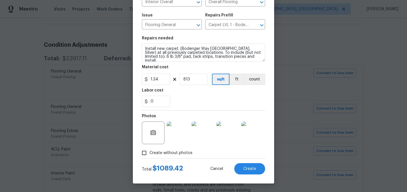
click at [177, 133] on img at bounding box center [178, 132] width 23 height 23
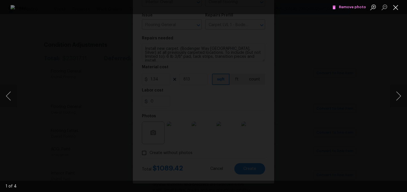
click at [396, 8] on button "Close lightbox" at bounding box center [395, 7] width 11 height 10
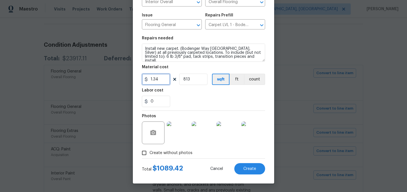
click at [163, 79] on input "1.34" at bounding box center [156, 78] width 28 height 11
click at [250, 167] on span "Create" at bounding box center [249, 168] width 13 height 4
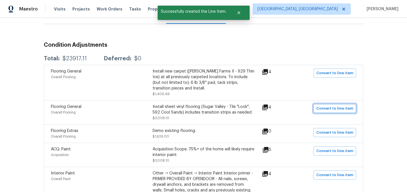
click at [335, 111] on span "Convert to line item" at bounding box center [334, 108] width 37 height 6
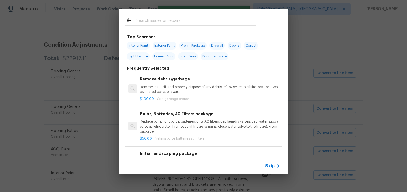
click at [273, 166] on span "Skip" at bounding box center [270, 166] width 10 height 6
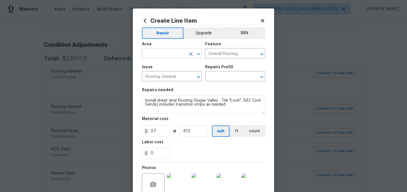
click at [168, 51] on input "text" at bounding box center [164, 53] width 44 height 9
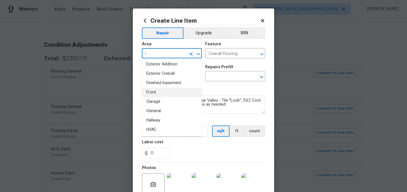
scroll to position [0, 0]
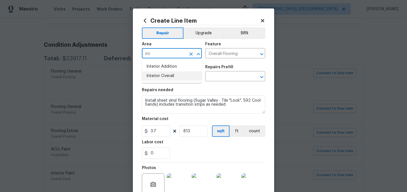
click at [168, 76] on li "Interior Overall" at bounding box center [172, 75] width 60 height 9
type input "Interior Overall"
click at [222, 76] on input "text" at bounding box center [227, 76] width 44 height 9
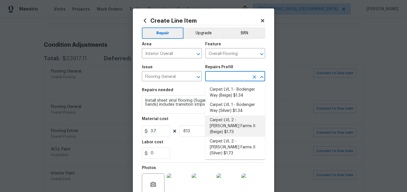
scroll to position [96, 0]
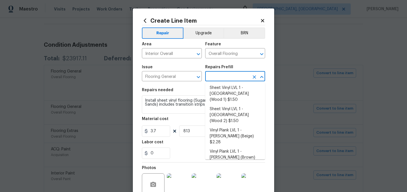
click at [237, 183] on li "Vinyl Plank LVL 2 - Best Door 4.5 (Brown) $3.50" at bounding box center [235, 190] width 60 height 15
type input "Vinyl Plank LVL 2 - Best Door 4.5 (Brown) $3.50"
type textarea "Install LVP (Best Door 4.5 490 Cuppa Joe) Includes transitions, glue and associ…"
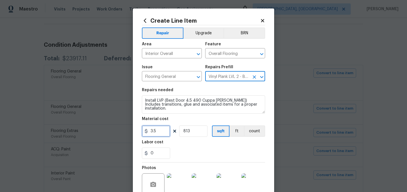
click at [163, 130] on input "3.5" at bounding box center [156, 130] width 28 height 11
type input "4"
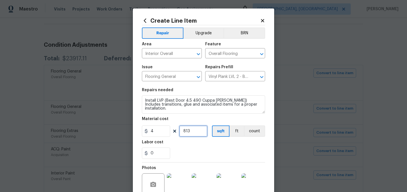
click at [198, 133] on input "813" at bounding box center [193, 130] width 28 height 11
type input "400"
click at [201, 147] on div "Labor cost" at bounding box center [203, 143] width 123 height 7
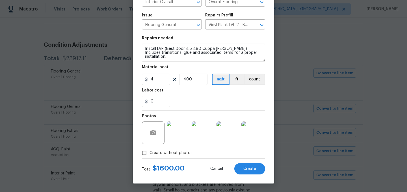
scroll to position [0, 0]
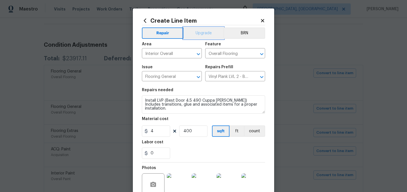
click at [201, 36] on button "Upgrade" at bounding box center [203, 32] width 40 height 11
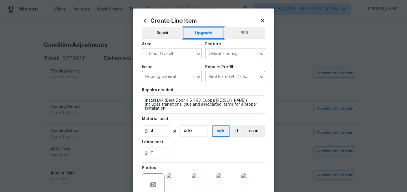
scroll to position [52, 0]
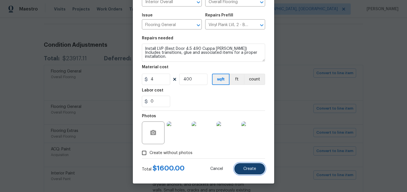
click at [251, 167] on span "Create" at bounding box center [249, 168] width 13 height 4
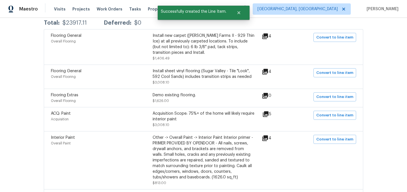
scroll to position [116, 0]
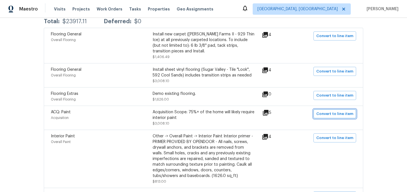
click at [328, 115] on span "Convert to line item" at bounding box center [334, 113] width 37 height 6
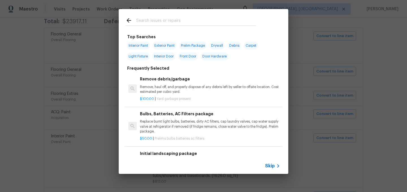
click at [270, 166] on span "Skip" at bounding box center [270, 166] width 10 height 6
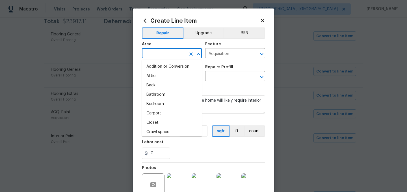
click at [169, 50] on input "text" at bounding box center [164, 53] width 44 height 9
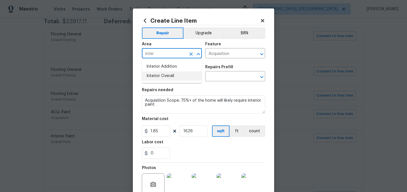
click at [174, 77] on li "Interior Overall" at bounding box center [172, 75] width 60 height 9
type input "Interior Overall"
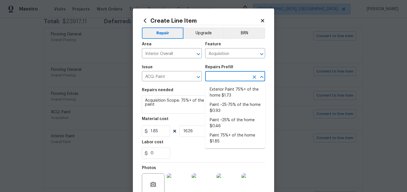
click at [224, 76] on input "text" at bounding box center [227, 76] width 44 height 9
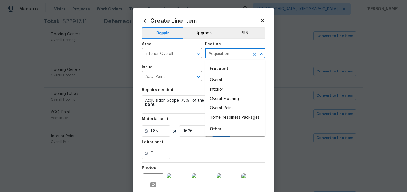
click at [218, 50] on input "Acquisition" at bounding box center [227, 53] width 44 height 9
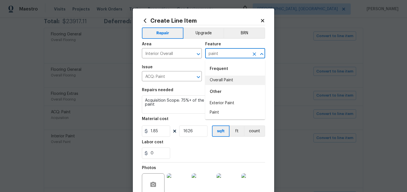
click at [219, 76] on li "Overall Paint" at bounding box center [235, 79] width 60 height 9
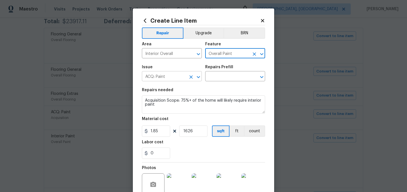
type input "Overall Paint"
click at [161, 73] on input "ACQ: Paint" at bounding box center [164, 76] width 44 height 9
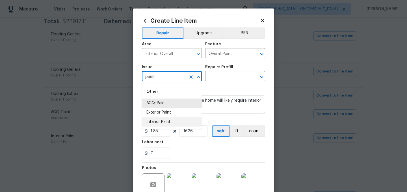
click at [161, 121] on li "Interior Paint" at bounding box center [172, 121] width 60 height 9
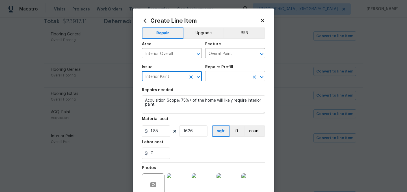
type input "Interior Paint"
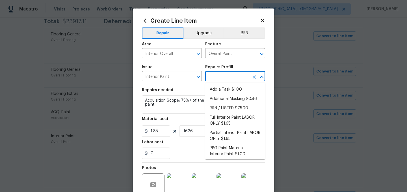
click at [216, 76] on input "text" at bounding box center [227, 76] width 44 height 9
click at [229, 121] on li "Full Interior Paint LABOR ONLY $1.65" at bounding box center [235, 120] width 60 height 15
type input "Full Interior Paint LABOR ONLY $1.65"
type textarea "Full Interior paint - (walls, ceilings, trim, and doors) - PAINT PROVIDED BY OP…"
type input "1.65"
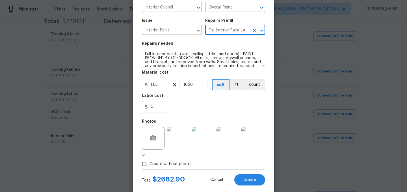
scroll to position [45, 0]
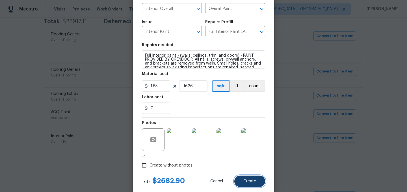
click at [252, 182] on span "Create" at bounding box center [249, 181] width 13 height 4
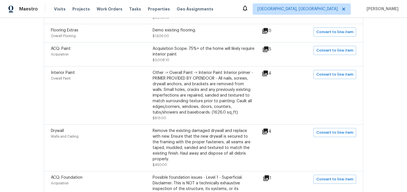
scroll to position [170, 0]
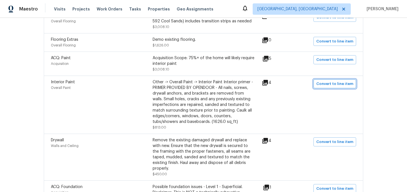
click at [335, 84] on span "Convert to line item" at bounding box center [334, 84] width 37 height 6
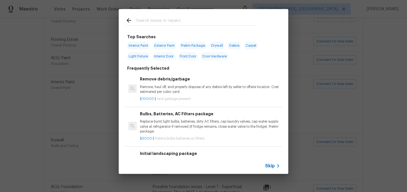
click at [270, 164] on span "Skip" at bounding box center [270, 166] width 10 height 6
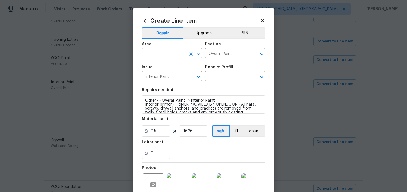
click at [162, 54] on input "text" at bounding box center [164, 53] width 44 height 9
click at [166, 74] on li "Interior Overall" at bounding box center [172, 75] width 60 height 9
type input "Interior Overall"
click at [221, 76] on input "text" at bounding box center [227, 76] width 44 height 9
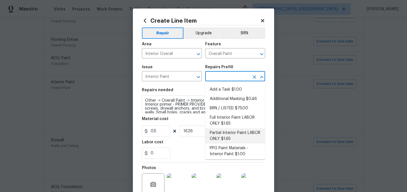
scroll to position [11, 0]
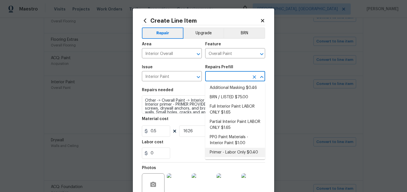
click at [230, 151] on li "Primer - Labor Only $0.40" at bounding box center [235, 151] width 60 height 9
type input "Primer - Labor Only $0.40"
type textarea "Interior primer - PRIMER PROVIDED BY OPENDOOR - All nails, screws, drywall anch…"
type input "0.4"
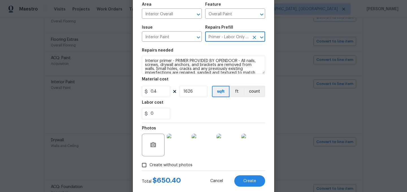
scroll to position [52, 0]
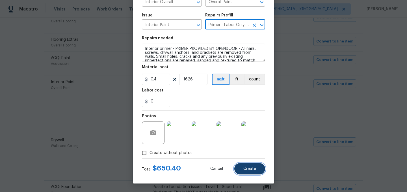
click at [252, 167] on span "Create" at bounding box center [249, 168] width 13 height 4
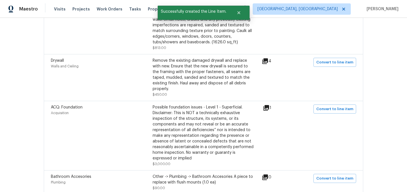
scroll to position [250, 0]
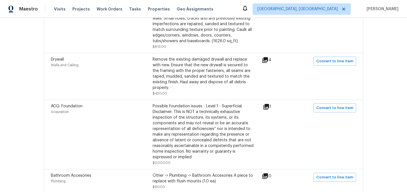
click at [268, 60] on icon at bounding box center [265, 60] width 6 height 6
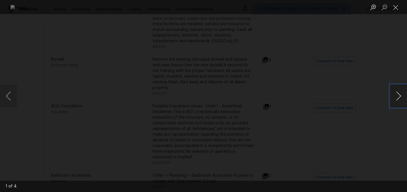
click at [402, 94] on button "Next image" at bounding box center [398, 95] width 17 height 23
click at [398, 6] on button "Close lightbox" at bounding box center [395, 7] width 11 height 10
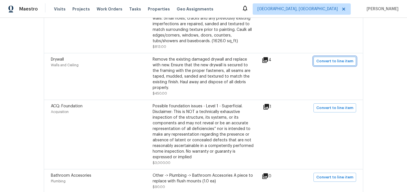
click at [340, 63] on span "Convert to line item" at bounding box center [334, 61] width 37 height 6
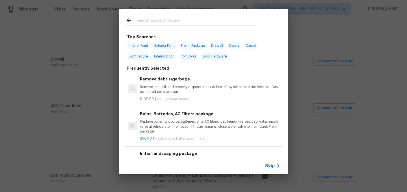
click at [273, 165] on span "Skip" at bounding box center [270, 166] width 10 height 6
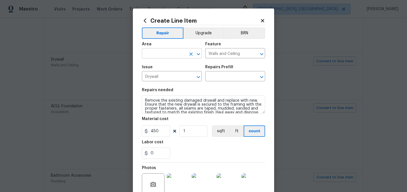
click at [164, 53] on input "text" at bounding box center [164, 53] width 44 height 9
click at [170, 77] on li "Interior Overall" at bounding box center [172, 75] width 60 height 9
type input "Interior Overall"
click at [223, 77] on input "text" at bounding box center [227, 76] width 44 height 9
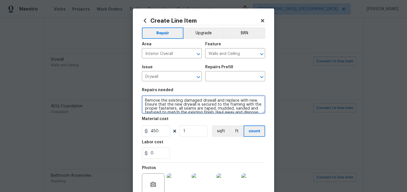
click at [167, 101] on textarea "Remove the existing damaged drywall and replace with new. Ensure that the new d…" at bounding box center [203, 104] width 123 height 18
click at [157, 101] on textarea "Remove the existing damaged drywall and replace with new. Ensure that the new d…" at bounding box center [203, 104] width 123 height 18
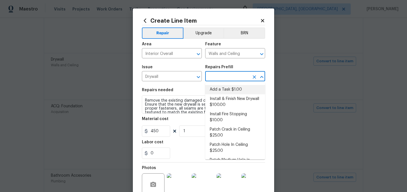
click at [227, 79] on input "text" at bounding box center [227, 76] width 44 height 9
click at [232, 102] on li "Install & Finish New Drywall $100.00" at bounding box center [235, 101] width 60 height 15
type input "Install & Finish New Drywall $100.00"
type input "100"
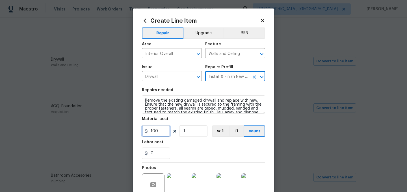
click at [160, 132] on input "100" at bounding box center [156, 130] width 28 height 11
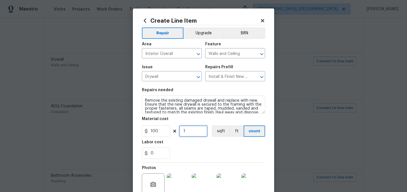
click at [196, 127] on input "1" at bounding box center [193, 130] width 28 height 11
type input "4"
click at [160, 152] on input "0" at bounding box center [156, 152] width 28 height 11
type input "50"
click at [190, 157] on div "50" at bounding box center [203, 152] width 123 height 11
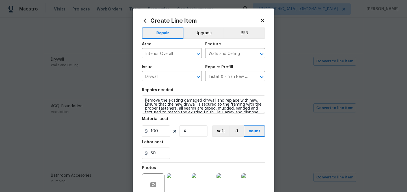
scroll to position [52, 0]
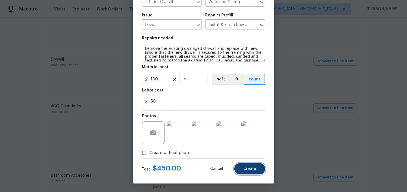
click at [258, 171] on button "Create" at bounding box center [249, 168] width 31 height 11
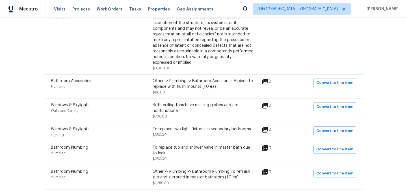
scroll to position [345, 0]
click at [333, 103] on span "Convert to line item" at bounding box center [334, 106] width 37 height 6
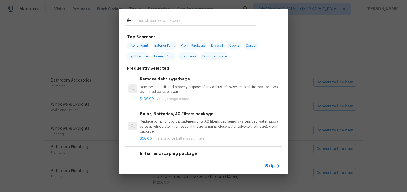
click at [154, 22] on input "text" at bounding box center [196, 21] width 120 height 8
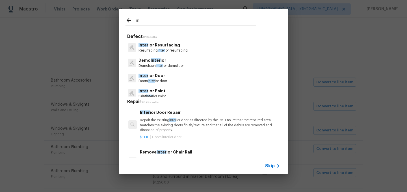
type input "i"
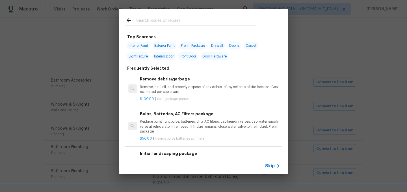
click at [271, 165] on span "Skip" at bounding box center [270, 166] width 10 height 6
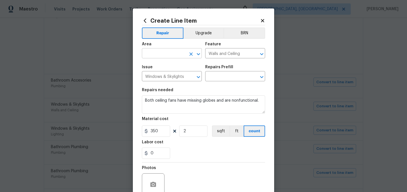
click at [165, 55] on input "text" at bounding box center [164, 53] width 44 height 9
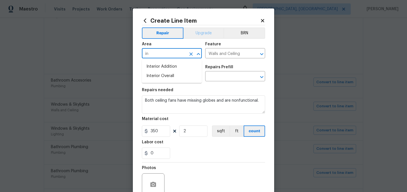
type input "i"
click at [164, 64] on li "Bedroom" at bounding box center [172, 66] width 60 height 9
type input "Bedroom"
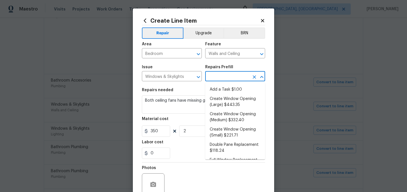
click at [224, 79] on input "text" at bounding box center [227, 76] width 44 height 9
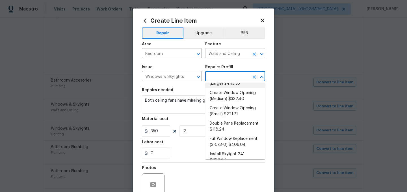
click at [225, 52] on input "Walls and Ceiling" at bounding box center [227, 53] width 44 height 9
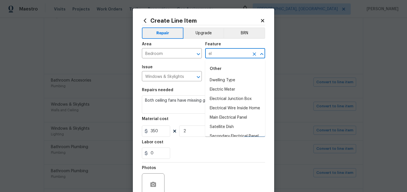
type input "e"
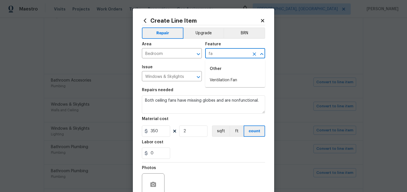
type input "f"
type input "c"
click at [224, 89] on li "Lighting" at bounding box center [235, 89] width 60 height 9
type input "Lighting"
click at [171, 79] on input "Windows & Skylights" at bounding box center [164, 76] width 44 height 9
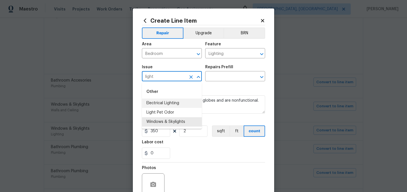
click at [165, 102] on li "Electrical Lighting" at bounding box center [172, 102] width 60 height 9
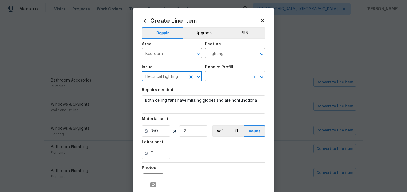
type input "Electrical Lighting"
click at [225, 76] on input "text" at bounding box center [227, 76] width 44 height 9
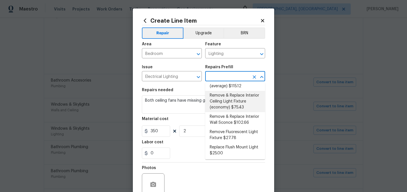
scroll to position [165, 0]
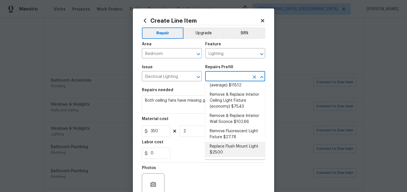
click at [234, 148] on li "Replace Flush Mount Light $25.00" at bounding box center [235, 149] width 60 height 15
type input "Replace Flush Mount Light $25.00"
type textarea "Remove the existing light fixture and install a new, flush mount fixture. Ensur…"
type input "25"
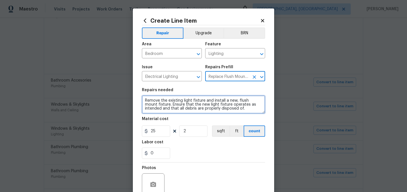
click at [144, 100] on textarea "Remove the existing light fixture and install a new, flush mount fixture. Ensur…" at bounding box center [203, 104] width 123 height 18
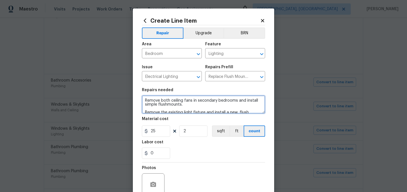
scroll to position [2, 0]
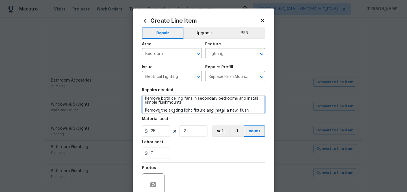
click at [169, 102] on textarea "Remove both ceiling fans in secondary bedrooms and install simple flushmounts. …" at bounding box center [203, 104] width 123 height 18
type textarea "Remove both ceiling fans in secondary bedrooms and install simple flush mounts.…"
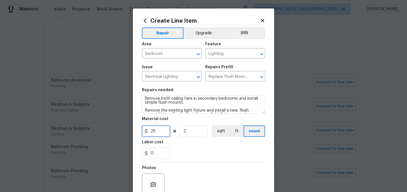
click at [161, 134] on input "25" at bounding box center [156, 130] width 28 height 11
type input "40"
click at [197, 153] on div "0" at bounding box center [203, 152] width 123 height 11
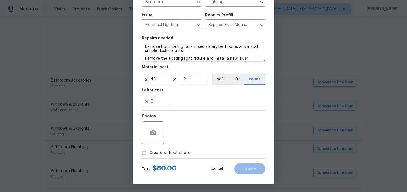
click at [169, 152] on span "Create without photos" at bounding box center [170, 153] width 43 height 6
click at [149, 152] on input "Create without photos" at bounding box center [144, 152] width 11 height 11
checkbox input "true"
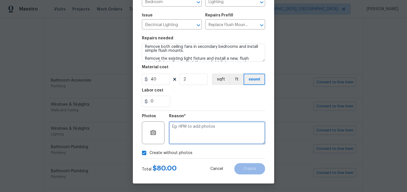
click at [197, 133] on textarea at bounding box center [217, 132] width 96 height 23
type textarea "."
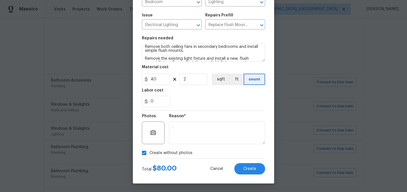
click at [176, 151] on span "Create without photos" at bounding box center [170, 153] width 43 height 6
click at [149, 151] on input "Create without photos" at bounding box center [144, 152] width 11 height 11
checkbox input "false"
click at [255, 167] on span "Create" at bounding box center [249, 168] width 13 height 4
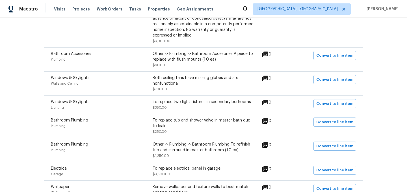
scroll to position [372, 0]
click at [335, 120] on span "Convert to line item" at bounding box center [334, 121] width 37 height 6
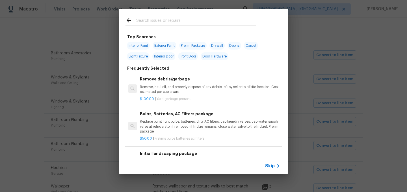
click at [269, 166] on span "Skip" at bounding box center [270, 166] width 10 height 6
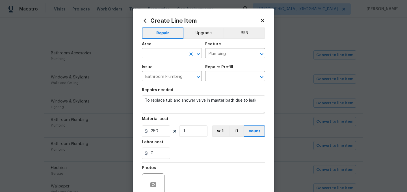
click at [158, 52] on input "text" at bounding box center [164, 53] width 44 height 9
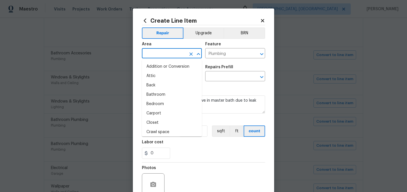
type input "i"
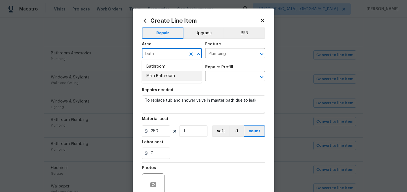
click at [155, 73] on li "Main Bathroom" at bounding box center [172, 75] width 60 height 9
type input "Main Bathroom"
click at [218, 77] on input "text" at bounding box center [227, 76] width 44 height 9
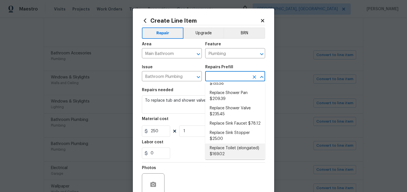
scroll to position [226, 0]
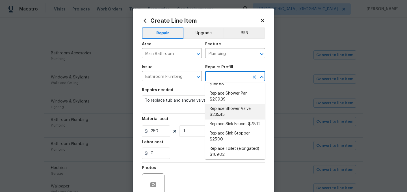
click at [231, 105] on li "Replace Shower Valve $235.45" at bounding box center [235, 111] width 60 height 15
type input "Replace Shower Valve $235.45"
type textarea "Remove the existing shower/tub trim & valve. Install a new valve (to meet curre…"
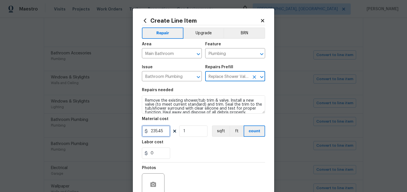
click at [168, 132] on input "235.45" at bounding box center [156, 130] width 28 height 11
type input "250"
click at [205, 152] on div "0" at bounding box center [203, 152] width 123 height 11
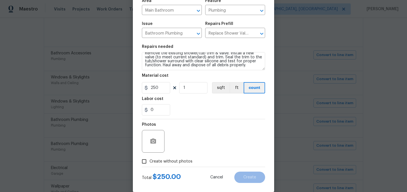
scroll to position [52, 0]
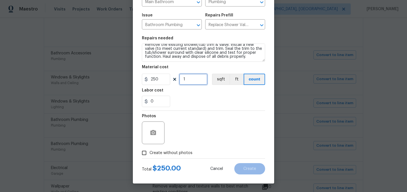
click at [191, 78] on input "1" at bounding box center [193, 78] width 28 height 11
type input "2"
click at [161, 153] on span "Create without photos" at bounding box center [170, 153] width 43 height 6
click at [149, 153] on input "Create without photos" at bounding box center [144, 152] width 11 height 11
checkbox input "true"
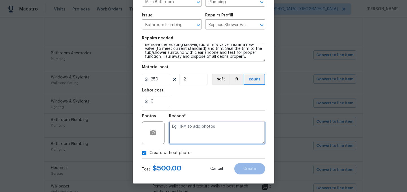
click at [188, 138] on textarea at bounding box center [217, 132] width 96 height 23
type textarea "."
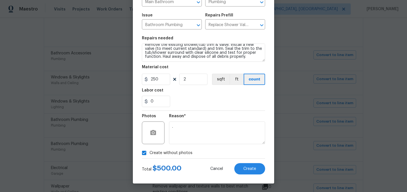
click at [168, 150] on span "Create without photos" at bounding box center [170, 153] width 43 height 6
click at [149, 150] on input "Create without photos" at bounding box center [144, 152] width 11 height 11
checkbox input "false"
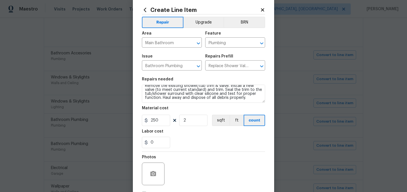
scroll to position [0, 0]
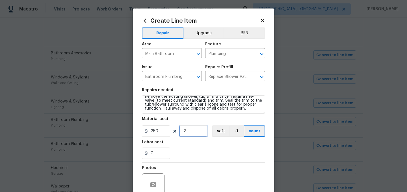
click at [192, 131] on input "2" at bounding box center [193, 130] width 28 height 11
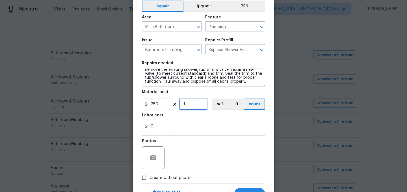
scroll to position [52, 0]
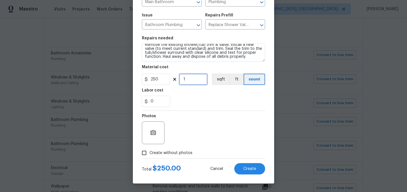
type input "1"
click at [202, 103] on div "0" at bounding box center [203, 101] width 123 height 11
click at [157, 151] on span "Create without photos" at bounding box center [170, 153] width 43 height 6
click at [149, 151] on input "Create without photos" at bounding box center [144, 152] width 11 height 11
checkbox input "true"
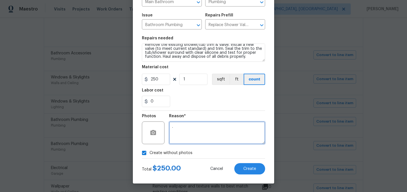
click at [173, 134] on textarea "." at bounding box center [217, 132] width 96 height 23
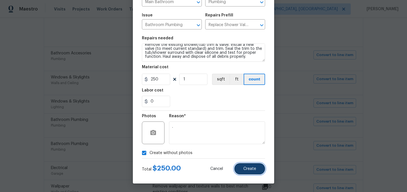
click at [252, 167] on span "Create" at bounding box center [249, 168] width 13 height 4
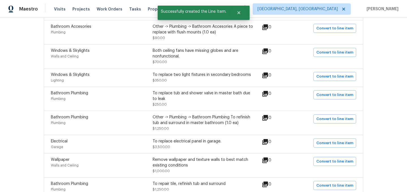
scroll to position [402, 0]
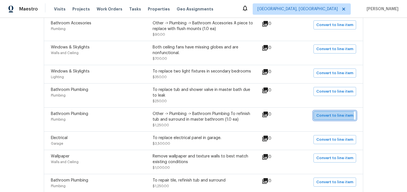
click at [330, 112] on span "Convert to line item" at bounding box center [334, 115] width 37 height 6
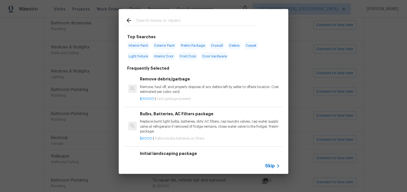
click at [270, 166] on span "Skip" at bounding box center [270, 166] width 10 height 6
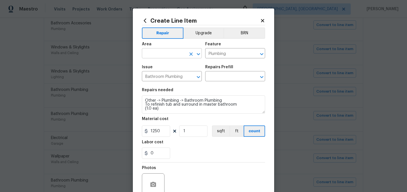
click at [155, 53] on input "text" at bounding box center [164, 53] width 44 height 9
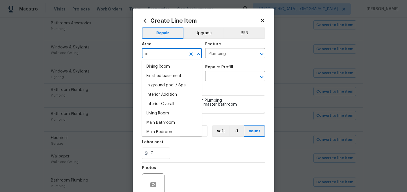
type input "i"
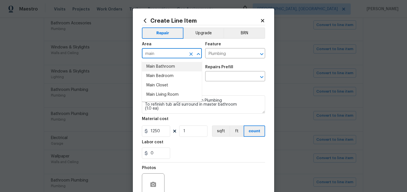
click at [169, 66] on li "Main Bathroom" at bounding box center [172, 66] width 60 height 9
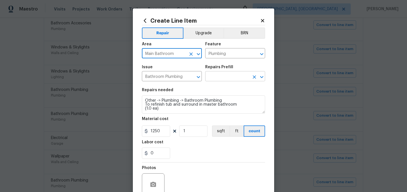
type input "Main Bathroom"
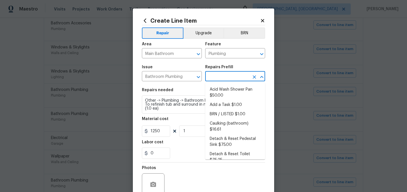
click at [219, 79] on input "text" at bounding box center [227, 76] width 44 height 9
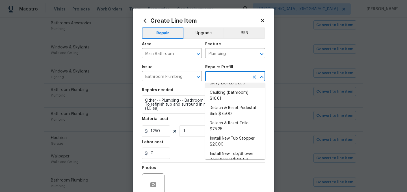
scroll to position [32, 0]
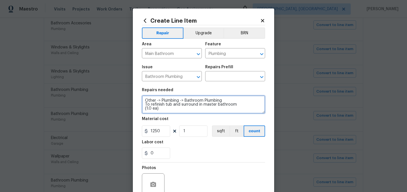
click at [174, 109] on textarea "Other -> Plumbing -> Bathroom Plumbing To refinish tub and surround in master b…" at bounding box center [203, 104] width 123 height 18
drag, startPoint x: 236, startPoint y: 105, endPoint x: 143, endPoint y: 105, distance: 92.7
click at [143, 105] on textarea "Other -> Plumbing -> Bathroom Plumbing To refinish tub and surround in master b…" at bounding box center [203, 104] width 123 height 18
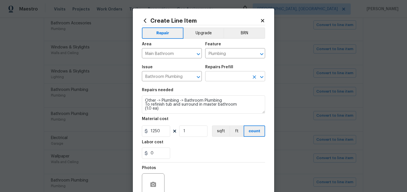
click at [225, 76] on input "text" at bounding box center [227, 76] width 44 height 9
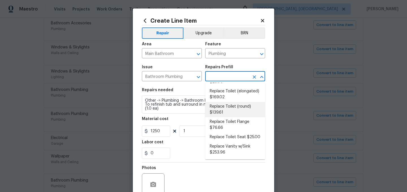
scroll to position [292, 0]
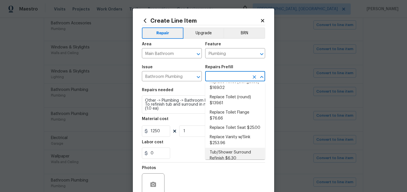
click at [235, 149] on li "Tub/Shower Surround Refinish $6.30" at bounding box center [235, 154] width 60 height 15
type input "Tub/Shower Surround Refinish $6.30"
type textarea "Prep, mask, clean and refinish the tub/shower tile surround both all sides ensu…"
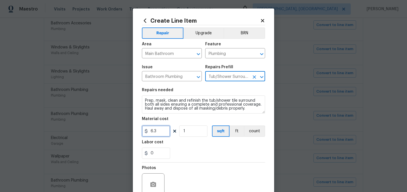
click at [163, 131] on input "6.3" at bounding box center [156, 130] width 28 height 11
type input "550"
click at [190, 164] on div "Photos" at bounding box center [203, 180] width 123 height 37
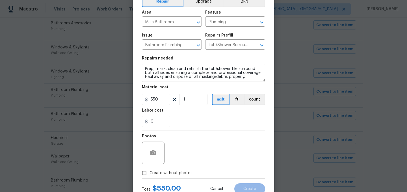
scroll to position [32, 0]
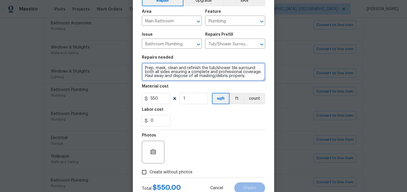
click at [145, 67] on textarea "Prep, mask, clean and refinish the tub/shower tile surround both all sides ensu…" at bounding box center [203, 72] width 123 height 18
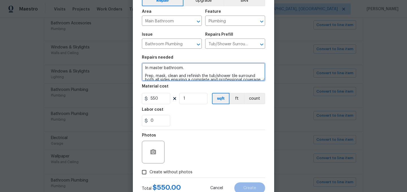
scroll to position [52, 0]
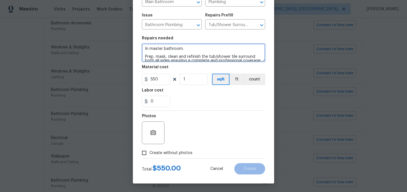
type textarea "In master bathroom. Prep, mask, clean and refinish the tub/shower tile surround…"
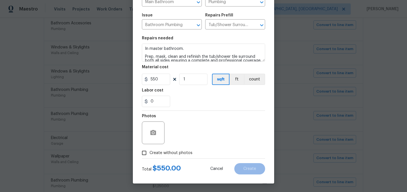
click at [179, 150] on span "Create without photos" at bounding box center [170, 153] width 43 height 6
click at [149, 149] on input "Create without photos" at bounding box center [144, 152] width 11 height 11
checkbox input "true"
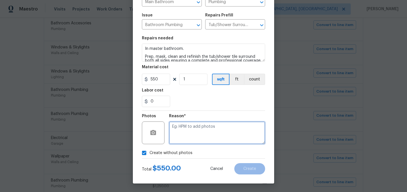
click at [192, 138] on textarea at bounding box center [217, 132] width 96 height 23
type textarea "."
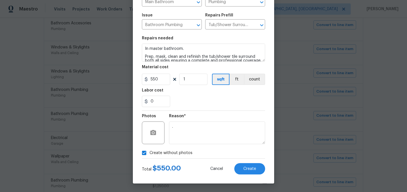
click at [175, 153] on span "Create without photos" at bounding box center [170, 153] width 43 height 6
click at [149, 153] on input "Create without photos" at bounding box center [144, 152] width 11 height 11
checkbox input "false"
click at [256, 170] on button "Create" at bounding box center [249, 168] width 31 height 11
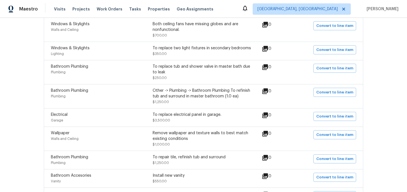
scroll to position [435, 0]
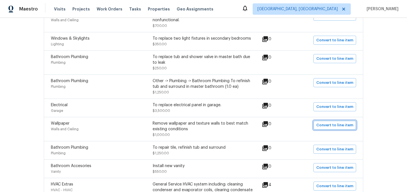
click at [328, 122] on span "Convert to line item" at bounding box center [334, 125] width 37 height 6
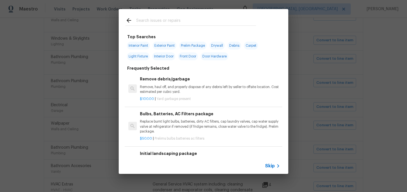
click at [270, 166] on span "Skip" at bounding box center [270, 166] width 10 height 6
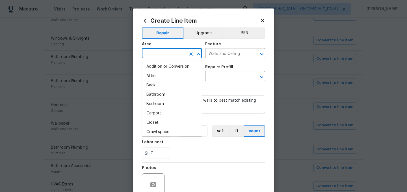
click at [164, 54] on input "text" at bounding box center [164, 53] width 44 height 9
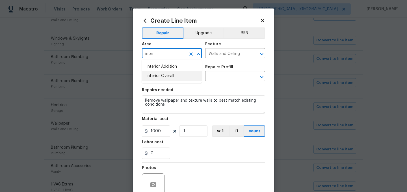
click at [166, 73] on li "Interior Overall" at bounding box center [172, 75] width 60 height 9
type input "Interior Overall"
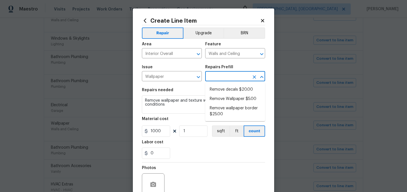
click at [225, 77] on input "text" at bounding box center [227, 76] width 44 height 9
click at [172, 107] on textarea "Remove wallpaper and texture walls to best match existing conditions" at bounding box center [203, 104] width 123 height 18
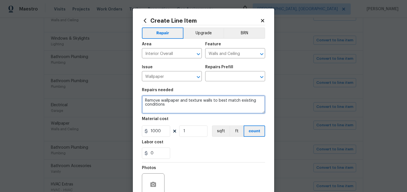
click at [172, 107] on textarea "Remove wallpaper and texture walls to best match existing conditions" at bounding box center [203, 104] width 123 height 18
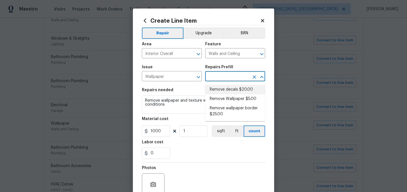
click at [218, 76] on input "text" at bounding box center [227, 76] width 44 height 9
click at [230, 98] on li "Remove Wallpaper $5.00" at bounding box center [235, 98] width 60 height 9
type input "Remove Wallpaper $5.00"
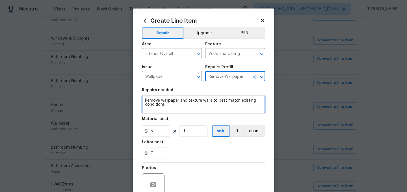
click at [171, 104] on textarea "Remove wallpaper and texture walls to best match existing conditions" at bounding box center [203, 104] width 123 height 18
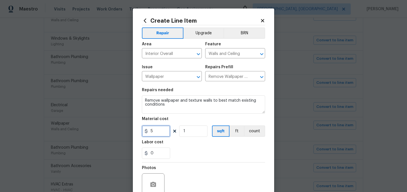
click at [161, 130] on input "5" at bounding box center [156, 130] width 28 height 11
type input "1000"
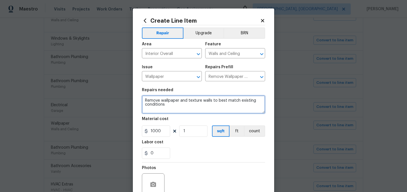
click at [177, 106] on textarea "Remove wallpaper and texture walls to best match existing conditions" at bounding box center [203, 104] width 123 height 18
type textarea "Remove wallpaper and texture walls to best match existing conditions in all are…"
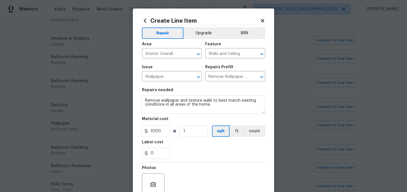
click at [198, 147] on div "Labor cost" at bounding box center [203, 143] width 123 height 7
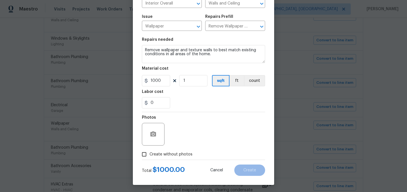
scroll to position [52, 0]
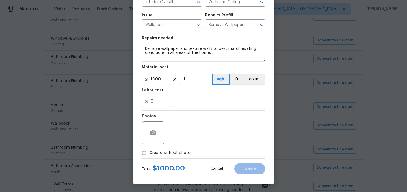
click at [178, 151] on span "Create without photos" at bounding box center [170, 153] width 43 height 6
click at [149, 151] on input "Create without photos" at bounding box center [144, 152] width 11 height 11
checkbox input "true"
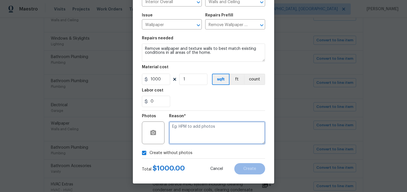
click at [214, 124] on textarea at bounding box center [217, 132] width 96 height 23
type textarea "."
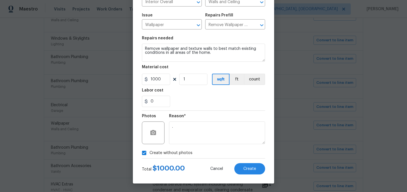
click at [179, 152] on span "Create without photos" at bounding box center [170, 153] width 43 height 6
click at [149, 152] on input "Create without photos" at bounding box center [144, 152] width 11 height 11
checkbox input "false"
click at [250, 161] on div "Total $ 1000.00 Cancel Create" at bounding box center [203, 166] width 123 height 16
click at [252, 169] on span "Create" at bounding box center [249, 168] width 13 height 4
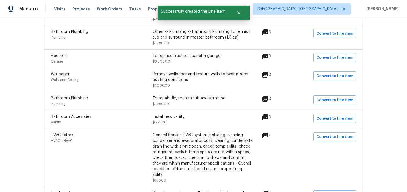
scroll to position [487, 0]
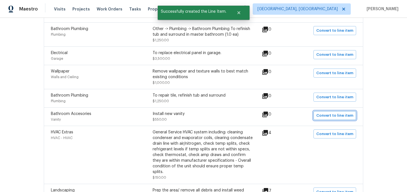
click at [330, 111] on button "Convert to line item" at bounding box center [334, 115] width 43 height 9
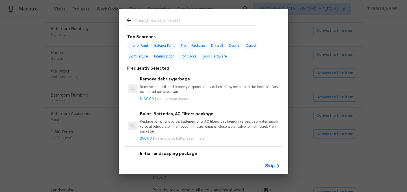
click at [147, 21] on input "text" at bounding box center [196, 21] width 120 height 8
click at [270, 165] on span "Skip" at bounding box center [270, 166] width 10 height 6
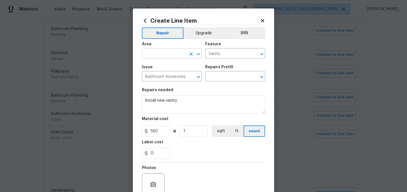
click at [165, 54] on input "text" at bounding box center [164, 53] width 44 height 9
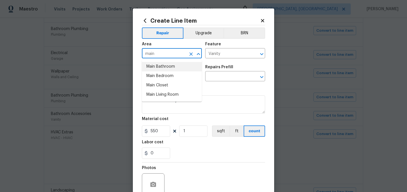
click at [167, 64] on li "Main Bathroom" at bounding box center [172, 66] width 60 height 9
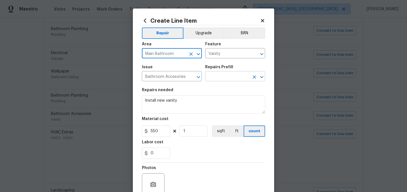
type input "Main Bathroom"
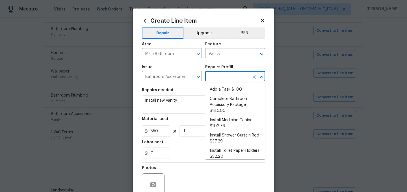
click at [230, 75] on input "text" at bounding box center [227, 76] width 44 height 9
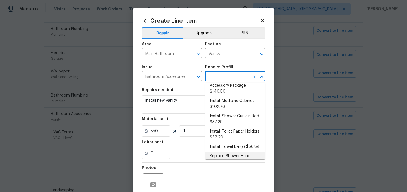
scroll to position [0, 0]
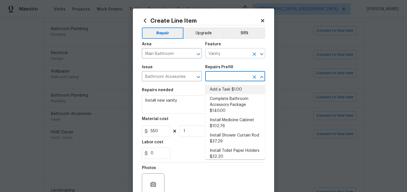
click at [222, 54] on input "Vanity" at bounding box center [227, 53] width 44 height 9
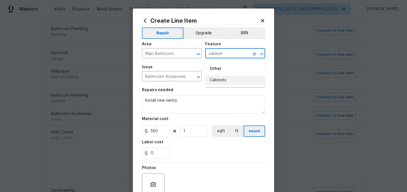
click at [220, 81] on li "Cabinets" at bounding box center [235, 79] width 60 height 9
type input "Cabinets"
click at [161, 79] on input "Bathroom Accesories" at bounding box center [164, 76] width 44 height 9
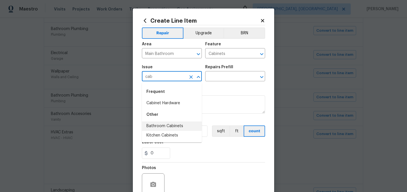
click at [164, 129] on li "Bathroom Cabinets" at bounding box center [172, 125] width 60 height 9
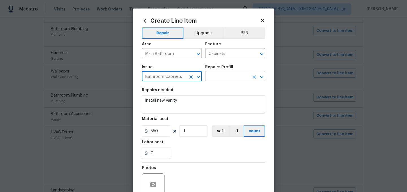
type input "Bathroom Cabinets"
click at [224, 79] on input "text" at bounding box center [227, 76] width 44 height 9
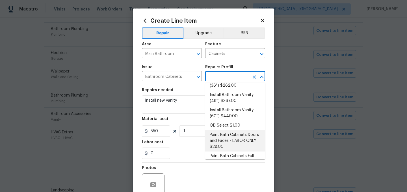
scroll to position [34, 0]
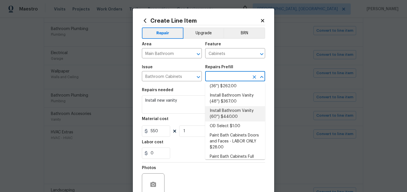
click at [236, 112] on li "Install Bathroom Vanity (60'') $440.00" at bounding box center [235, 113] width 60 height 15
type input "Install Bathroom Vanity (60'') $440.00"
type textarea "Remove the existing bathroom vanity (if present) and install a new 60'' bathroo…"
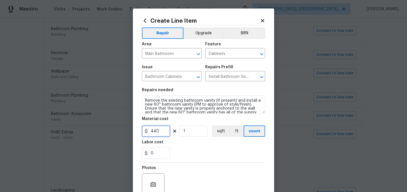
click at [163, 130] on input "440" at bounding box center [156, 130] width 28 height 11
type input "550"
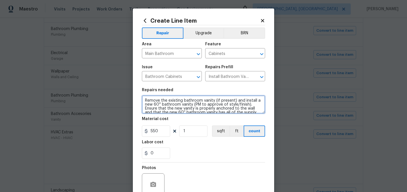
click at [215, 100] on textarea "Remove the existing bathroom vanity (if present) and install a new 60'' bathroo…" at bounding box center [203, 104] width 123 height 18
click at [190, 104] on textarea "Remove the existing bathroom vanity top in master bathroom. Install a new 36'' …" at bounding box center [203, 104] width 123 height 18
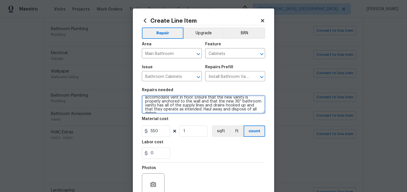
scroll to position [12, 0]
click at [214, 109] on textarea "Remove the existing bathroom vanity top in master bathroom. Install a new 36'' …" at bounding box center [203, 104] width 123 height 18
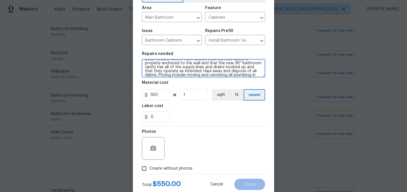
scroll to position [52, 0]
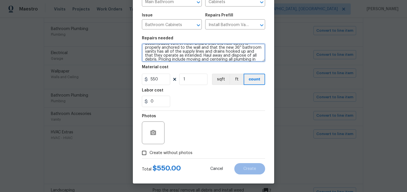
type textarea "Remove the existing bathroom vanity top in master bathroom. Install a new 36'' …"
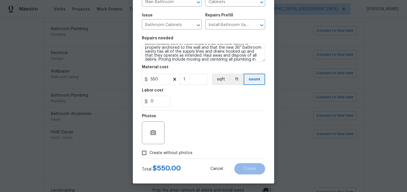
click at [172, 151] on span "Create without photos" at bounding box center [170, 153] width 43 height 6
click at [149, 151] on input "Create without photos" at bounding box center [144, 152] width 11 height 11
checkbox input "true"
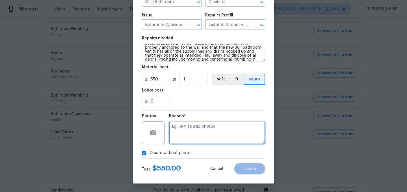
click at [195, 132] on textarea at bounding box center [217, 132] width 96 height 23
type textarea "."
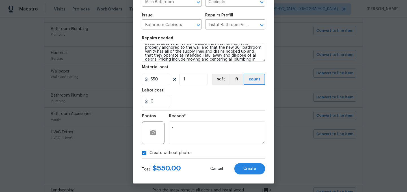
click at [158, 153] on span "Create without photos" at bounding box center [170, 153] width 43 height 6
click at [149, 153] on input "Create without photos" at bounding box center [144, 152] width 11 height 11
checkbox input "false"
click at [256, 170] on button "Create" at bounding box center [249, 168] width 31 height 11
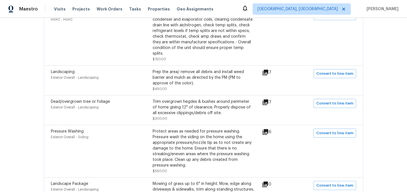
scroll to position [604, 0]
click at [327, 130] on span "Convert to line item" at bounding box center [334, 133] width 37 height 6
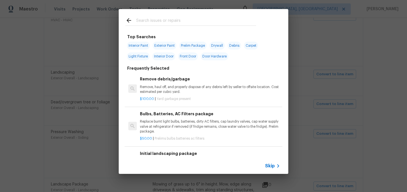
click at [269, 165] on span "Skip" at bounding box center [270, 166] width 10 height 6
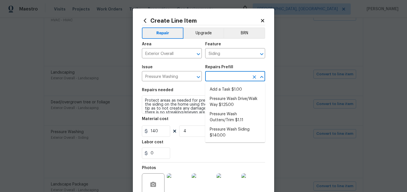
click at [216, 76] on input "text" at bounding box center [227, 76] width 44 height 9
click at [225, 130] on li "Pressure Wash Siding $140.00" at bounding box center [235, 132] width 60 height 15
type input "Pressure Wash Siding $140.00"
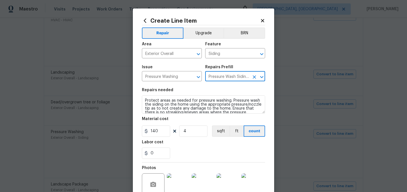
scroll to position [58, 0]
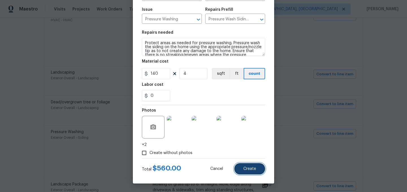
click at [252, 167] on span "Create" at bounding box center [249, 168] width 13 height 4
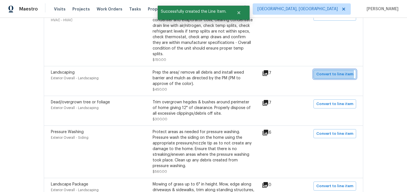
click at [329, 71] on span "Convert to line item" at bounding box center [334, 74] width 37 height 6
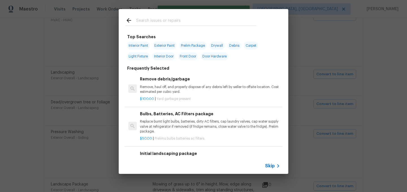
click at [270, 163] on span "Skip" at bounding box center [270, 166] width 10 height 6
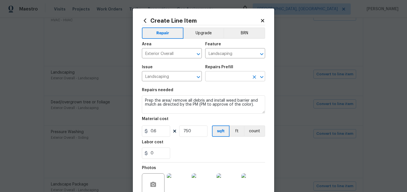
click at [224, 78] on input "text" at bounding box center [227, 76] width 44 height 9
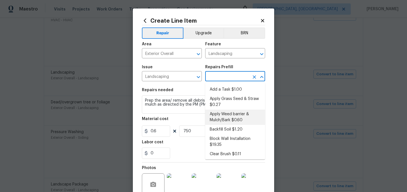
click at [230, 117] on li "Apply Weed barrier & Mulch/Bark $0.60" at bounding box center [235, 116] width 60 height 15
type input "Apply Weed barrier & Mulch/Bark $0.60"
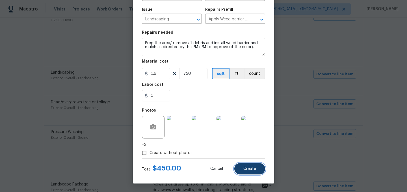
click at [252, 169] on span "Create" at bounding box center [249, 168] width 13 height 4
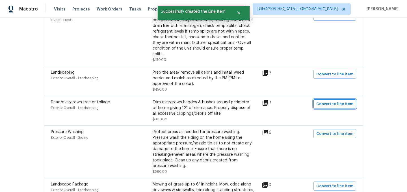
click at [334, 101] on span "Convert to line item" at bounding box center [334, 104] width 37 height 6
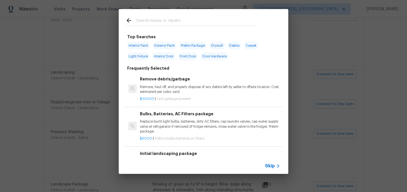
click at [269, 165] on span "Skip" at bounding box center [270, 166] width 10 height 6
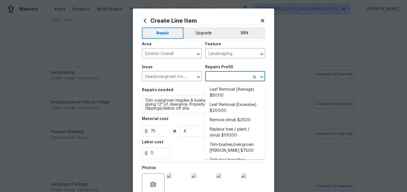
click at [218, 81] on input "text" at bounding box center [227, 76] width 44 height 9
type input "l"
click at [234, 147] on li "Trim bushes/overgrown hedges $75.00" at bounding box center [235, 147] width 60 height 15
type input "Trim bushes/overgrown hedges $75.00"
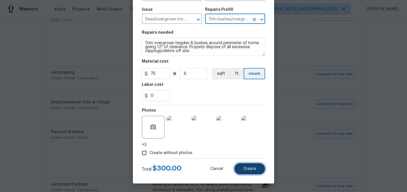
click at [246, 170] on span "Create" at bounding box center [249, 168] width 13 height 4
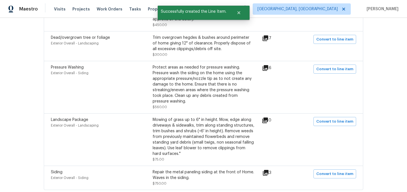
scroll to position [676, 0]
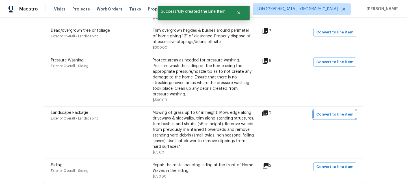
click at [332, 111] on span "Convert to line item" at bounding box center [334, 114] width 37 height 6
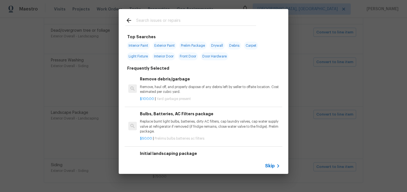
click at [270, 165] on span "Skip" at bounding box center [270, 166] width 10 height 6
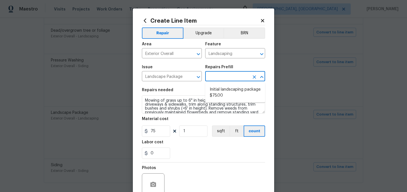
click at [225, 75] on input "text" at bounding box center [227, 76] width 44 height 9
click at [227, 93] on li "Initial landscaping package $75.00" at bounding box center [235, 92] width 60 height 15
type input "Home Readiness Packages"
type input "Initial landscaping package $75.00"
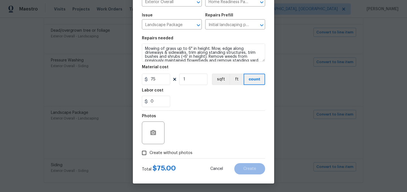
click at [175, 152] on span "Create without photos" at bounding box center [170, 153] width 43 height 6
click at [149, 152] on input "Create without photos" at bounding box center [144, 152] width 11 height 11
checkbox input "true"
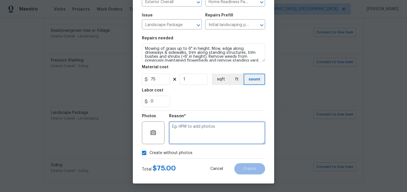
click at [192, 134] on textarea at bounding box center [217, 132] width 96 height 23
type textarea "."
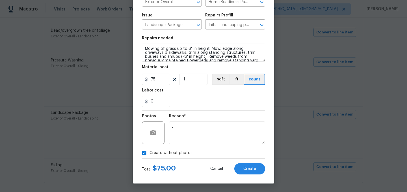
click at [166, 155] on span "Create without photos" at bounding box center [170, 153] width 43 height 6
click at [149, 155] on input "Create without photos" at bounding box center [144, 152] width 11 height 11
checkbox input "false"
click at [250, 170] on span "Create" at bounding box center [249, 168] width 13 height 4
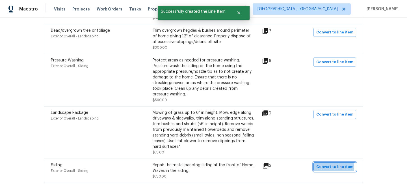
click at [334, 163] on span "Convert to line item" at bounding box center [334, 166] width 37 height 6
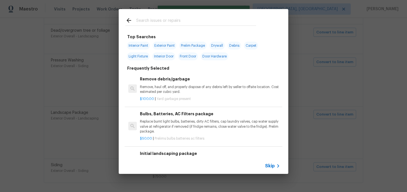
click at [270, 166] on span "Skip" at bounding box center [270, 166] width 10 height 6
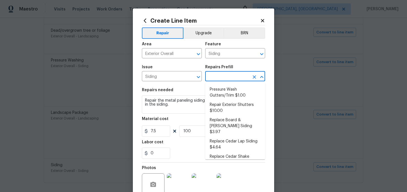
click at [224, 80] on input "text" at bounding box center [227, 76] width 44 height 9
type input "i"
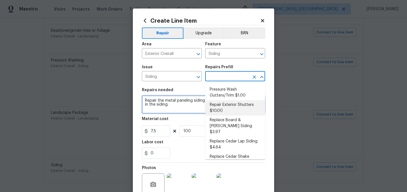
click at [177, 107] on textarea "Repair the metal paneling siding at the front of Home. Waves in the siding." at bounding box center [203, 104] width 123 height 18
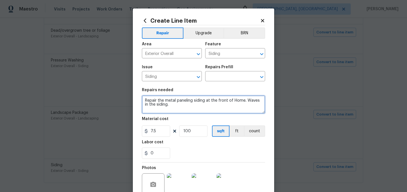
click at [177, 107] on textarea "Repair the metal paneling siding at the front of Home. Waves in the siding." at bounding box center [203, 104] width 123 height 18
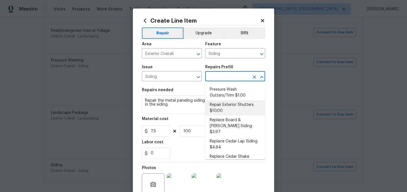
click at [227, 78] on input "text" at bounding box center [227, 76] width 44 height 9
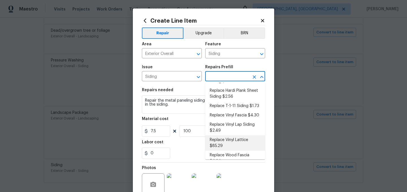
scroll to position [159, 0]
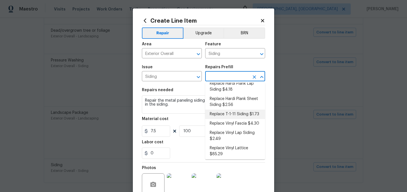
click at [238, 109] on li "Replace T-1-11 Siding $1.73" at bounding box center [235, 113] width 60 height 9
type input "Replace T-1-11 Siding $1.73"
type textarea "Remove the existing/damaged T-1-11 siding. Prep the substrate ensuring there is…"
type input "1.73"
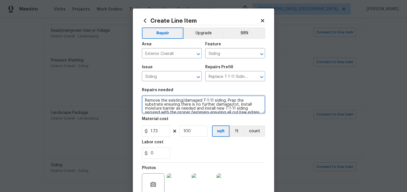
click at [168, 101] on textarea "Remove the existing/damaged T-1-11 siding. Prep the substrate ensuring there is…" at bounding box center [203, 104] width 123 height 18
paste textarea "pair the metal paneling siding at the front of Home. Waves in the siding."
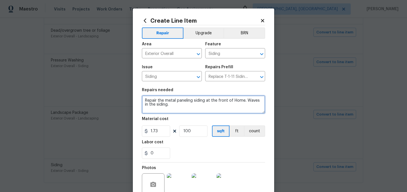
type textarea "Repair the metal paneling siding at the front of Home. Waves in the siding."
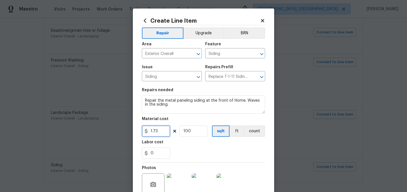
click at [162, 131] on input "1.73" at bounding box center [156, 130] width 28 height 11
type input "7.5"
click at [184, 146] on div "Labor cost" at bounding box center [203, 143] width 123 height 7
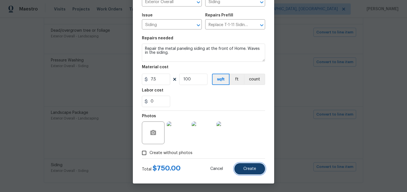
click at [246, 166] on span "Create" at bounding box center [249, 168] width 13 height 4
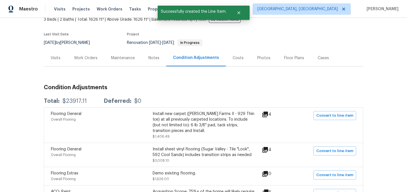
scroll to position [0, 0]
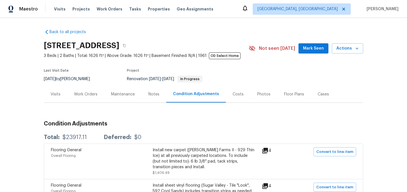
click at [233, 95] on div "Costs" at bounding box center [238, 94] width 11 height 6
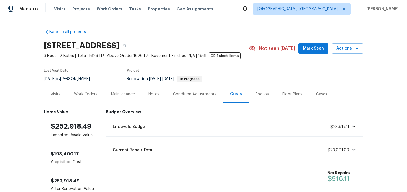
click at [89, 94] on div "Work Orders" at bounding box center [85, 94] width 23 height 6
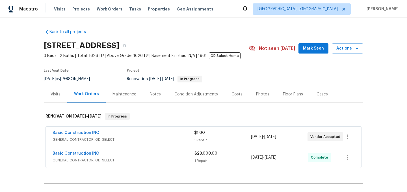
click at [191, 97] on div "Condition Adjustments" at bounding box center [196, 94] width 57 height 17
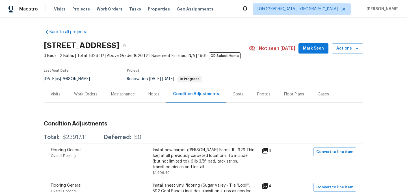
click at [86, 93] on div "Work Orders" at bounding box center [85, 94] width 23 height 6
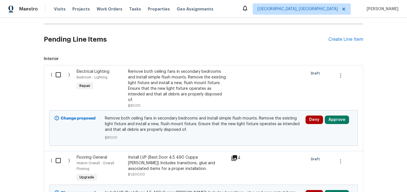
scroll to position [163, 0]
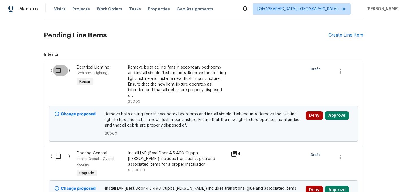
click at [60, 71] on input "checkbox" at bounding box center [60, 70] width 16 height 12
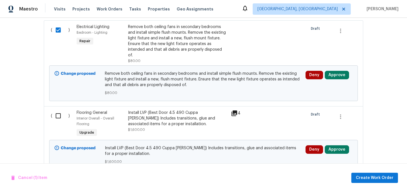
scroll to position [205, 0]
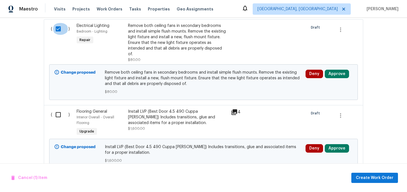
click at [60, 29] on input "checkbox" at bounding box center [60, 29] width 16 height 12
checkbox input "false"
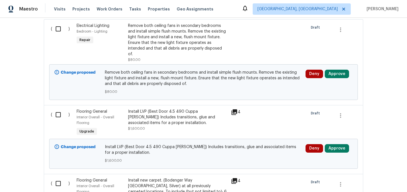
click at [58, 110] on input "checkbox" at bounding box center [60, 115] width 16 height 12
checkbox input "true"
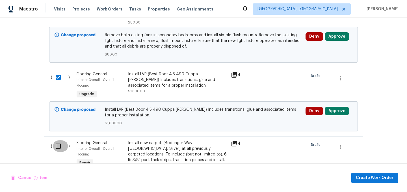
click at [58, 140] on input "checkbox" at bounding box center [60, 146] width 16 height 12
checkbox input "true"
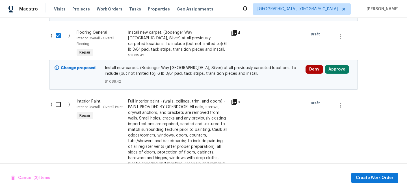
scroll to position [354, 0]
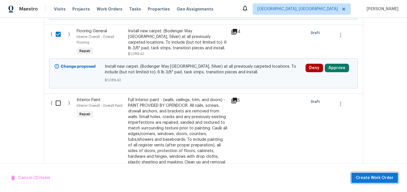
click at [377, 177] on span "Create Work Order" at bounding box center [375, 177] width 38 height 7
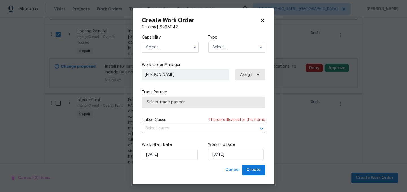
click at [164, 45] on input "text" at bounding box center [170, 47] width 57 height 11
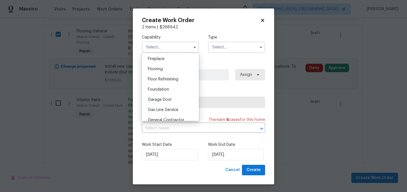
scroll to position [215, 0]
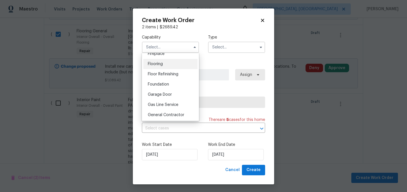
click at [173, 62] on div "Flooring" at bounding box center [170, 64] width 54 height 10
type input "Flooring"
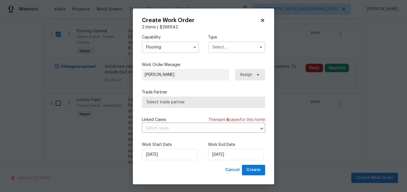
click at [230, 49] on input "text" at bounding box center [236, 47] width 57 height 11
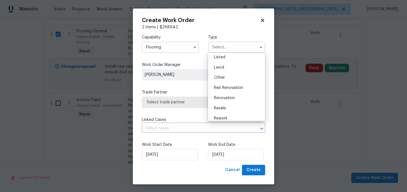
scroll to position [58, 0]
click at [229, 94] on span "Renovation" at bounding box center [224, 93] width 21 height 4
type input "Renovation"
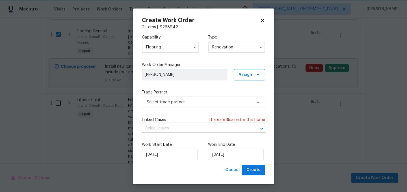
scroll to position [0, 0]
click at [198, 100] on span "Select trade partner" at bounding box center [199, 102] width 105 height 6
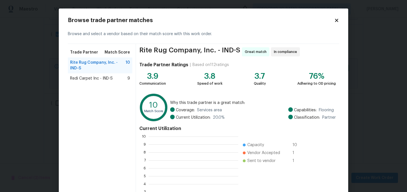
scroll to position [79, 90]
click at [95, 77] on span "Redi Carpet Inc - IND-S" at bounding box center [91, 78] width 43 height 6
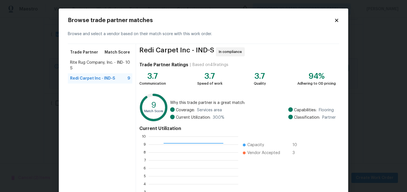
scroll to position [58, 0]
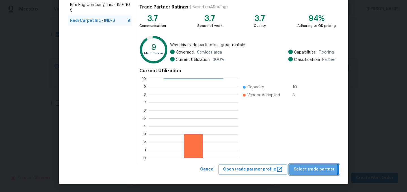
click at [316, 169] on span "Select trade partner" at bounding box center [314, 169] width 41 height 7
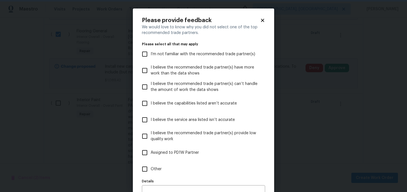
scroll to position [0, 0]
click at [175, 150] on span "Assigned to PD1W Partner" at bounding box center [175, 152] width 48 height 6
click at [151, 150] on input "Assigned to PD1W Partner" at bounding box center [145, 152] width 12 height 12
checkbox input "true"
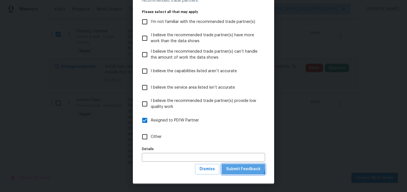
click at [242, 166] on span "Submit Feedback" at bounding box center [243, 168] width 34 height 7
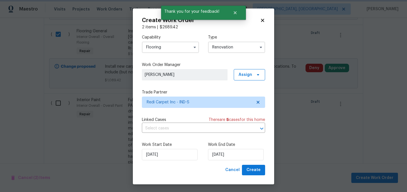
scroll to position [0, 0]
click at [240, 154] on input "10/9/2025" at bounding box center [236, 154] width 56 height 11
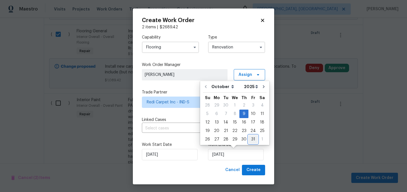
click at [251, 142] on div "31" at bounding box center [252, 139] width 9 height 8
type input "10/31/2025"
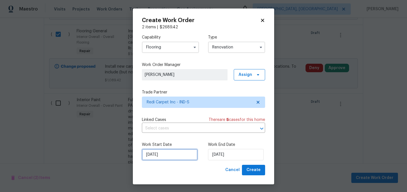
click at [174, 155] on input "10/9/2025" at bounding box center [170, 154] width 56 height 11
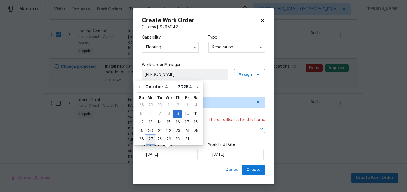
click at [151, 140] on div "27" at bounding box center [150, 139] width 9 height 8
type input "10/27/2025"
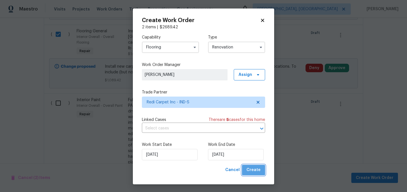
click at [258, 170] on span "Create" at bounding box center [253, 169] width 14 height 7
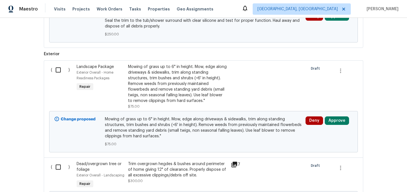
scroll to position [941, 0]
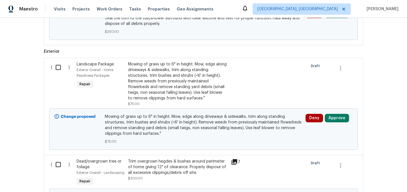
click at [60, 63] on input "checkbox" at bounding box center [60, 67] width 16 height 12
checkbox input "true"
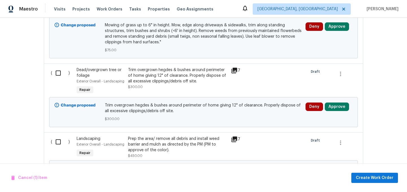
click at [61, 70] on input "checkbox" at bounding box center [60, 73] width 16 height 12
checkbox input "true"
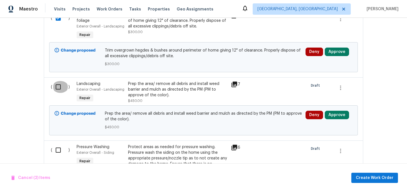
click at [60, 81] on input "checkbox" at bounding box center [60, 87] width 16 height 12
checkbox input "true"
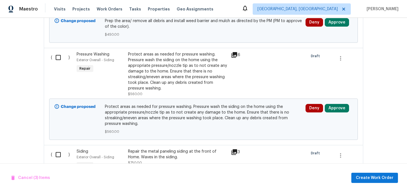
scroll to position [1225, 0]
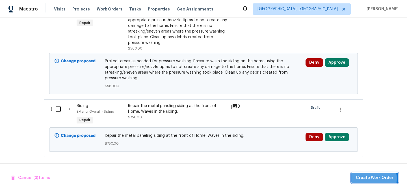
click at [374, 178] on span "Create Work Order" at bounding box center [375, 177] width 38 height 7
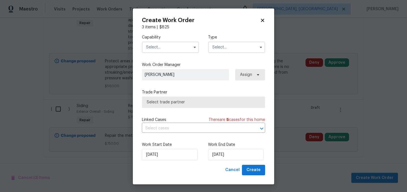
click at [170, 49] on input "text" at bounding box center [170, 47] width 57 height 11
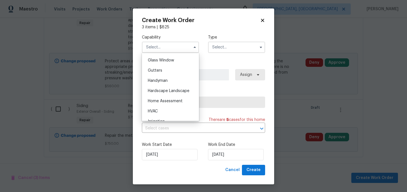
scroll to position [291, 0]
click at [172, 88] on span "Hardscape Landscape" at bounding box center [169, 90] width 42 height 4
type input "Hardscape Landscape"
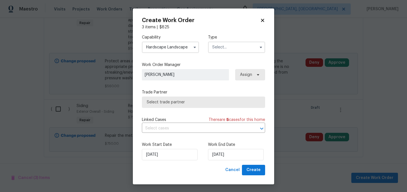
click at [233, 43] on input "text" at bounding box center [236, 47] width 57 height 11
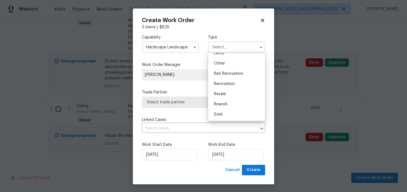
scroll to position [1, 0]
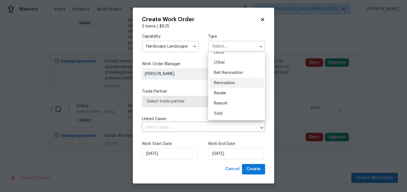
click at [230, 83] on span "Renovation" at bounding box center [224, 83] width 21 height 4
type input "Renovation"
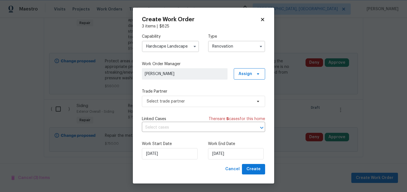
scroll to position [0, 0]
click at [191, 102] on span "Select trade partner" at bounding box center [199, 101] width 105 height 6
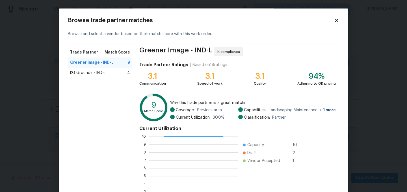
scroll to position [58, 0]
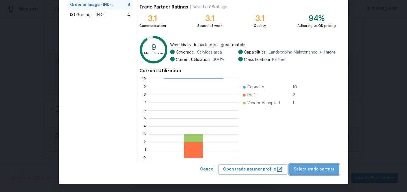
click at [322, 167] on span "Select trade partner" at bounding box center [314, 169] width 41 height 7
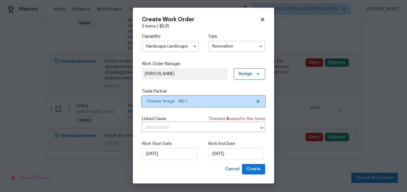
scroll to position [0, 0]
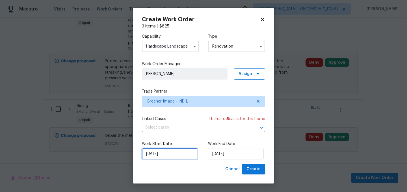
click at [170, 154] on input "10/9/2025" at bounding box center [170, 153] width 56 height 11
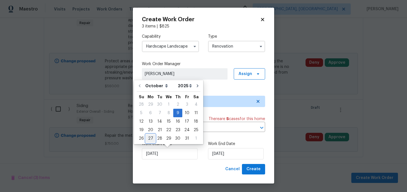
click at [151, 138] on div "27" at bounding box center [150, 138] width 9 height 8
type input "10/27/2025"
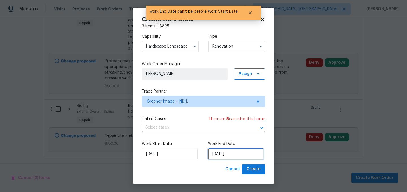
click at [235, 154] on input "10/27/2025" at bounding box center [236, 153] width 56 height 11
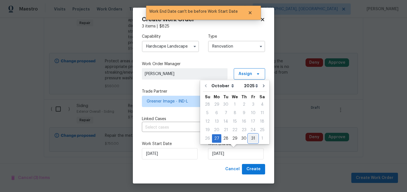
click at [250, 139] on div "31" at bounding box center [252, 138] width 9 height 8
type input "10/31/2025"
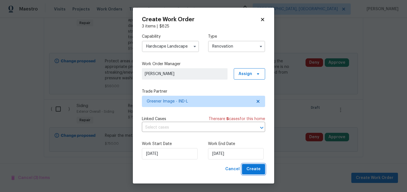
click at [257, 168] on span "Create" at bounding box center [253, 168] width 14 height 7
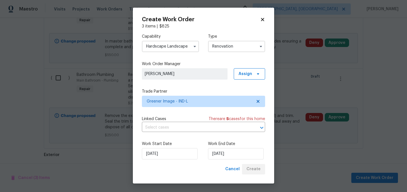
scroll to position [1017, 0]
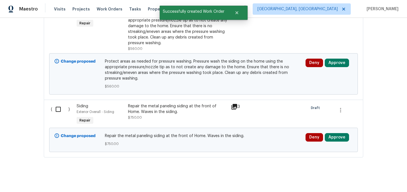
click at [58, 107] on input "checkbox" at bounding box center [60, 109] width 16 height 12
checkbox input "true"
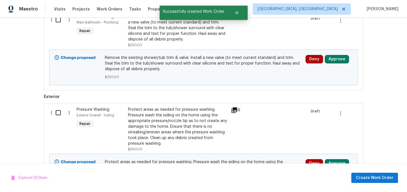
click at [58, 107] on input "checkbox" at bounding box center [60, 113] width 16 height 12
checkbox input "true"
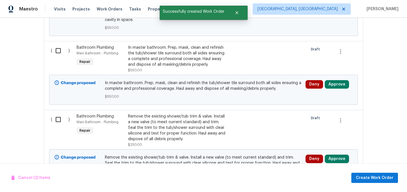
click at [57, 114] on input "checkbox" at bounding box center [60, 119] width 16 height 12
checkbox input "true"
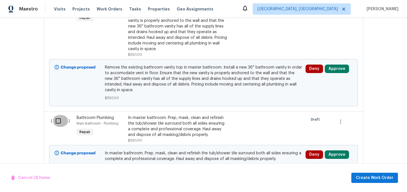
click at [58, 117] on input "checkbox" at bounding box center [60, 121] width 16 height 12
checkbox input "true"
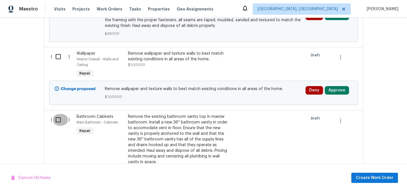
click at [58, 117] on input "checkbox" at bounding box center [60, 120] width 16 height 12
checkbox input "true"
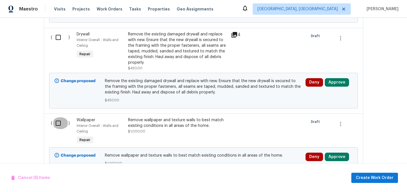
click at [58, 117] on input "checkbox" at bounding box center [60, 123] width 16 height 12
checkbox input "true"
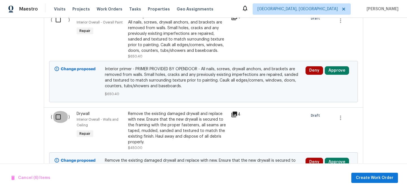
click at [58, 117] on input "checkbox" at bounding box center [60, 117] width 16 height 12
checkbox input "true"
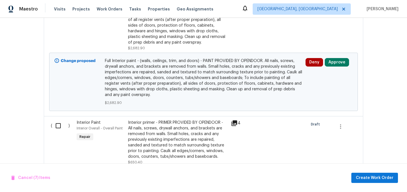
click at [58, 120] on input "checkbox" at bounding box center [60, 126] width 16 height 12
checkbox input "true"
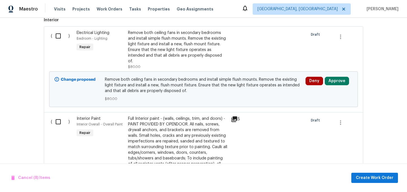
click at [58, 117] on input "checkbox" at bounding box center [60, 122] width 16 height 12
checkbox input "true"
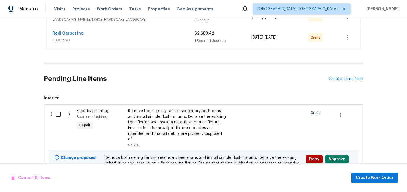
scroll to position [160, 0]
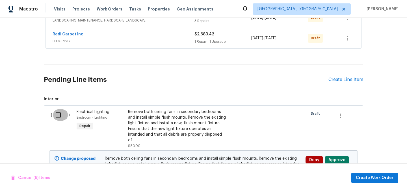
click at [58, 117] on input "checkbox" at bounding box center [60, 115] width 16 height 12
checkbox input "true"
click at [376, 177] on span "Create Work Order" at bounding box center [375, 177] width 38 height 7
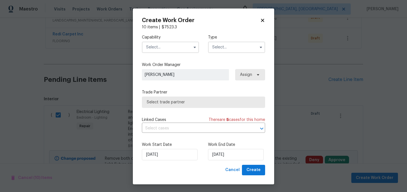
click at [165, 49] on input "text" at bounding box center [170, 47] width 57 height 11
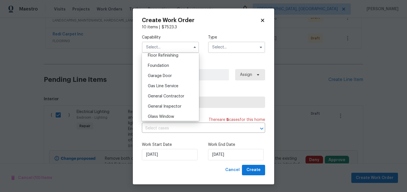
scroll to position [234, 0]
click at [172, 92] on div "General Contractor" at bounding box center [170, 95] width 54 height 10
type input "General Contractor"
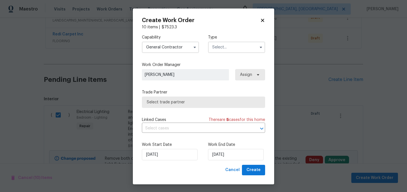
click at [228, 48] on input "text" at bounding box center [236, 47] width 57 height 11
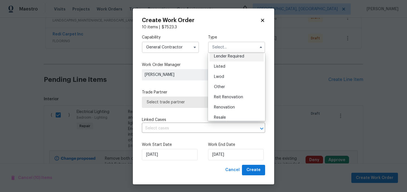
scroll to position [47, 0]
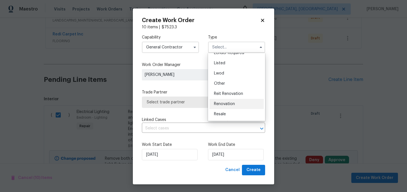
click at [235, 103] on div "Renovation" at bounding box center [236, 104] width 54 height 10
type input "Renovation"
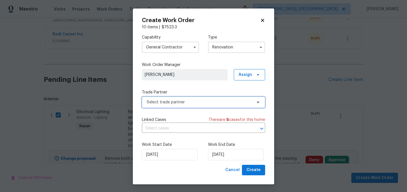
click at [192, 102] on span "Select trade partner" at bounding box center [199, 102] width 105 height 6
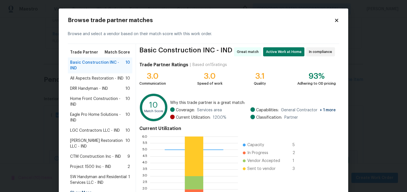
scroll to position [58, 0]
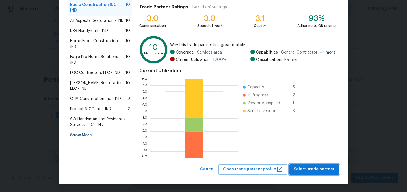
click at [326, 166] on span "Select trade partner" at bounding box center [314, 169] width 41 height 7
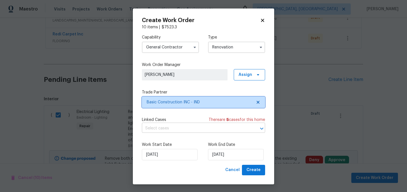
scroll to position [0, 0]
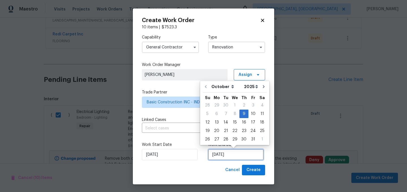
click at [230, 151] on input "10/9/2025" at bounding box center [236, 154] width 56 height 11
click at [250, 140] on div "31" at bounding box center [252, 139] width 9 height 8
type input "10/31/2025"
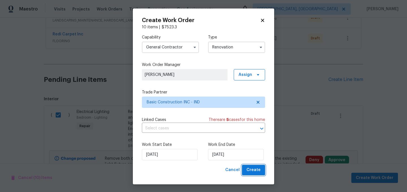
click at [257, 170] on span "Create" at bounding box center [253, 169] width 14 height 7
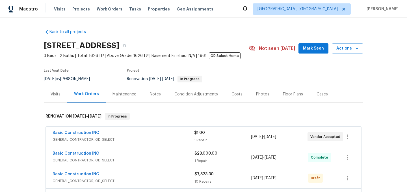
click at [231, 94] on div "Costs" at bounding box center [236, 94] width 11 height 6
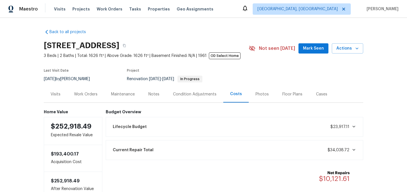
click at [86, 93] on div "Work Orders" at bounding box center [85, 94] width 23 height 6
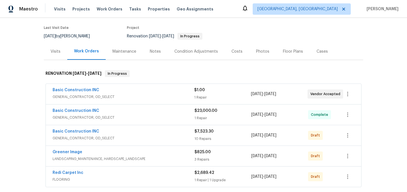
scroll to position [50, 0]
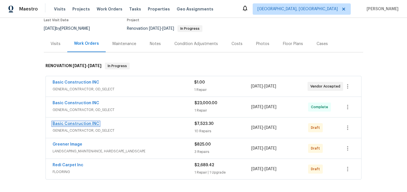
click at [83, 123] on link "Basic Construction INC" at bounding box center [76, 123] width 47 height 4
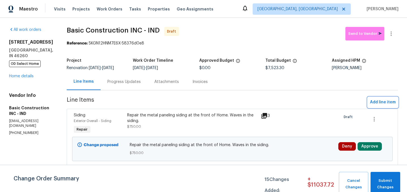
click at [381, 103] on span "Add line item" at bounding box center [383, 102] width 26 height 7
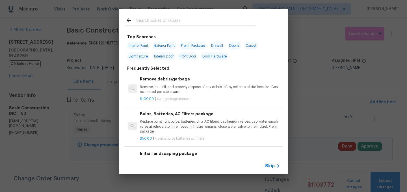
click at [169, 20] on input "text" at bounding box center [196, 21] width 120 height 8
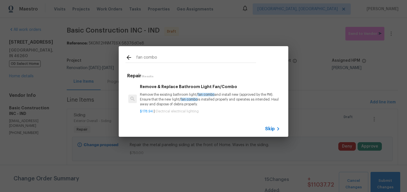
type input "fan combo"
click at [168, 99] on p "Remove the existing bathroom light/ fan combo and install new (approved by the …" at bounding box center [210, 99] width 140 height 14
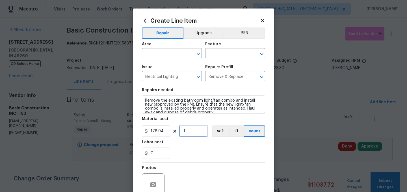
click at [193, 132] on input "1" at bounding box center [193, 130] width 28 height 11
type input "2"
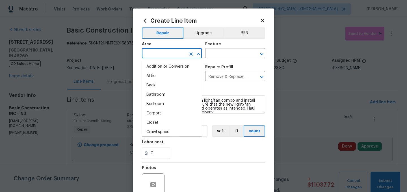
click at [158, 50] on input "text" at bounding box center [164, 53] width 44 height 9
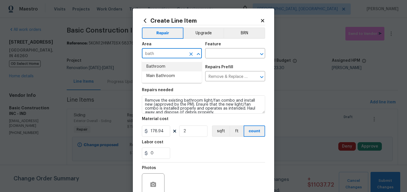
click at [158, 65] on li "Bathroom" at bounding box center [172, 66] width 60 height 9
type input "Bathroom"
click at [223, 52] on input "text" at bounding box center [227, 53] width 44 height 9
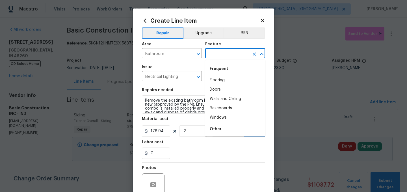
type input "b"
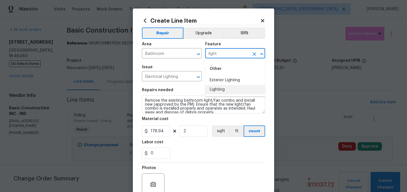
click at [221, 88] on li "Lighting" at bounding box center [235, 89] width 60 height 9
type input "Lighting"
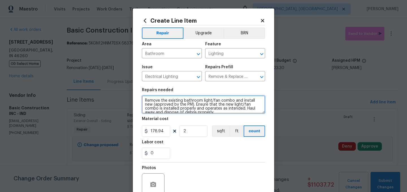
click at [144, 100] on textarea "Remove the existing bathroom light/fan combo and install new (approved by the P…" at bounding box center [203, 104] width 123 height 18
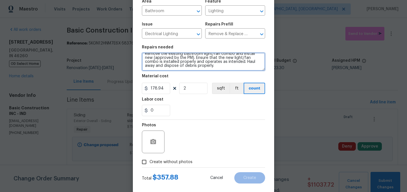
scroll to position [52, 0]
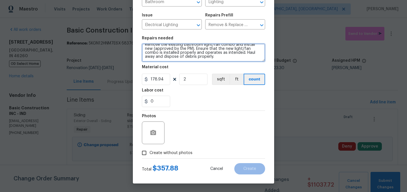
type textarea "In both bathrooms replace the exhaust fans. Remove the existing bathroom light/…"
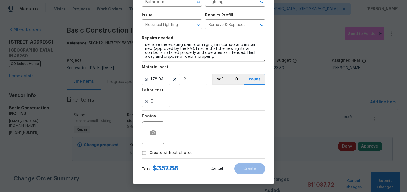
click at [168, 152] on span "Create without photos" at bounding box center [170, 153] width 43 height 6
click at [149, 152] on input "Create without photos" at bounding box center [144, 152] width 11 height 11
checkbox input "true"
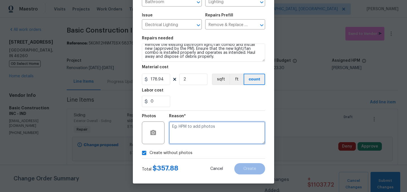
click at [192, 138] on textarea at bounding box center [217, 132] width 96 height 23
type textarea "."
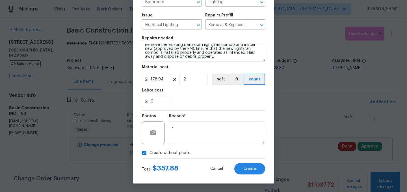
click at [161, 156] on label "Create without photos" at bounding box center [166, 152] width 54 height 11
click at [149, 156] on input "Create without photos" at bounding box center [144, 152] width 11 height 11
checkbox input "false"
click at [162, 81] on input "178.94" at bounding box center [156, 78] width 28 height 11
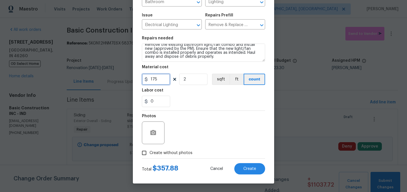
type input "175"
click at [197, 96] on div "0" at bounding box center [203, 101] width 123 height 11
click at [248, 170] on span "Create" at bounding box center [249, 168] width 13 height 4
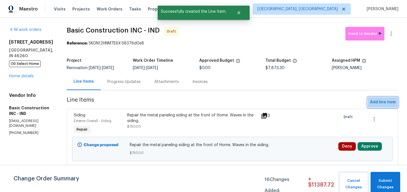
click at [378, 103] on span "Add line item" at bounding box center [383, 102] width 26 height 7
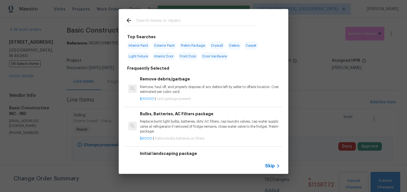
click at [160, 23] on input "text" at bounding box center [196, 21] width 120 height 8
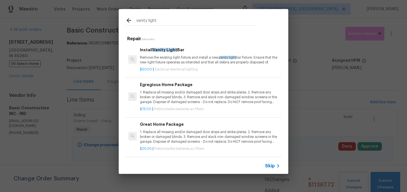
type input "vanity light"
click at [189, 61] on p "Remove the existing light fixture and install a new, vanity light bar fixture. …" at bounding box center [210, 60] width 140 height 10
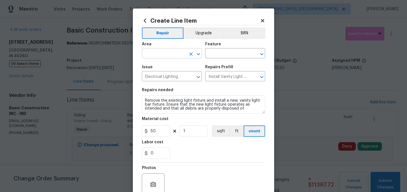
click at [153, 57] on input "text" at bounding box center [164, 53] width 44 height 9
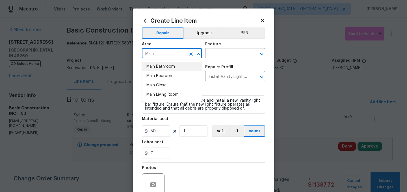
click at [159, 66] on li "Main Bathroom" at bounding box center [172, 66] width 60 height 9
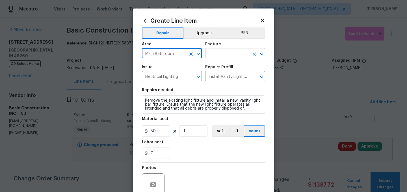
type input "Main Bathroom"
click at [216, 54] on input "text" at bounding box center [227, 53] width 44 height 9
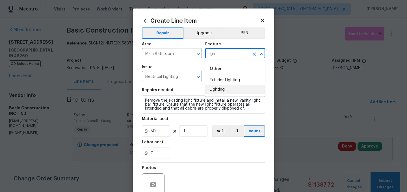
click at [221, 93] on li "Lighting" at bounding box center [235, 89] width 60 height 9
type input "Lighting"
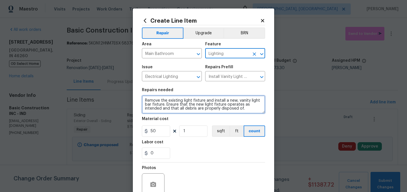
click at [144, 98] on textarea "Remove the existing light fixture and install a new, vanity light bar fixture. …" at bounding box center [203, 104] width 123 height 18
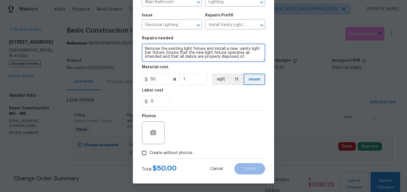
type textarea "Install a new vanity light bar in the wall not ceiling. remove light and patch …"
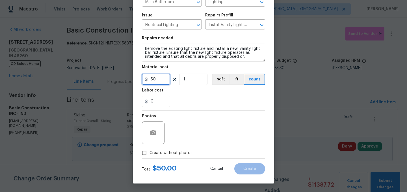
click at [159, 80] on input "50" at bounding box center [156, 78] width 28 height 11
type input "350"
click at [188, 107] on div "0" at bounding box center [203, 101] width 123 height 11
click at [176, 151] on span "Create without photos" at bounding box center [170, 153] width 43 height 6
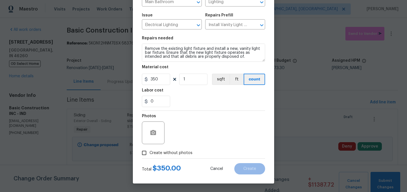
click at [149, 151] on input "Create without photos" at bounding box center [144, 152] width 11 height 11
checkbox input "true"
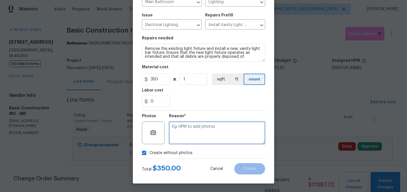
click at [194, 134] on textarea at bounding box center [217, 132] width 96 height 23
type textarea "."
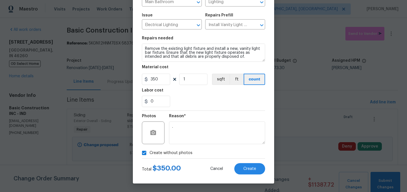
click at [166, 151] on span "Create without photos" at bounding box center [170, 153] width 43 height 6
click at [149, 151] on input "Create without photos" at bounding box center [144, 152] width 11 height 11
checkbox input "false"
click at [249, 166] on button "Create" at bounding box center [249, 168] width 31 height 11
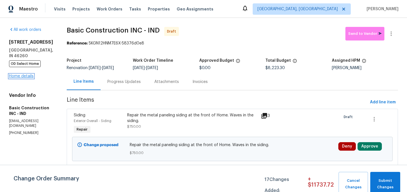
click at [28, 78] on link "Home details" at bounding box center [21, 76] width 25 height 4
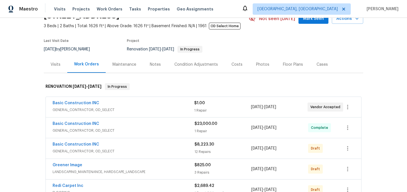
scroll to position [30, 0]
click at [82, 142] on link "Basic Construction INC" at bounding box center [76, 144] width 47 height 4
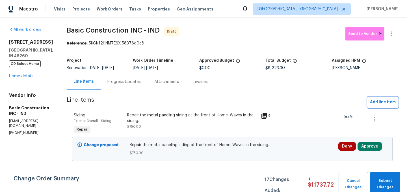
click at [375, 100] on span "Add line item" at bounding box center [383, 102] width 26 height 7
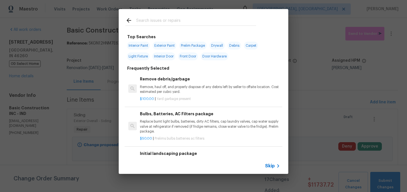
click at [167, 21] on input "text" at bounding box center [196, 21] width 120 height 8
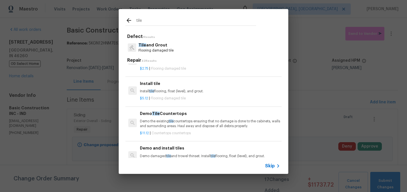
scroll to position [51, 0]
type input "tile"
click at [194, 91] on p "Install tile flooring, float (level), and grout." at bounding box center [210, 92] width 140 height 5
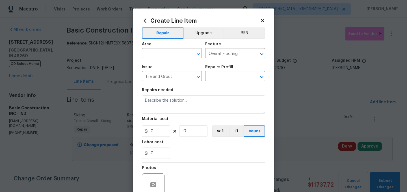
type input "Install tile $5.12"
type textarea "Install tile flooring, float (level), and grout."
type input "5.12"
type input "1"
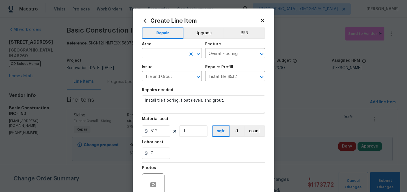
click at [158, 53] on input "text" at bounding box center [164, 53] width 44 height 9
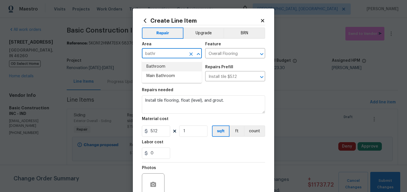
click at [155, 66] on li "Bathroom" at bounding box center [172, 66] width 60 height 9
type input "Bathroom"
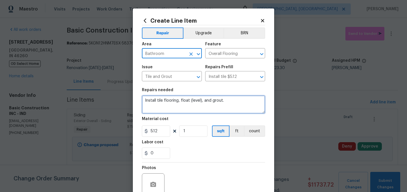
click at [163, 99] on textarea "Install tile flooring, float (level), and grout." at bounding box center [203, 104] width 123 height 18
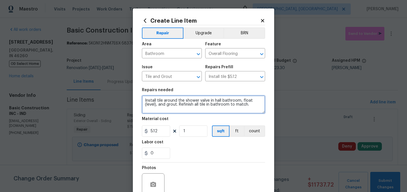
type textarea "Install tile around the shower valve in hall bathroom, float (level), and grout…"
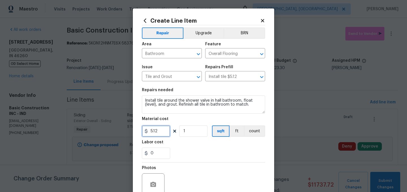
click at [159, 132] on input "5.12" at bounding box center [156, 130] width 28 height 11
type input "1350"
click at [192, 149] on div "0" at bounding box center [203, 152] width 123 height 11
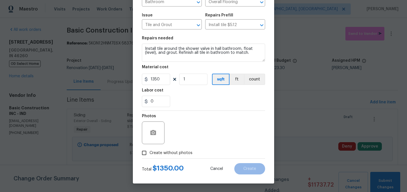
scroll to position [35, 0]
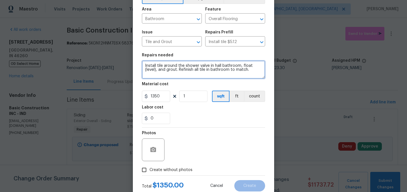
click at [205, 68] on textarea "Install tile around the shower valve in hall bathroom, float (level), and grout…" at bounding box center [203, 69] width 123 height 18
type textarea "Install tile around the shower valve in hall bathroom, float (level), and grout…"
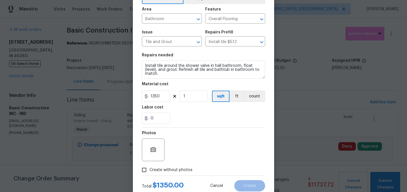
click at [187, 120] on div "0" at bounding box center [203, 117] width 123 height 11
click at [166, 97] on input "1350" at bounding box center [156, 95] width 28 height 11
type input "1450"
click at [180, 122] on div "0" at bounding box center [203, 117] width 123 height 11
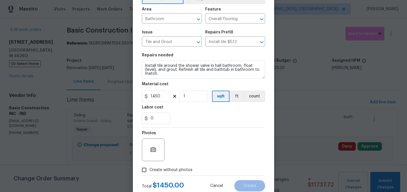
click at [181, 168] on span "Create without photos" at bounding box center [170, 170] width 43 height 6
click at [149, 168] on input "Create without photos" at bounding box center [144, 169] width 11 height 11
click at [181, 168] on span "Create without photos" at bounding box center [170, 170] width 43 height 6
click at [149, 168] on input "Create without photos" at bounding box center [144, 169] width 11 height 11
click at [176, 172] on span "Create without photos" at bounding box center [170, 170] width 43 height 6
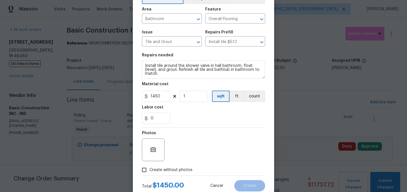
click at [149, 172] on input "Create without photos" at bounding box center [144, 169] width 11 height 11
checkbox input "true"
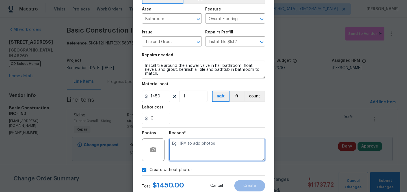
click at [188, 151] on textarea at bounding box center [217, 149] width 96 height 23
type textarea "."
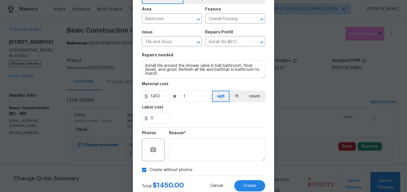
click at [165, 168] on span "Create without photos" at bounding box center [170, 170] width 43 height 6
click at [149, 168] on input "Create without photos" at bounding box center [144, 169] width 11 height 11
checkbox input "false"
click at [251, 184] on span "Create" at bounding box center [249, 185] width 13 height 4
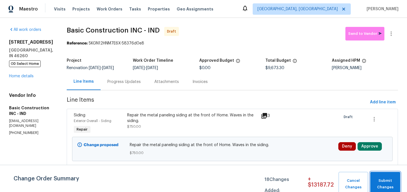
click at [392, 179] on span "Submit Changes" at bounding box center [385, 183] width 24 height 13
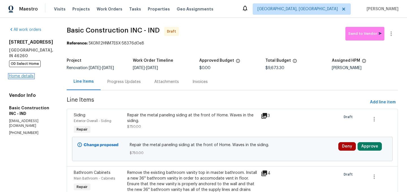
click at [19, 78] on link "Home details" at bounding box center [21, 76] width 25 height 4
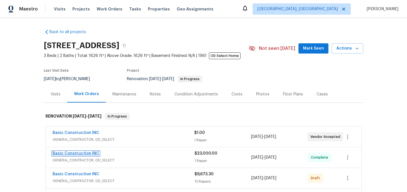
click at [94, 153] on link "Basic Construction INC" at bounding box center [76, 153] width 47 height 4
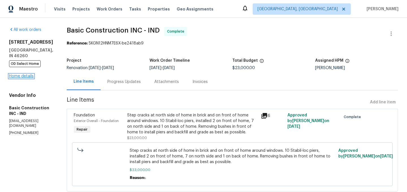
click at [32, 74] on link "Home details" at bounding box center [21, 76] width 25 height 4
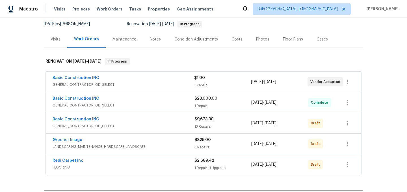
scroll to position [56, 0]
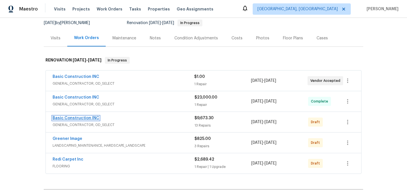
click at [90, 117] on link "Basic Construction INC" at bounding box center [76, 118] width 47 height 4
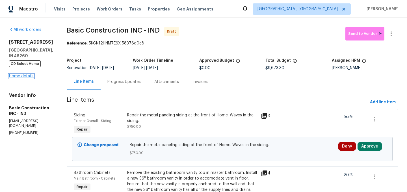
click at [25, 78] on link "Home details" at bounding box center [21, 76] width 25 height 4
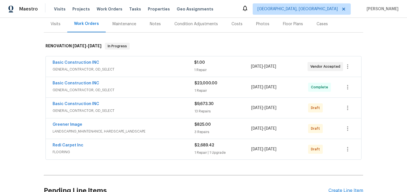
scroll to position [71, 0]
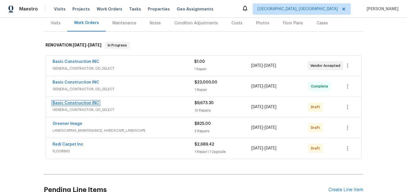
click at [81, 102] on link "Basic Construction INC" at bounding box center [76, 103] width 47 height 4
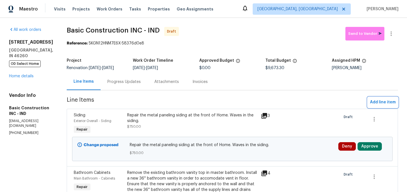
click at [381, 100] on span "Add line item" at bounding box center [383, 102] width 26 height 7
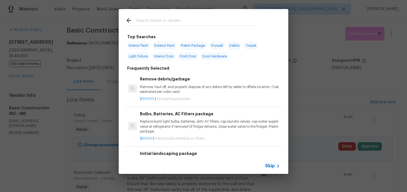
click at [159, 21] on input "text" at bounding box center [196, 21] width 120 height 8
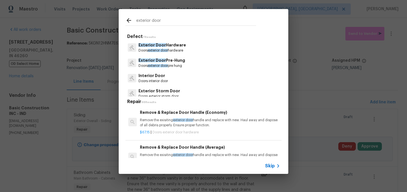
type input "exterior door"
click at [181, 63] on p "Exterior Door Pre-Hung" at bounding box center [161, 60] width 47 height 6
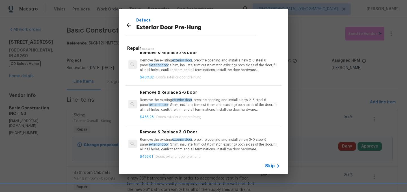
scroll to position [61, 0]
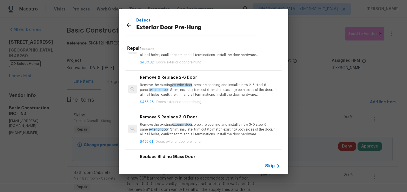
click at [209, 132] on p "Remove the existing exterior door , prep the opening and install a new 3-0 stee…" at bounding box center [210, 129] width 140 height 14
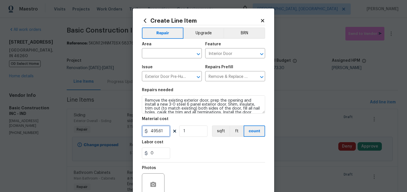
click at [164, 131] on input "495.61" at bounding box center [156, 130] width 28 height 11
type input "500"
click at [153, 51] on input "text" at bounding box center [164, 53] width 44 height 9
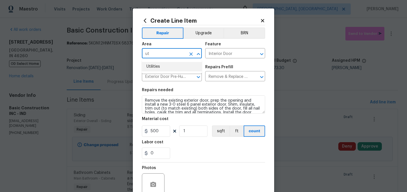
type input "u"
click at [155, 63] on li "Back" at bounding box center [172, 66] width 60 height 9
type input "Back"
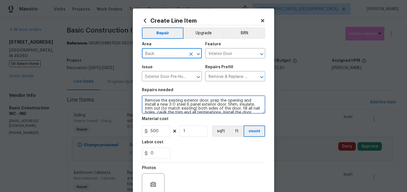
click at [143, 100] on textarea "Remove the existing exterior door, prep the opening and install a new 3-0 steel…" at bounding box center [203, 104] width 123 height 18
type textarea "Remove the existing exterior door, prep the opening and install a new 3-0 steel…"
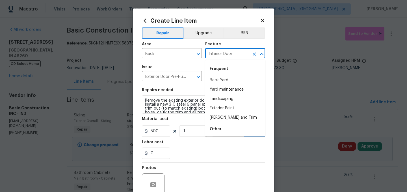
click at [223, 54] on input "Interior Door" at bounding box center [227, 53] width 44 height 9
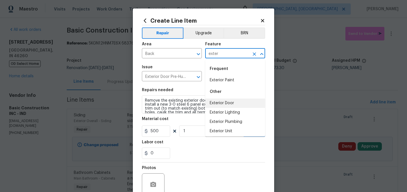
click at [228, 103] on li "Exterior Door" at bounding box center [235, 102] width 60 height 9
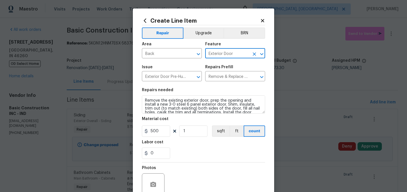
type input "Exterior Door"
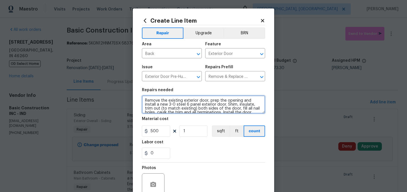
click at [147, 101] on textarea "Remove the existing exterior door, prep the opening and install a new 3-0 steel…" at bounding box center [203, 104] width 123 height 18
type textarea "On back of home for utility room. Install exterior rated door and handle set wi…"
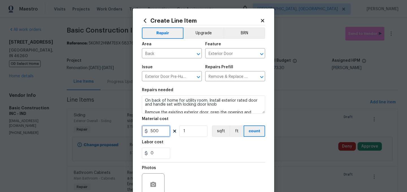
click at [163, 128] on input "500" at bounding box center [156, 130] width 28 height 11
type input "550"
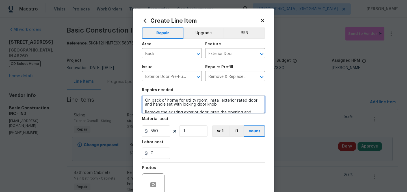
click at [224, 105] on textarea "On back of home for utility room. Install exterior rated door and handle set wi…" at bounding box center [203, 104] width 123 height 18
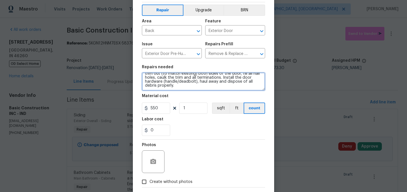
scroll to position [52, 0]
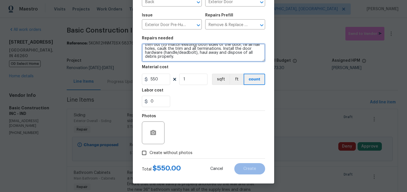
type textarea "On back of home for utility room. Install exterior rated door and handle set wi…"
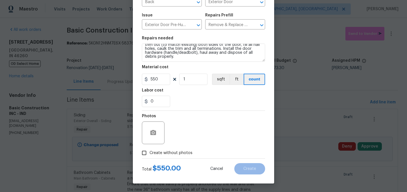
click at [167, 154] on span "Create without photos" at bounding box center [170, 153] width 43 height 6
click at [149, 154] on input "Create without photos" at bounding box center [144, 152] width 11 height 11
checkbox input "true"
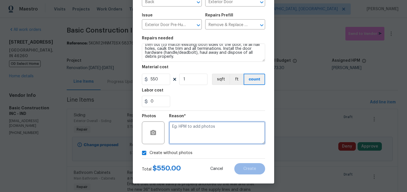
click at [194, 128] on textarea at bounding box center [217, 132] width 96 height 23
type textarea "."
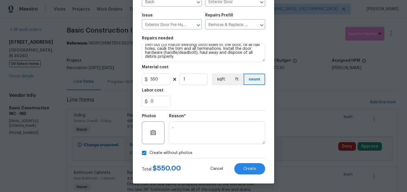
click at [172, 151] on span "Create without photos" at bounding box center [170, 153] width 43 height 6
click at [149, 151] on input "Create without photos" at bounding box center [144, 152] width 11 height 11
checkbox input "false"
click at [250, 167] on span "Create" at bounding box center [249, 168] width 13 height 4
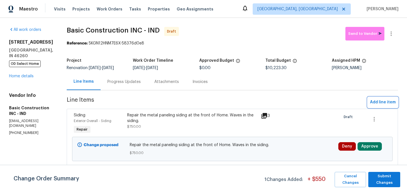
click at [382, 103] on span "Add line item" at bounding box center [383, 102] width 26 height 7
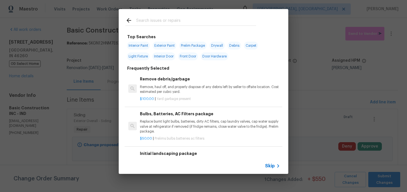
click at [149, 19] on input "text" at bounding box center [196, 21] width 120 height 8
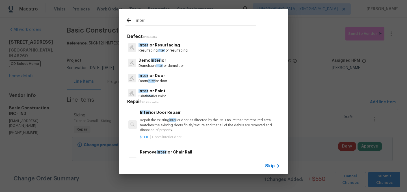
type input "inter"
click at [160, 78] on p "Inter ior Door" at bounding box center [152, 76] width 29 height 6
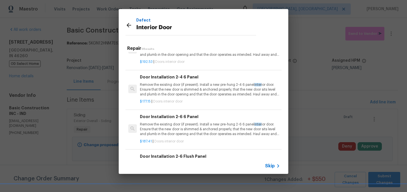
scroll to position [94, 0]
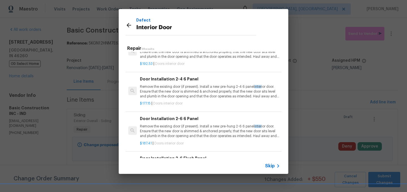
click at [191, 62] on p "$192.53 | Doors interior door" at bounding box center [210, 63] width 140 height 5
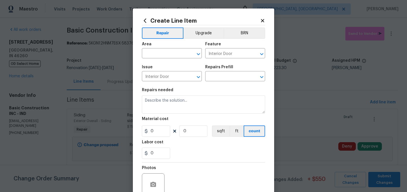
type input "Door Installation 2-8 6 Panel $192.53"
type textarea "Remove the existing door (if present). Install a new pre-hung 2-8 6 panel inter…"
type input "192.53"
type input "1"
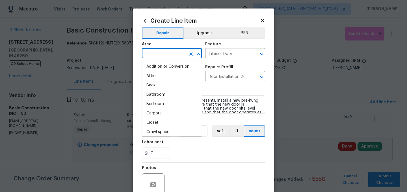
click at [157, 55] on input "text" at bounding box center [164, 53] width 44 height 9
type input "i"
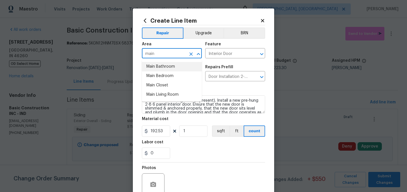
click at [165, 68] on li "Main Bathroom" at bounding box center [172, 66] width 60 height 9
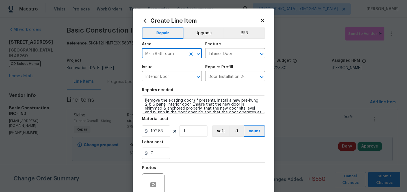
type input "Main Bathroom"
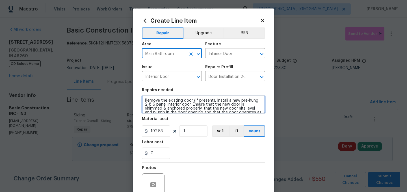
click at [145, 99] on textarea "Remove the existing door (if present). Install a new pre-hung 2-8 6 panel inter…" at bounding box center [203, 104] width 123 height 18
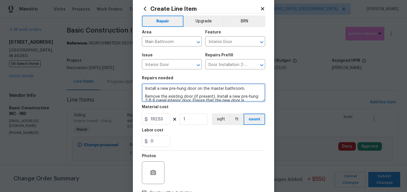
scroll to position [14, 0]
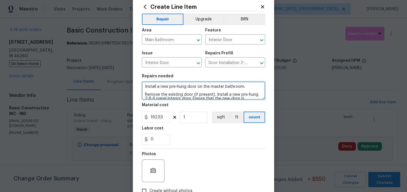
type textarea "Install a new pre-hung door on the master bathroom. Remove the existing door (i…"
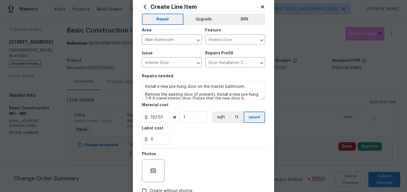
click at [164, 111] on figure "Material cost 192.53 1 sqft ft count" at bounding box center [203, 113] width 123 height 20
click at [165, 118] on input "192.53" at bounding box center [156, 116] width 28 height 11
type input "200"
click at [197, 136] on div "0" at bounding box center [203, 138] width 123 height 11
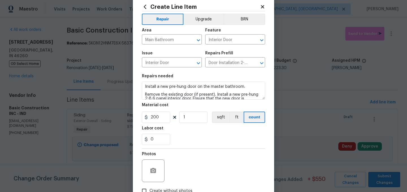
scroll to position [52, 0]
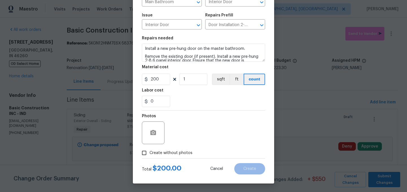
click at [176, 151] on span "Create without photos" at bounding box center [170, 153] width 43 height 6
click at [149, 151] on input "Create without photos" at bounding box center [144, 152] width 11 height 11
checkbox input "true"
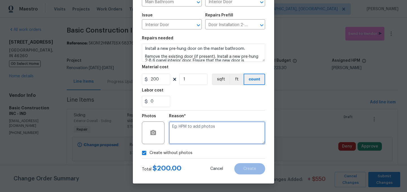
click at [199, 135] on textarea at bounding box center [217, 132] width 96 height 23
type textarea "."
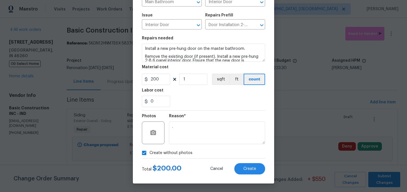
click at [173, 151] on span "Create without photos" at bounding box center [170, 153] width 43 height 6
click at [149, 151] on input "Create without photos" at bounding box center [144, 152] width 11 height 11
checkbox input "false"
click at [243, 166] on button "Create" at bounding box center [249, 168] width 31 height 11
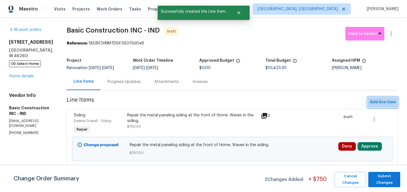
click at [379, 102] on span "Add line item" at bounding box center [383, 102] width 26 height 7
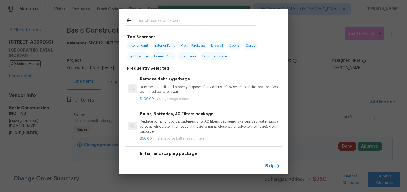
click at [179, 88] on p "Remove, haul off, and properly dispose of any debris left by seller to offsite …" at bounding box center [210, 89] width 140 height 10
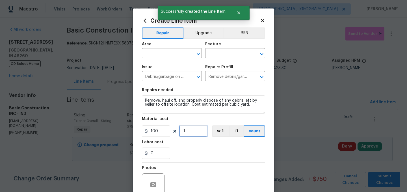
click at [194, 133] on input "1" at bounding box center [193, 130] width 28 height 11
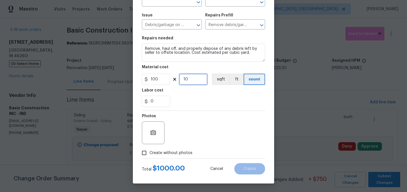
scroll to position [0, 0]
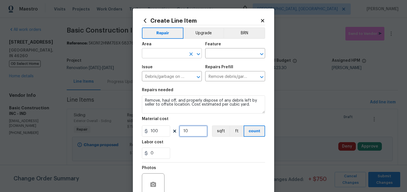
type input "10"
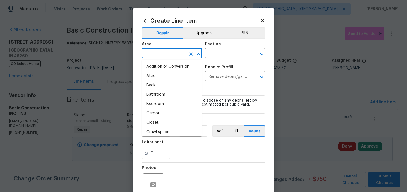
click at [157, 51] on input "text" at bounding box center [164, 53] width 44 height 9
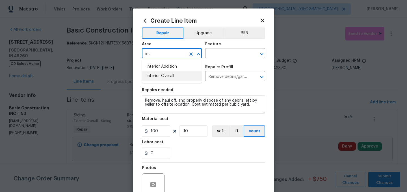
click at [163, 77] on li "Interior Overall" at bounding box center [172, 75] width 60 height 9
type input "Interior Overall"
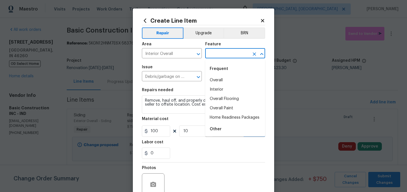
click at [216, 55] on input "text" at bounding box center [227, 53] width 44 height 9
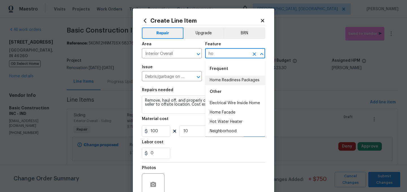
click at [226, 82] on li "Home Readiness Packages" at bounding box center [235, 79] width 60 height 9
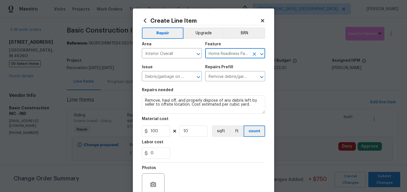
type input "Home Readiness Packages"
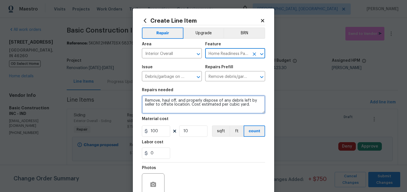
click at [145, 99] on textarea "Remove, haul off, and properly dispose of any debris left by seller to offsite …" at bounding box center [203, 104] width 123 height 18
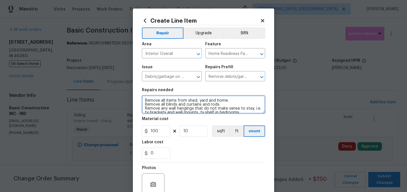
click at [225, 100] on textarea "Remove all items from shed, yard and home. Remove all blinds and curtains and r…" at bounding box center [203, 104] width 123 height 18
type textarea "Remove all items from shed, yard garage and home. Remove all blinds and curtain…"
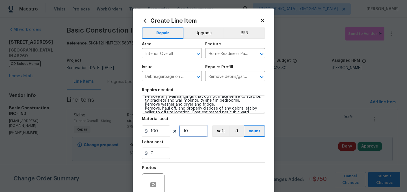
click at [196, 133] on input "10" at bounding box center [193, 130] width 28 height 11
type input "12"
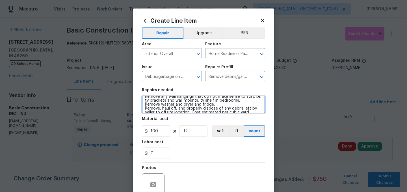
click at [221, 103] on textarea "Remove all items from shed, yard garage and home. Remove all blinds and curtain…" at bounding box center [203, 104] width 123 height 18
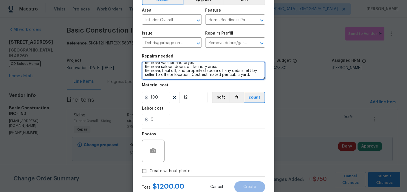
scroll to position [52, 0]
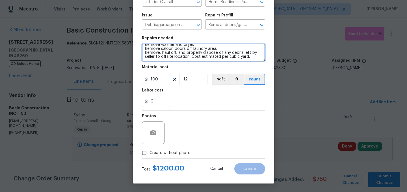
type textarea "Remove all items from shed, yard garage and home. Remove all blinds and curtain…"
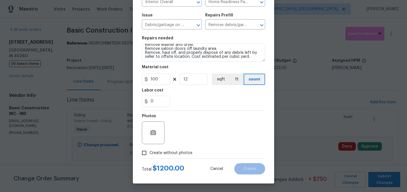
click at [179, 152] on span "Create without photos" at bounding box center [170, 153] width 43 height 6
click at [149, 152] on input "Create without photos" at bounding box center [144, 152] width 11 height 11
checkbox input "true"
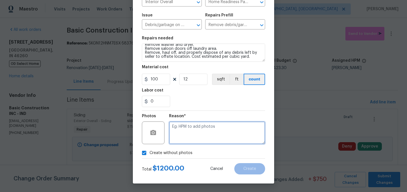
click at [194, 129] on textarea at bounding box center [217, 132] width 96 height 23
type textarea "."
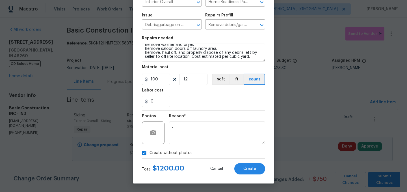
click at [161, 151] on span "Create without photos" at bounding box center [170, 153] width 43 height 6
click at [149, 151] on input "Create without photos" at bounding box center [144, 152] width 11 height 11
checkbox input "false"
click at [249, 172] on button "Create" at bounding box center [249, 168] width 31 height 11
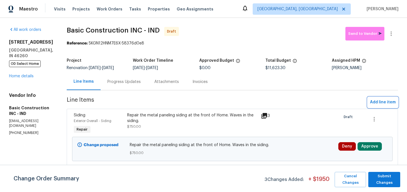
click at [379, 99] on span "Add line item" at bounding box center [383, 102] width 26 height 7
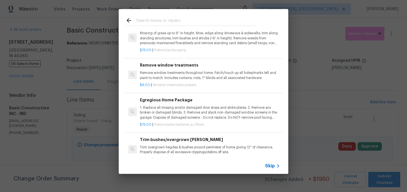
scroll to position [128, 0]
click at [190, 119] on p "1. Replace all missing and/or damaged door stops and strike plates. 2. Remove a…" at bounding box center [210, 112] width 140 height 14
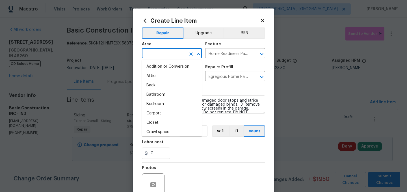
click at [156, 54] on input "text" at bounding box center [164, 53] width 44 height 9
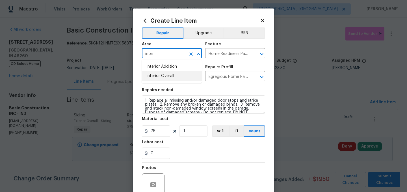
click at [158, 75] on li "Interior Overall" at bounding box center [172, 75] width 60 height 9
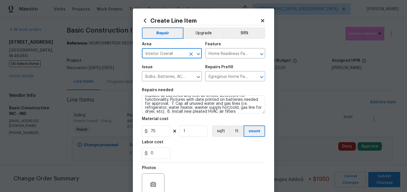
scroll to position [51, 0]
type input "Interior Overall"
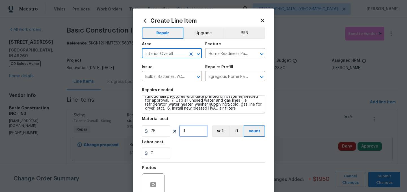
click at [192, 132] on input "1" at bounding box center [193, 130] width 28 height 11
type input "2"
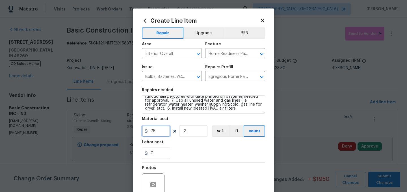
click at [162, 133] on input "75" at bounding box center [156, 130] width 28 height 11
type input "65"
click at [181, 148] on div "0" at bounding box center [203, 152] width 123 height 11
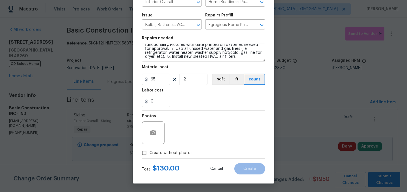
click at [177, 157] on label "Create without photos" at bounding box center [166, 152] width 54 height 11
click at [149, 157] on input "Create without photos" at bounding box center [144, 152] width 11 height 11
checkbox input "true"
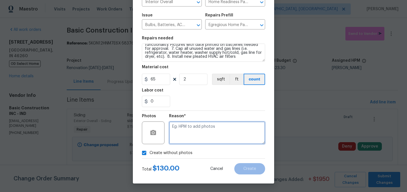
click at [188, 141] on textarea at bounding box center [217, 132] width 96 height 23
type textarea "."
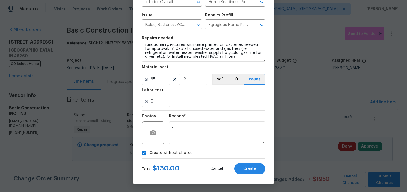
click at [165, 153] on span "Create without photos" at bounding box center [170, 153] width 43 height 6
click at [149, 153] on input "Create without photos" at bounding box center [144, 152] width 11 height 11
checkbox input "false"
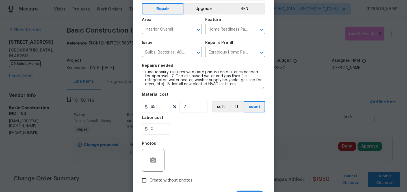
scroll to position [24, 0]
click at [160, 105] on input "65" at bounding box center [156, 106] width 28 height 11
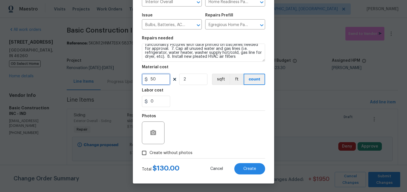
type input "50"
click at [225, 146] on div "Photos" at bounding box center [203, 128] width 123 height 37
click at [248, 168] on span "Create" at bounding box center [249, 168] width 13 height 4
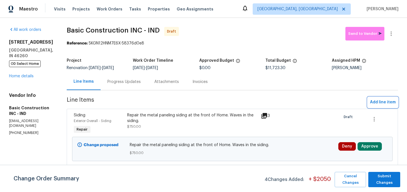
click at [378, 103] on span "Add line item" at bounding box center [383, 102] width 26 height 7
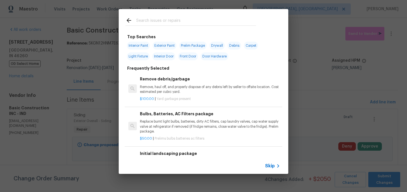
click at [168, 24] on input "text" at bounding box center [196, 21] width 120 height 8
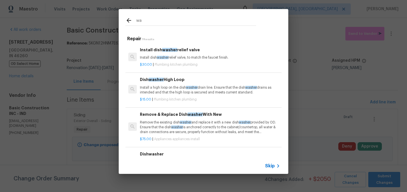
type input "w"
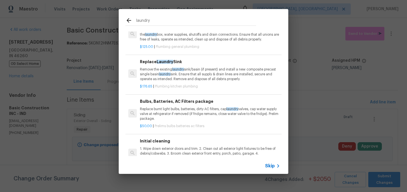
scroll to position [0, 0]
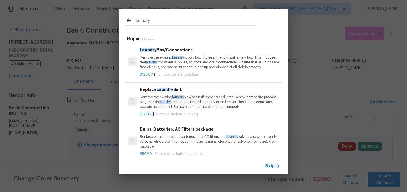
type input "laundry"
click at [208, 53] on h6 "Laundry Box/Connections" at bounding box center [210, 50] width 140 height 6
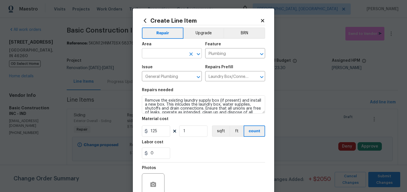
click at [158, 56] on input "text" at bounding box center [164, 53] width 44 height 9
click at [158, 66] on li "Laundry" at bounding box center [172, 66] width 60 height 9
type input "Laundry"
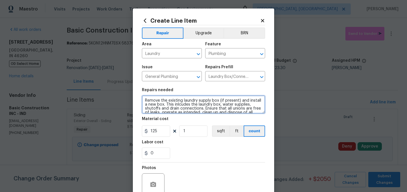
click at [146, 99] on textarea "Remove the existing laundry supply box (if present) and install a new box. This…" at bounding box center [203, 104] width 123 height 18
click at [182, 106] on textarea "Remove the existing laundry supply box (if present) and install a new box. This…" at bounding box center [203, 104] width 123 height 18
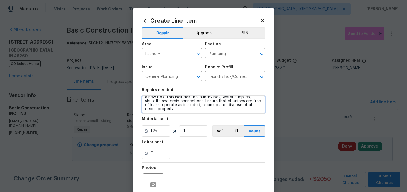
scroll to position [8, 0]
click at [180, 109] on textarea "Remove the existing laundry supply box (if present) and install a new box. This…" at bounding box center [203, 104] width 123 height 18
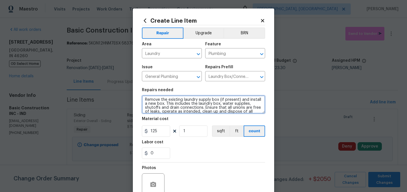
scroll to position [0, 0]
click at [146, 99] on textarea "Remove the existing laundry supply box (if present) and install a new box. This…" at bounding box center [203, 104] width 123 height 18
type textarea "Remove the laundry supply box that is current held together with duct tape and …"
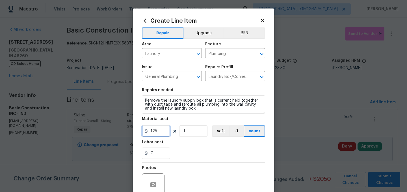
click at [159, 133] on input "125" at bounding box center [156, 130] width 28 height 11
type input "300"
click at [196, 155] on div "0" at bounding box center [203, 152] width 123 height 11
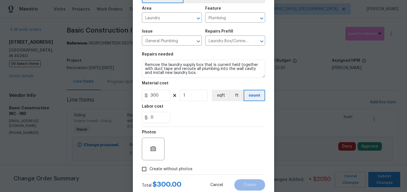
scroll to position [37, 0]
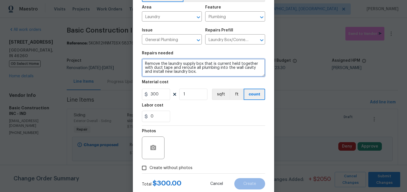
click at [203, 72] on textarea "Remove the laundry supply box that is current held together with duct tape and …" at bounding box center [203, 67] width 123 height 18
type textarea "Remove the laundry supply box that is current held together with duct tape and …"
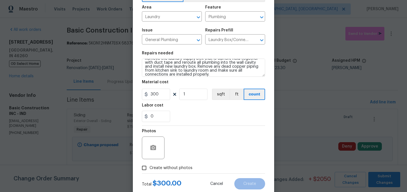
click at [167, 167] on span "Create without photos" at bounding box center [170, 168] width 43 height 6
click at [149, 167] on input "Create without photos" at bounding box center [144, 167] width 11 height 11
checkbox input "true"
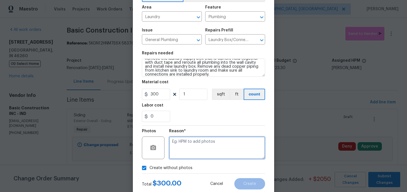
click at [187, 155] on textarea at bounding box center [217, 147] width 96 height 23
type textarea "."
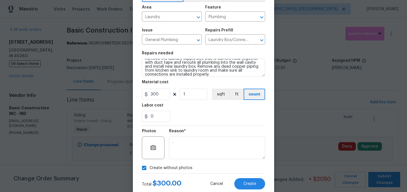
click at [175, 169] on span "Create without photos" at bounding box center [170, 168] width 43 height 6
click at [149, 169] on input "Create without photos" at bounding box center [144, 167] width 11 height 11
checkbox input "false"
click at [251, 180] on button "Create" at bounding box center [249, 183] width 31 height 11
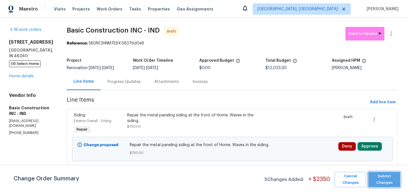
click at [387, 177] on span "Submit Changes" at bounding box center [384, 179] width 26 height 13
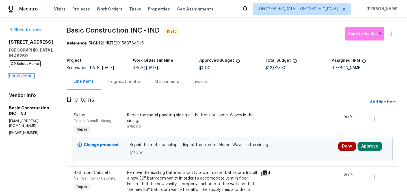
click at [31, 78] on link "Home details" at bounding box center [21, 76] width 25 height 4
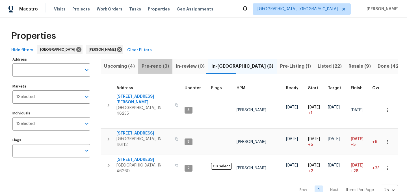
click at [157, 64] on span "Pre-reno (3)" at bounding box center [155, 66] width 27 height 8
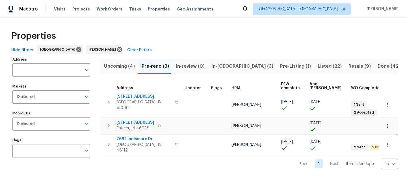
click at [120, 67] on span "Upcoming (4)" at bounding box center [119, 66] width 31 height 8
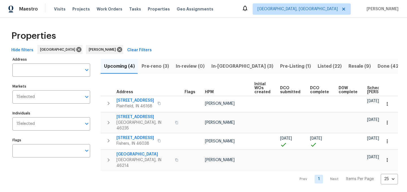
click at [152, 68] on span "Pre-reno (3)" at bounding box center [155, 66] width 27 height 8
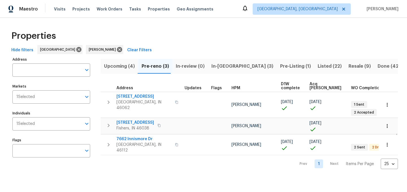
click at [348, 65] on span "Resale (9)" at bounding box center [359, 66] width 22 height 8
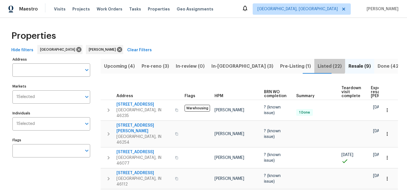
click at [318, 64] on span "Listed (22)" at bounding box center [330, 66] width 24 height 8
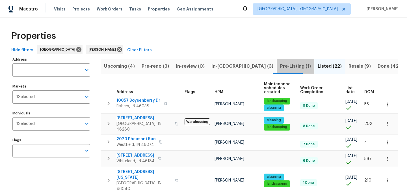
click at [280, 68] on span "Pre-Listing (1)" at bounding box center [295, 66] width 31 height 8
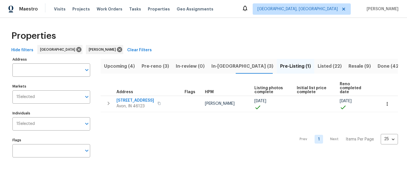
click at [221, 67] on span "In-[GEOGRAPHIC_DATA] (3)" at bounding box center [242, 66] width 62 height 8
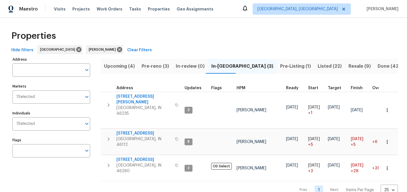
click at [162, 67] on span "Pre-reno (3)" at bounding box center [155, 66] width 27 height 8
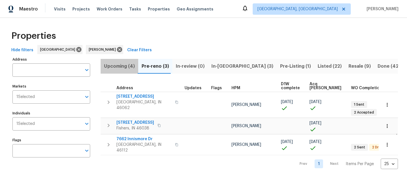
click at [117, 65] on span "Upcoming (4)" at bounding box center [119, 66] width 31 height 8
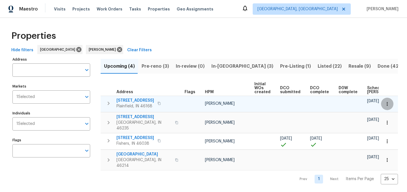
click at [388, 104] on icon "button" at bounding box center [387, 104] width 6 height 6
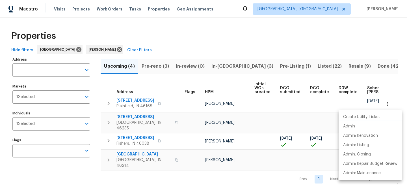
click at [354, 126] on p "Admin" at bounding box center [349, 126] width 12 height 6
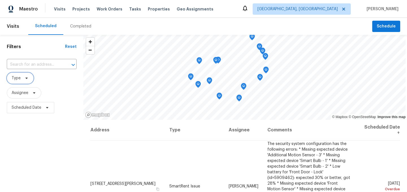
click at [21, 78] on span "Type" at bounding box center [20, 77] width 27 height 11
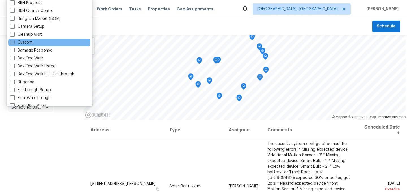
scroll to position [47, 0]
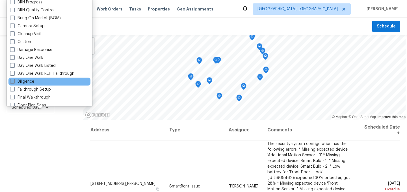
click at [27, 81] on label "Diligence" at bounding box center [22, 82] width 24 height 6
click at [14, 81] on input "Diligence" at bounding box center [12, 81] width 4 height 4
checkbox input "true"
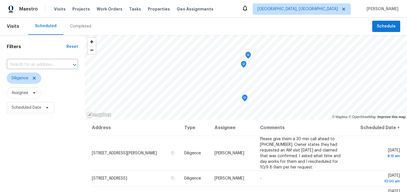
click at [32, 139] on div "Filters Reset ​ Diligence Assignee Scheduled Date" at bounding box center [42, 154] width 85 height 238
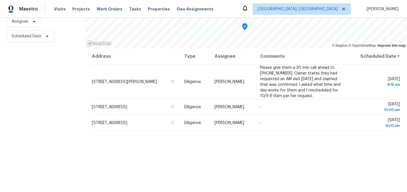
scroll to position [81, 0]
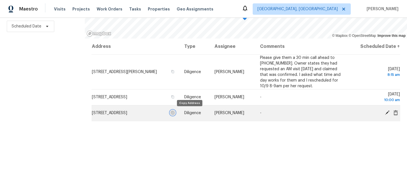
click at [174, 112] on icon "button" at bounding box center [172, 112] width 3 height 3
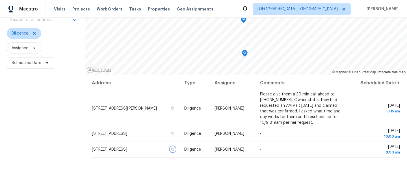
scroll to position [0, 0]
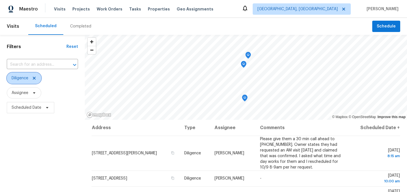
click at [34, 77] on icon at bounding box center [34, 78] width 3 height 3
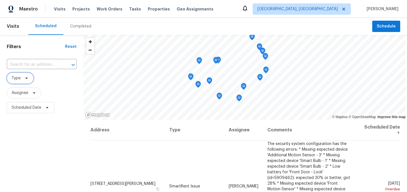
click at [20, 79] on span "Type" at bounding box center [16, 78] width 9 height 6
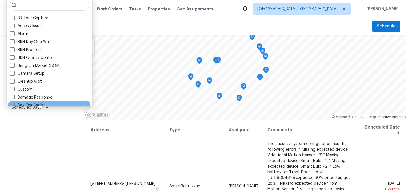
scroll to position [1, 0]
click at [34, 103] on label "Day One Walk" at bounding box center [26, 105] width 33 height 6
click at [14, 103] on input "Day One Walk" at bounding box center [12, 104] width 4 height 4
checkbox input "true"
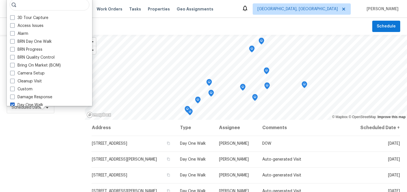
click at [51, 146] on div "Filters Reset ​ Day One Walk Assignee Scheduled Date" at bounding box center [42, 154] width 85 height 238
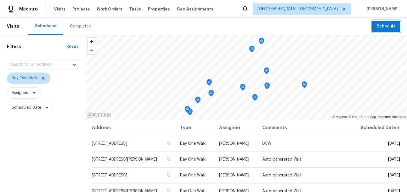
click at [381, 28] on span "Schedule" at bounding box center [386, 26] width 19 height 7
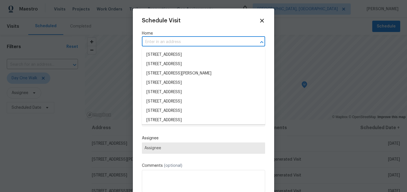
click at [174, 44] on input "text" at bounding box center [195, 42] width 107 height 9
paste input "[STREET_ADDRESS]"
type input "[STREET_ADDRESS]"
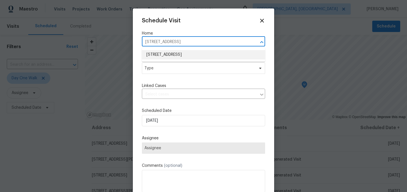
click at [172, 56] on li "[STREET_ADDRESS]" at bounding box center [203, 54] width 123 height 9
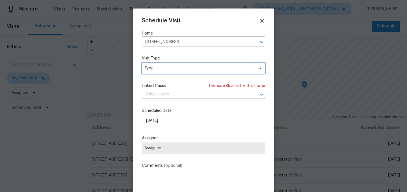
click at [168, 68] on span "Type" at bounding box center [199, 68] width 110 height 6
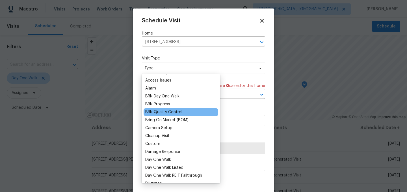
scroll to position [24, 0]
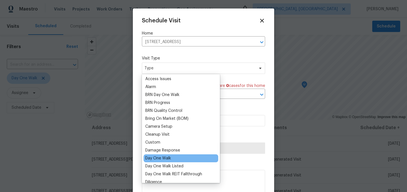
click at [164, 157] on div "Day One Walk" at bounding box center [158, 158] width 26 height 6
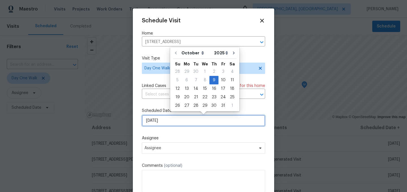
click at [179, 118] on input "[DATE]" at bounding box center [203, 120] width 123 height 11
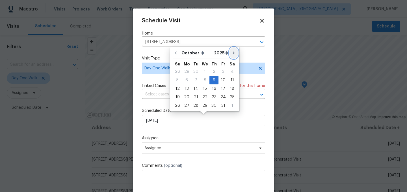
click at [233, 52] on icon "Go to next month" at bounding box center [233, 53] width 5 height 5
type input "[DATE]"
select select "10"
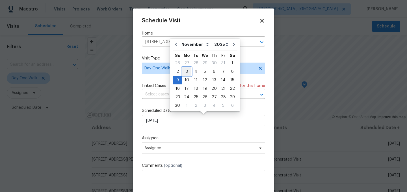
click at [188, 71] on div "3" at bounding box center [186, 72] width 9 height 8
type input "[DATE]"
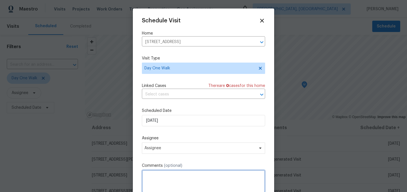
click at [161, 173] on textarea at bounding box center [203, 181] width 123 height 23
type textarea "[PERSON_NAME] 11/3, D0W"
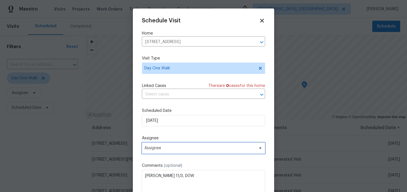
click at [180, 149] on span "Assignee" at bounding box center [199, 148] width 111 height 5
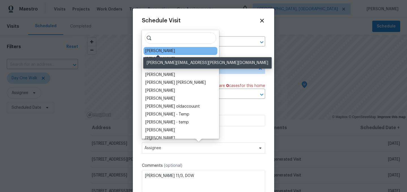
click at [156, 52] on div "[PERSON_NAME]" at bounding box center [160, 51] width 30 height 6
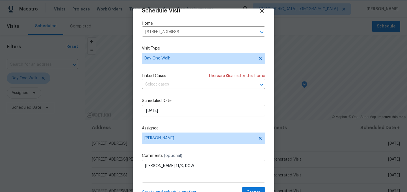
scroll to position [23, 0]
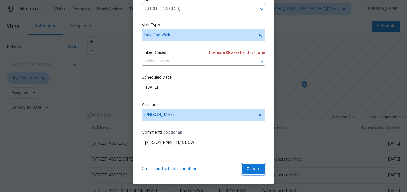
click at [254, 170] on span "Create" at bounding box center [253, 168] width 14 height 7
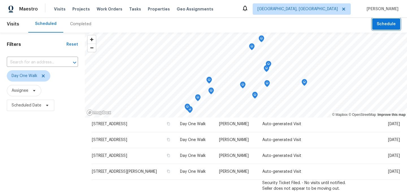
scroll to position [0, 0]
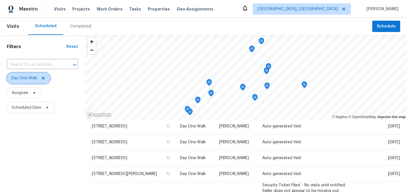
click at [43, 77] on icon at bounding box center [43, 78] width 5 height 5
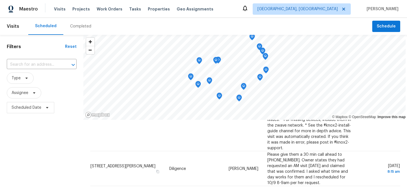
click at [65, 90] on span "Assignee" at bounding box center [42, 92] width 70 height 11
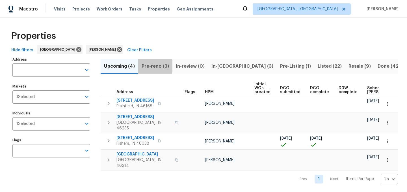
click at [154, 66] on span "Pre-reno (3)" at bounding box center [155, 66] width 27 height 8
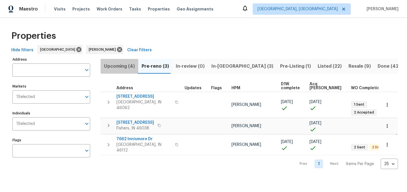
click at [120, 67] on span "Upcoming (4)" at bounding box center [119, 66] width 31 height 8
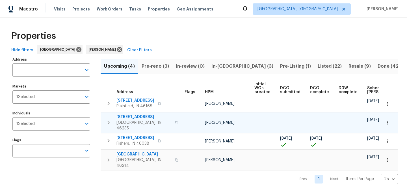
scroll to position [0, 62]
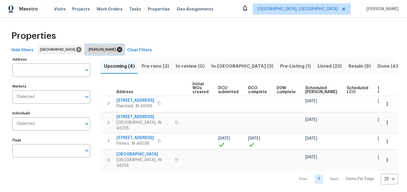
click at [117, 50] on icon at bounding box center [119, 49] width 5 height 5
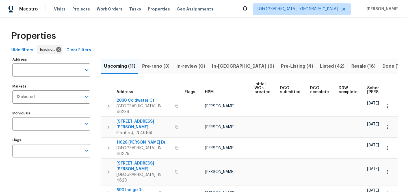
click at [158, 67] on span "Pre-reno (3)" at bounding box center [155, 66] width 27 height 8
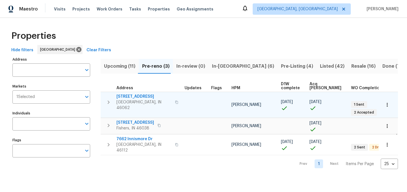
click at [135, 96] on span "[STREET_ADDRESS]" at bounding box center [143, 97] width 55 height 6
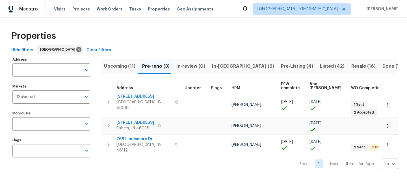
click at [161, 44] on div "Properties" at bounding box center [203, 36] width 389 height 18
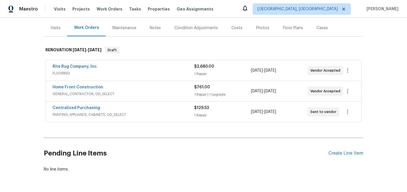
scroll to position [67, 0]
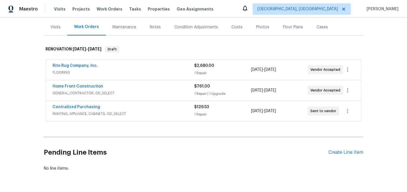
click at [158, 109] on div "Centralized Purchasing" at bounding box center [124, 107] width 142 height 7
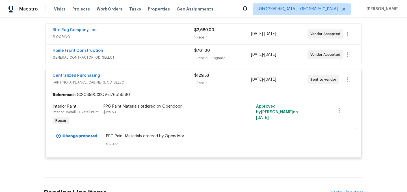
scroll to position [65, 0]
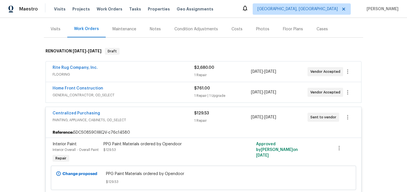
click at [159, 116] on div "Centralized Purchasing" at bounding box center [124, 113] width 142 height 7
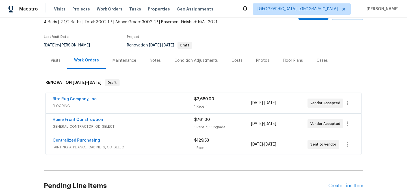
scroll to position [30, 0]
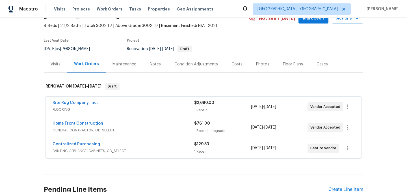
click at [157, 121] on div "Home Front Construction" at bounding box center [124, 123] width 142 height 7
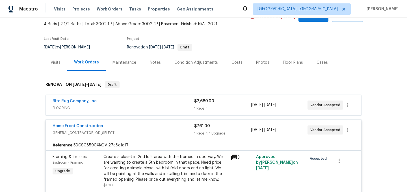
scroll to position [31, 0]
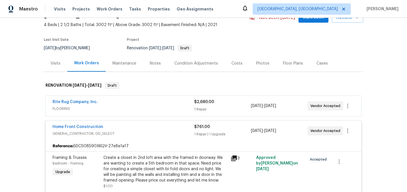
click at [159, 129] on div "Home Front Construction" at bounding box center [124, 127] width 142 height 7
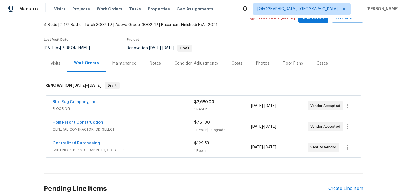
click at [155, 102] on div "Rite Rug Company, Inc." at bounding box center [124, 102] width 142 height 7
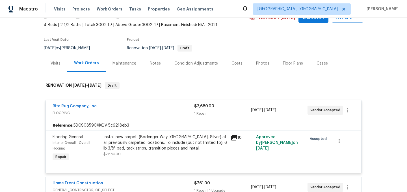
click at [155, 107] on div "Rite Rug Company, Inc." at bounding box center [124, 106] width 142 height 7
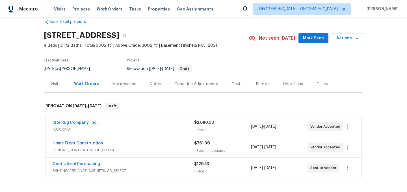
scroll to position [9, 0]
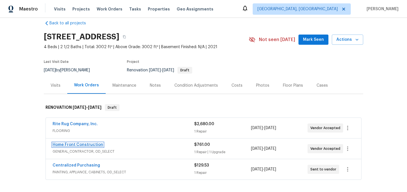
click at [90, 142] on link "Home Front Construction" at bounding box center [78, 144] width 51 height 4
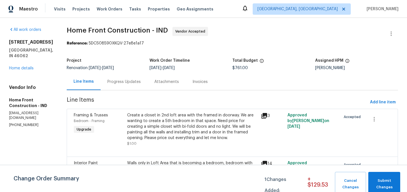
click at [140, 82] on div "Progress Updates" at bounding box center [123, 82] width 33 height 6
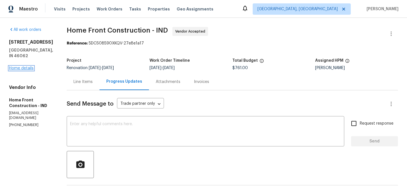
click at [23, 66] on link "Home details" at bounding box center [21, 68] width 25 height 4
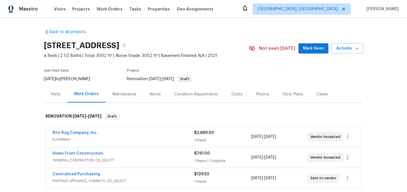
click at [231, 62] on section "[STREET_ADDRESS] 4 Beds | 2 1/2 Baths | Total: 3002 ft² | Above Grade: 3002 ft²…" at bounding box center [203, 61] width 319 height 47
